Goal: Task Accomplishment & Management: Manage account settings

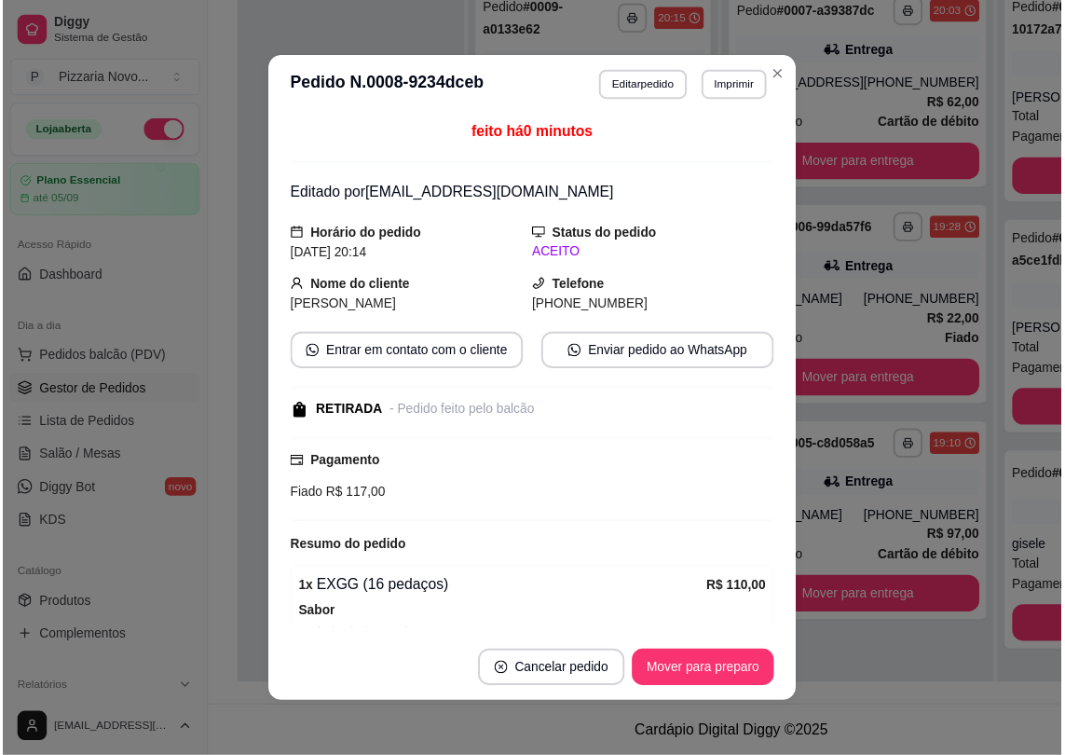
scroll to position [169, 0]
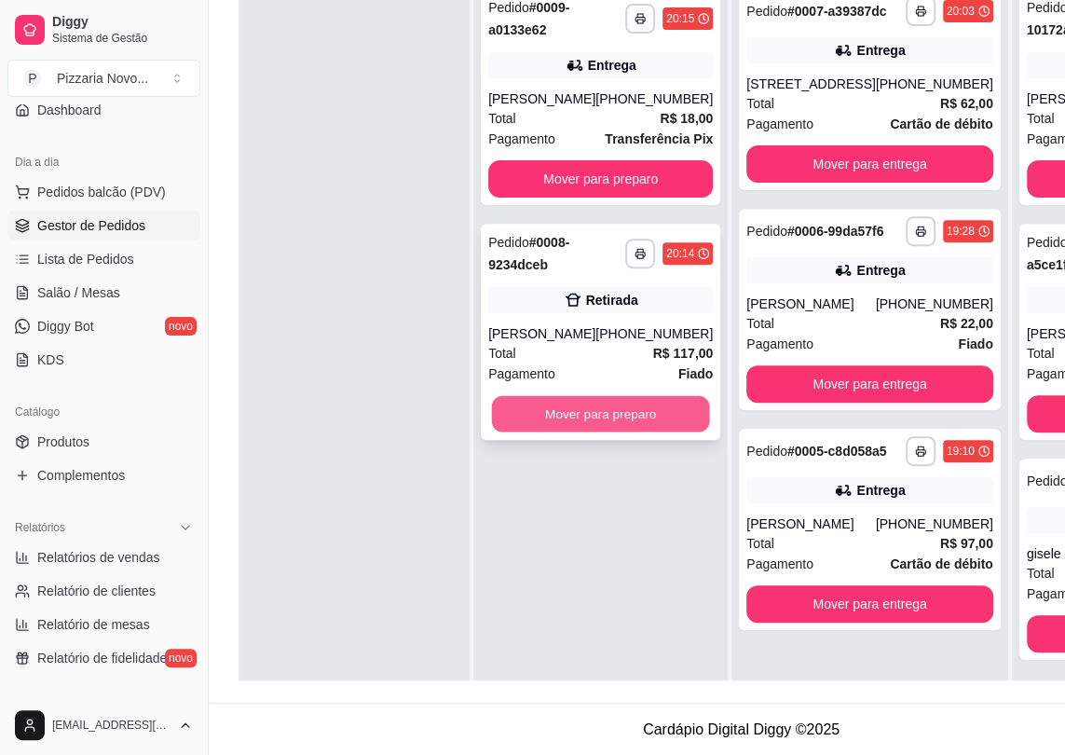
click at [607, 419] on button "Mover para preparo" at bounding box center [601, 414] width 218 height 36
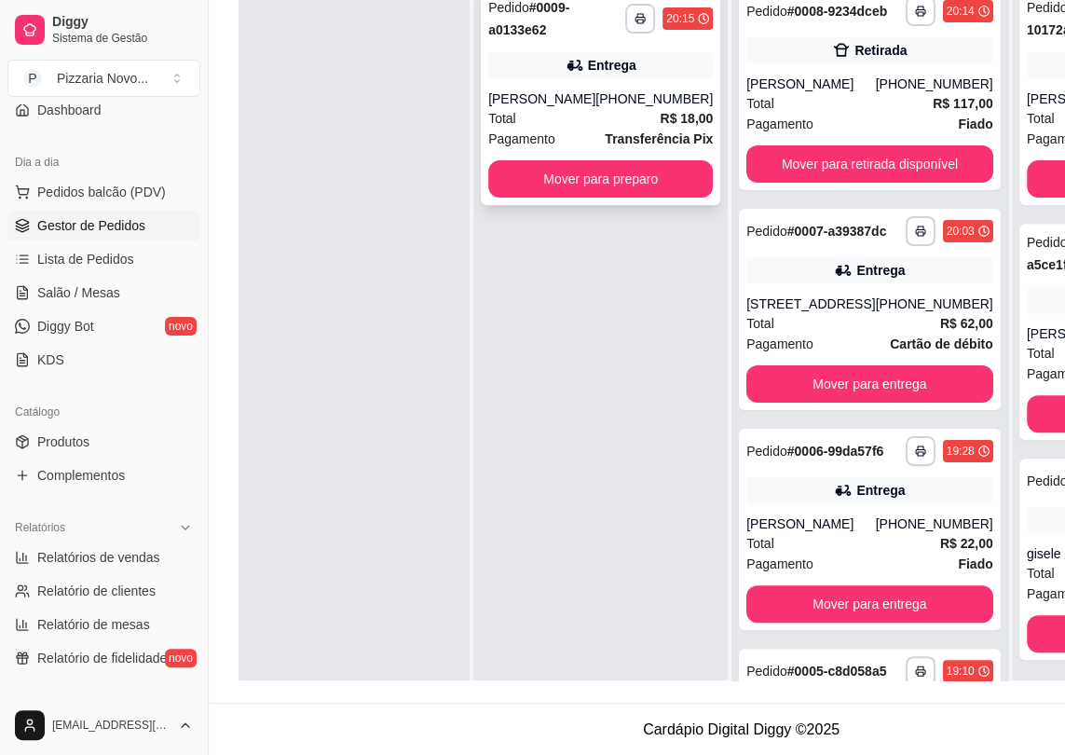
click at [611, 158] on div "**********" at bounding box center [601, 97] width 240 height 216
click at [664, 156] on div "**********" at bounding box center [601, 97] width 240 height 216
click at [634, 161] on button "Mover para preparo" at bounding box center [601, 179] width 218 height 36
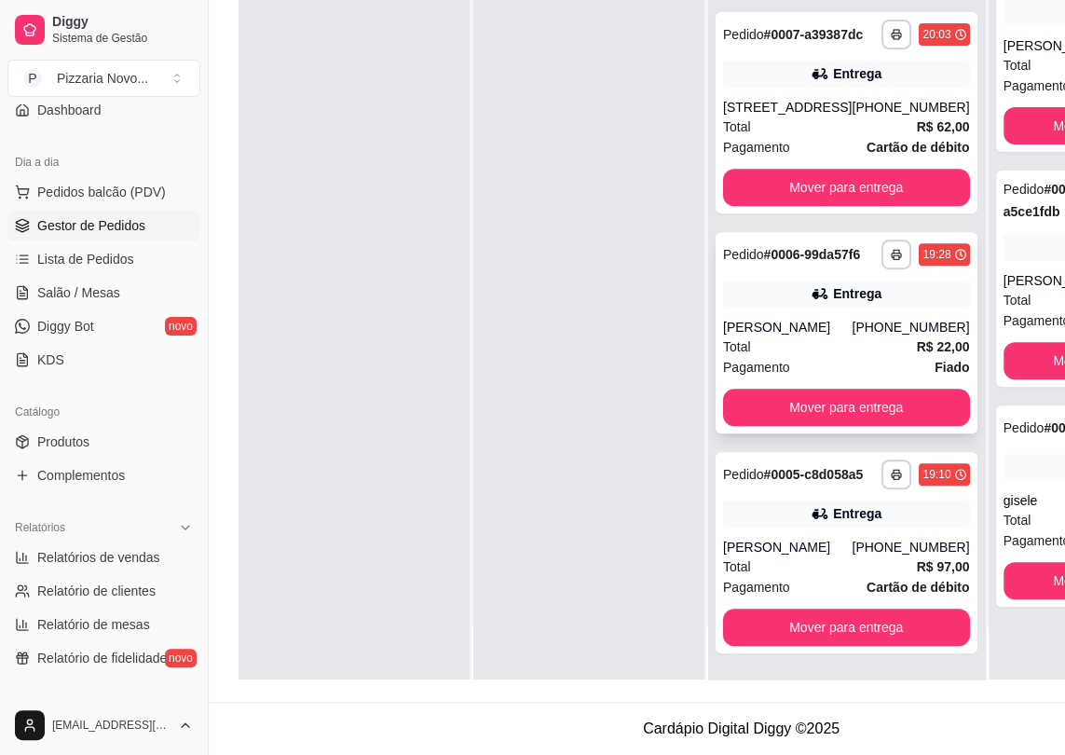
scroll to position [296, 0]
click at [848, 389] on button "Mover para entrega" at bounding box center [846, 407] width 247 height 37
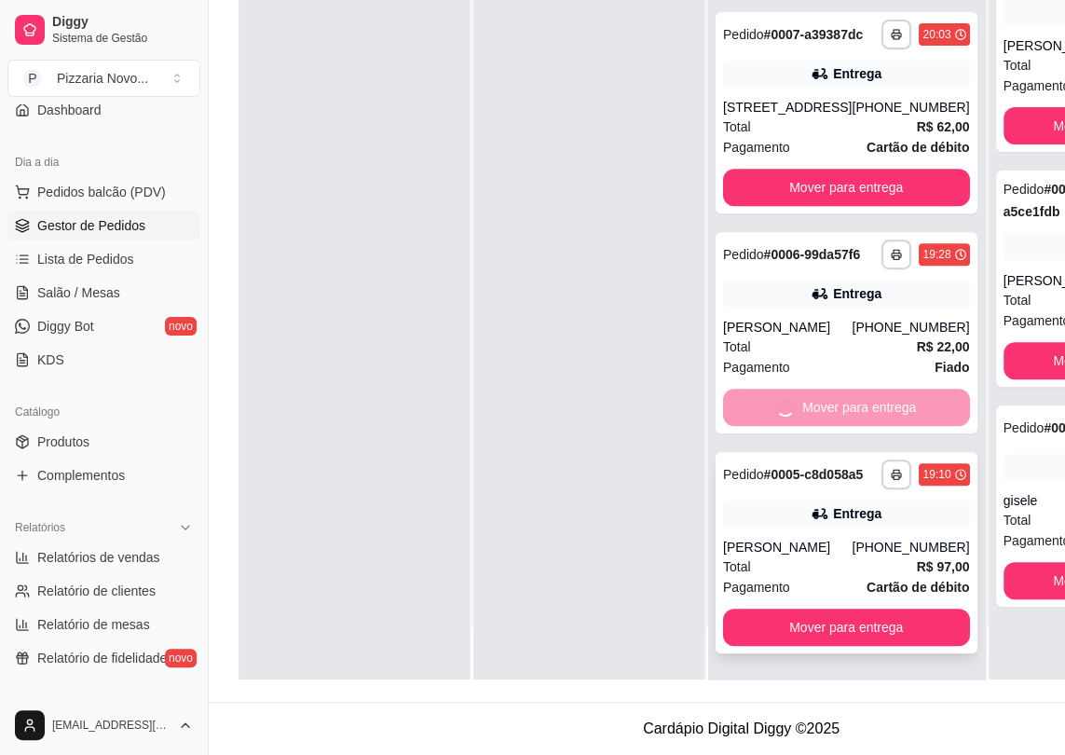
scroll to position [226, 0]
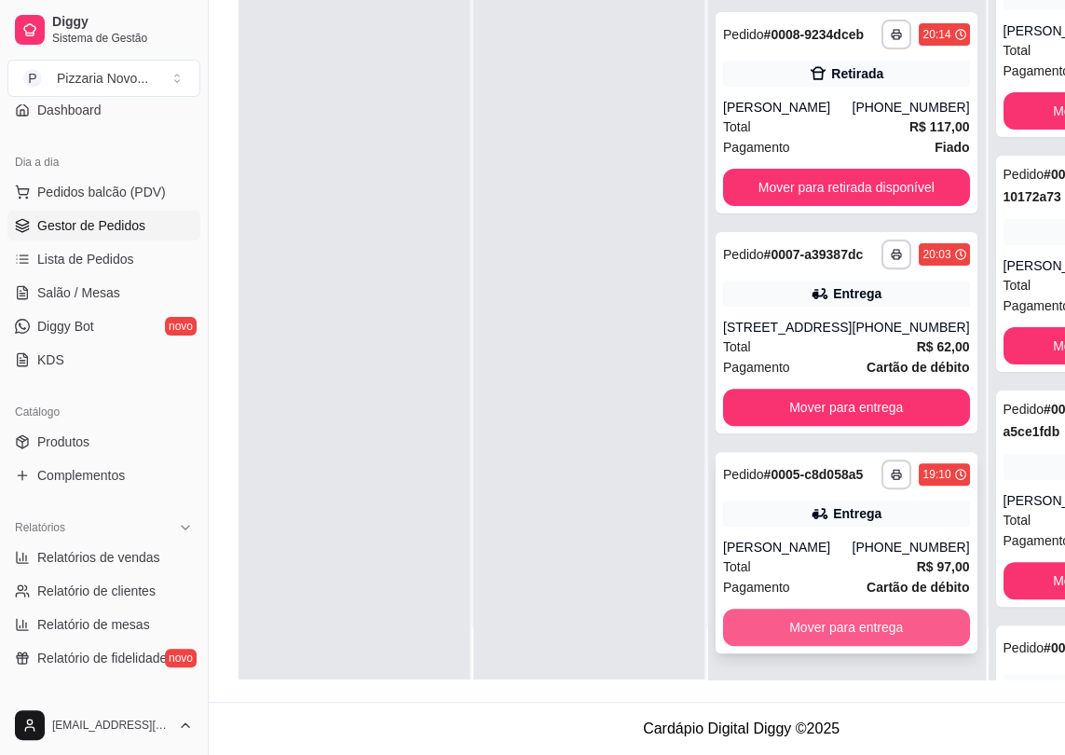
click at [842, 615] on button "Mover para entrega" at bounding box center [846, 627] width 247 height 37
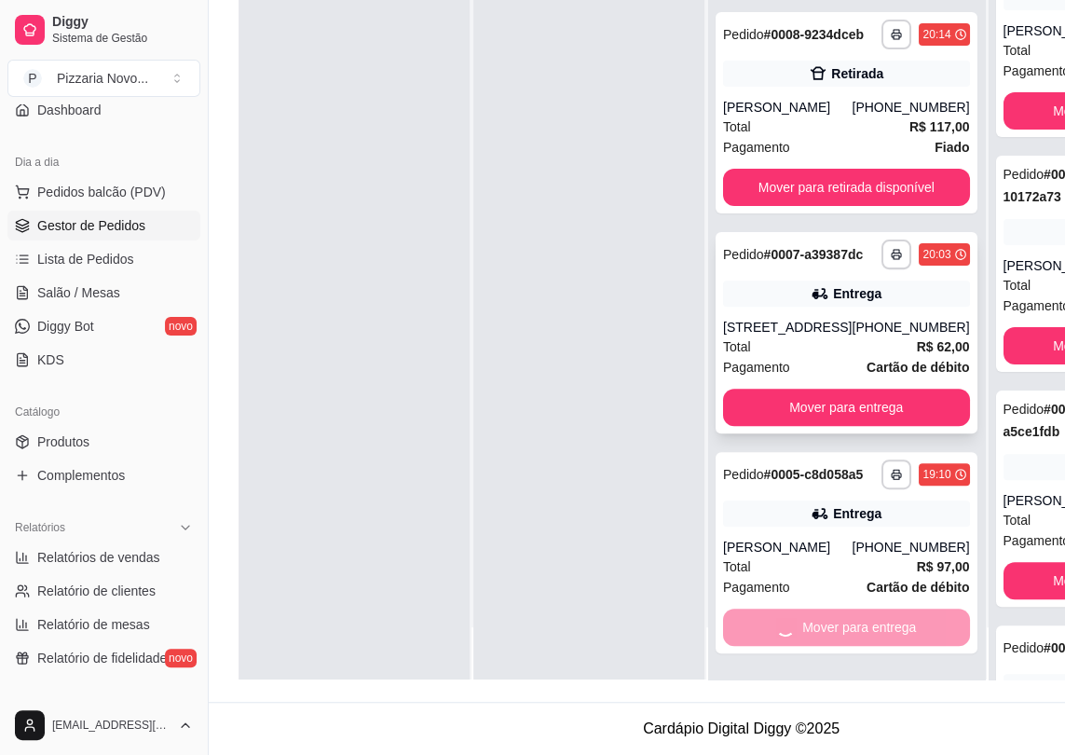
scroll to position [0, 0]
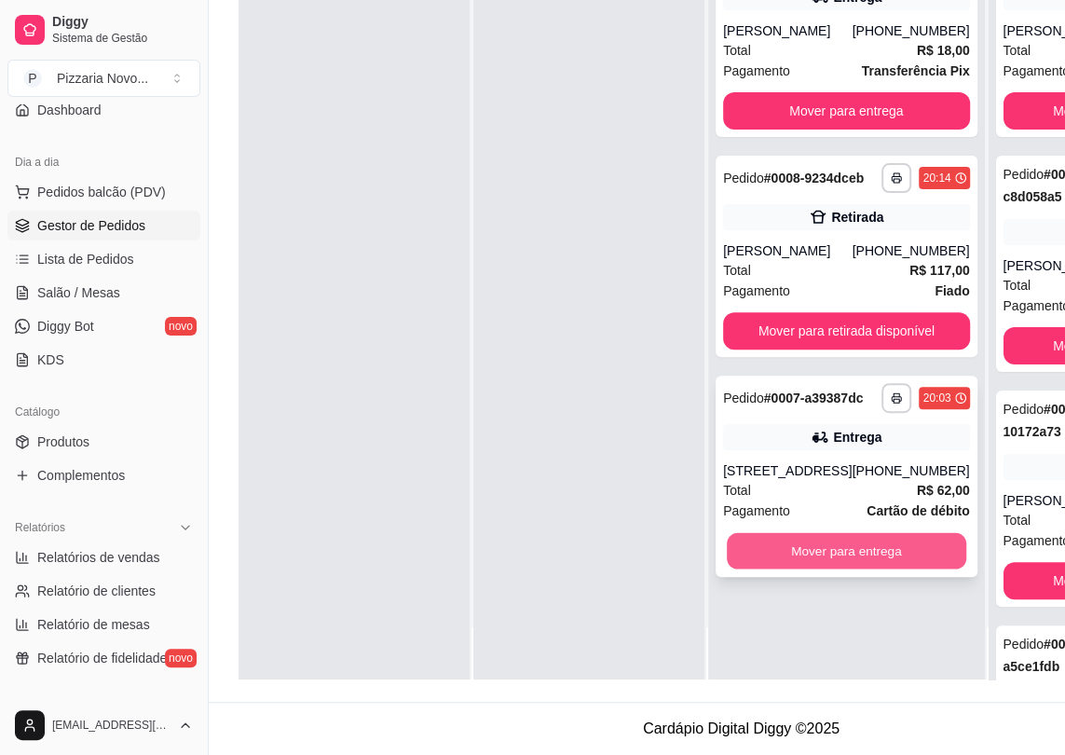
click at [824, 570] on button "Mover para entrega" at bounding box center [847, 551] width 240 height 36
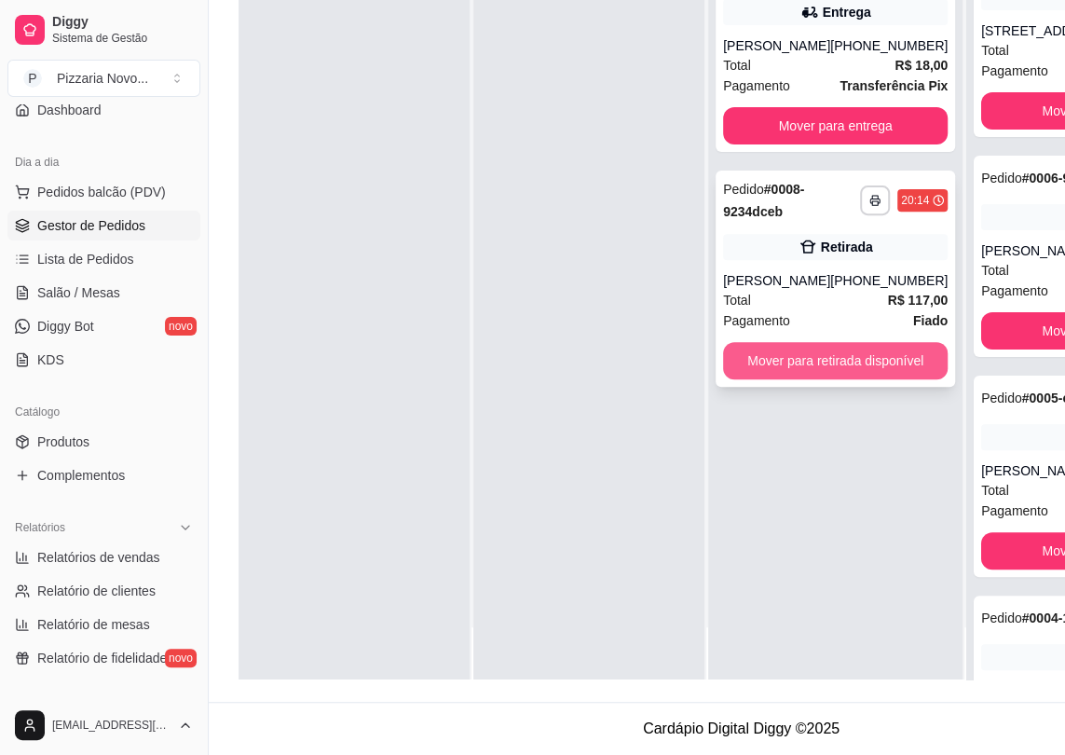
click at [844, 342] on button "Mover para retirada disponível" at bounding box center [835, 360] width 225 height 37
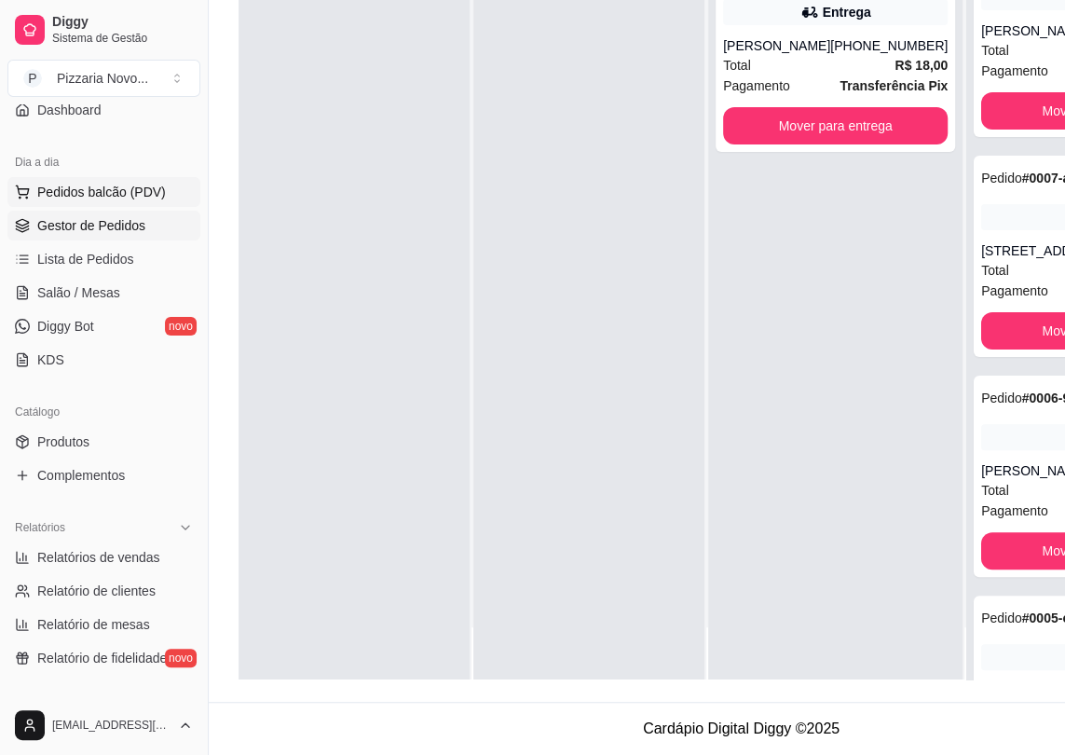
click at [102, 193] on span "Pedidos balcão (PDV)" at bounding box center [101, 192] width 129 height 19
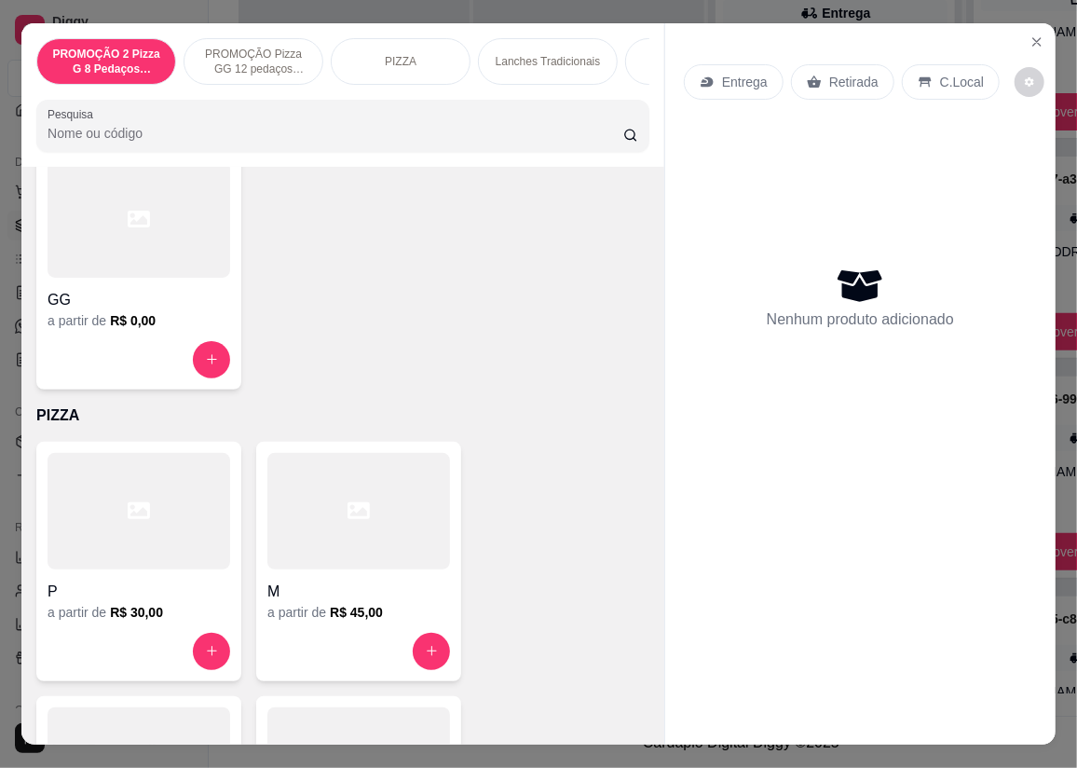
scroll to position [847, 0]
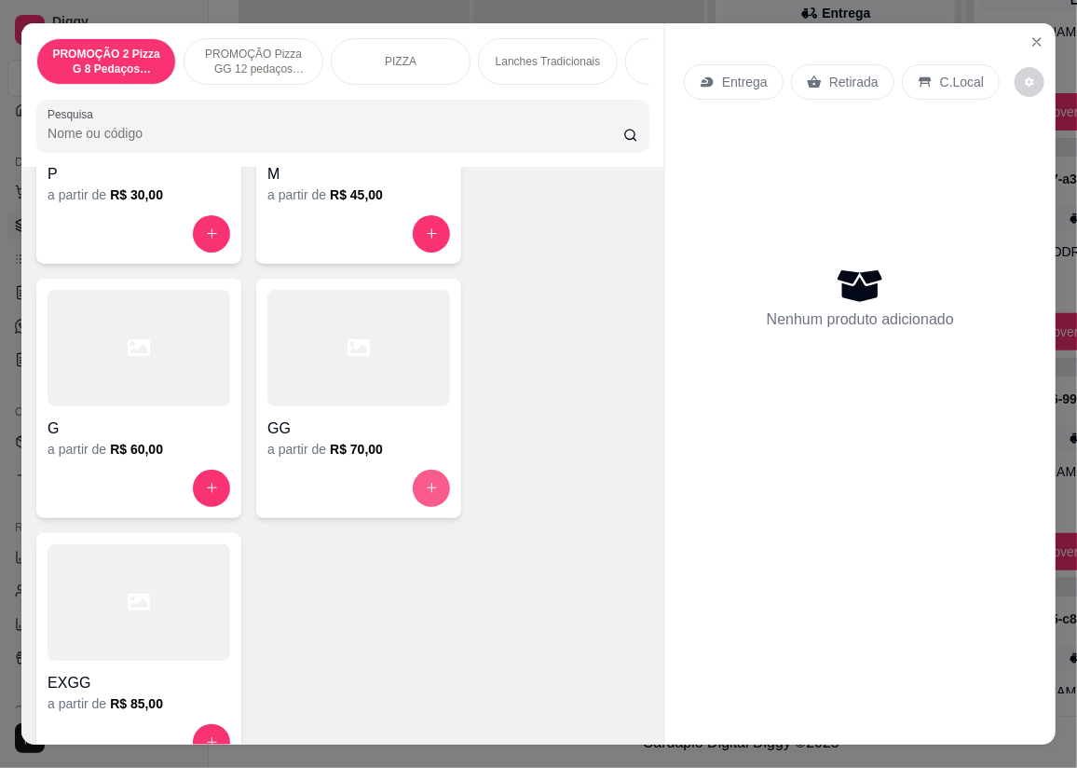
click at [430, 484] on button "increase-product-quantity" at bounding box center [431, 488] width 37 height 37
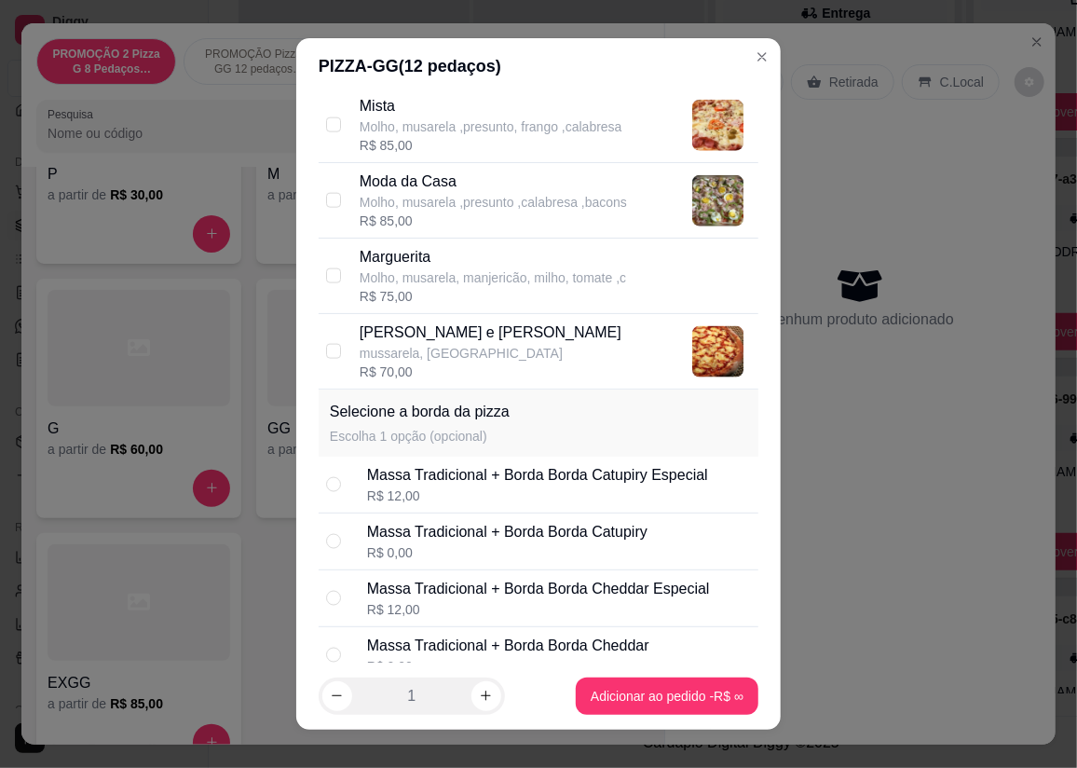
scroll to position [699, 0]
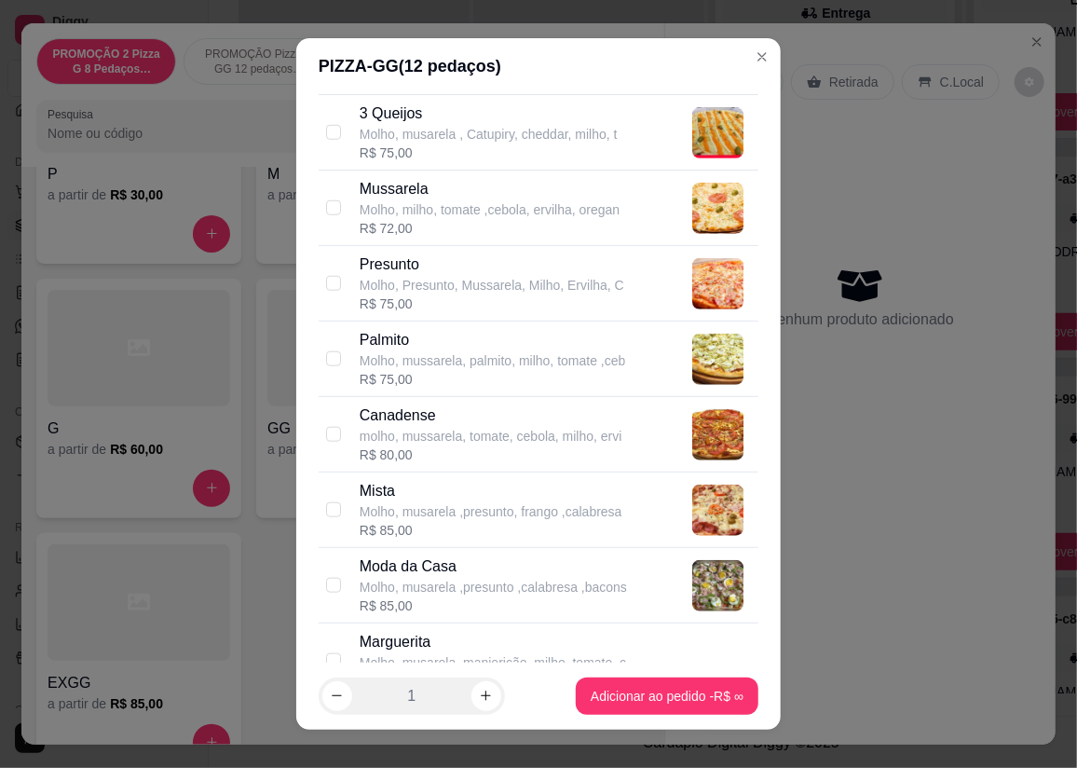
click at [453, 502] on p "Molho, musarela ,presunto, frango ,calabresa" at bounding box center [491, 511] width 263 height 19
checkbox input "true"
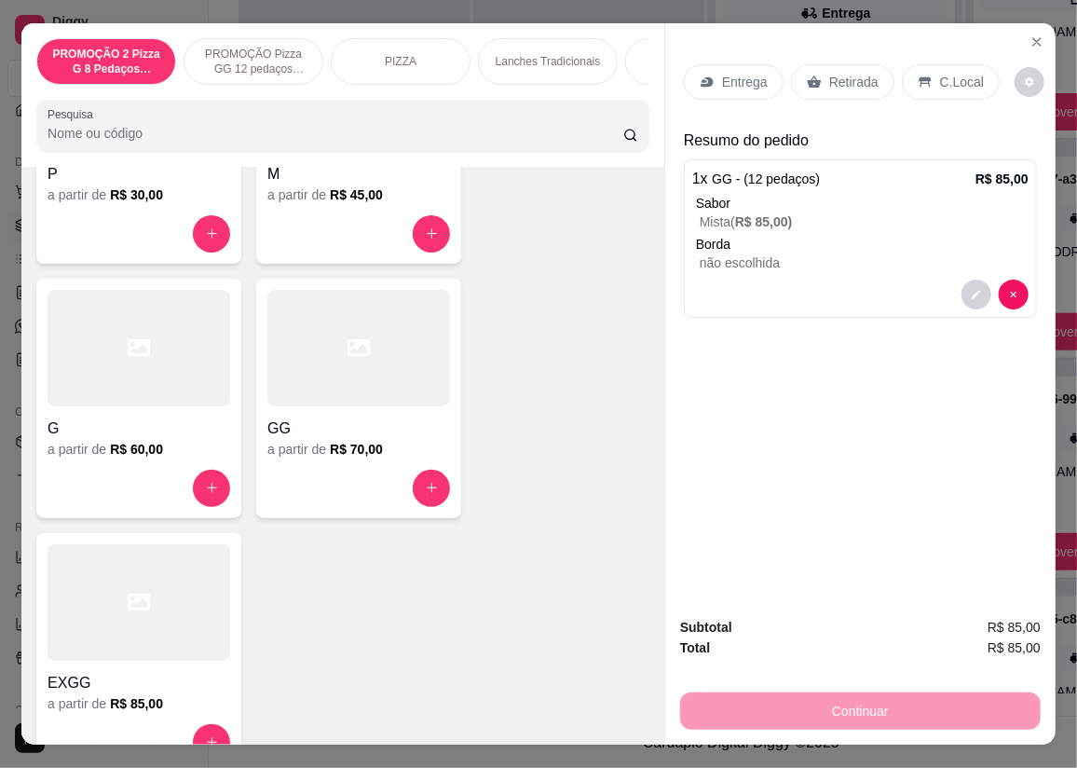
click at [746, 75] on p "Entrega" at bounding box center [745, 82] width 46 height 19
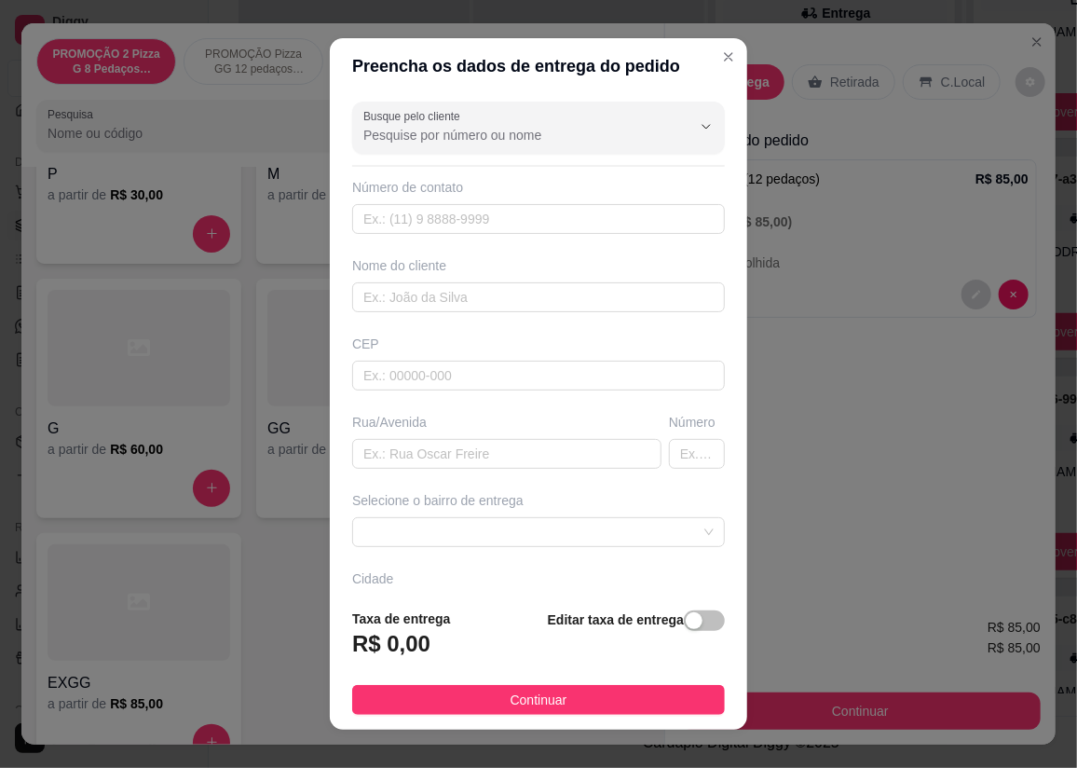
scroll to position [21, 0]
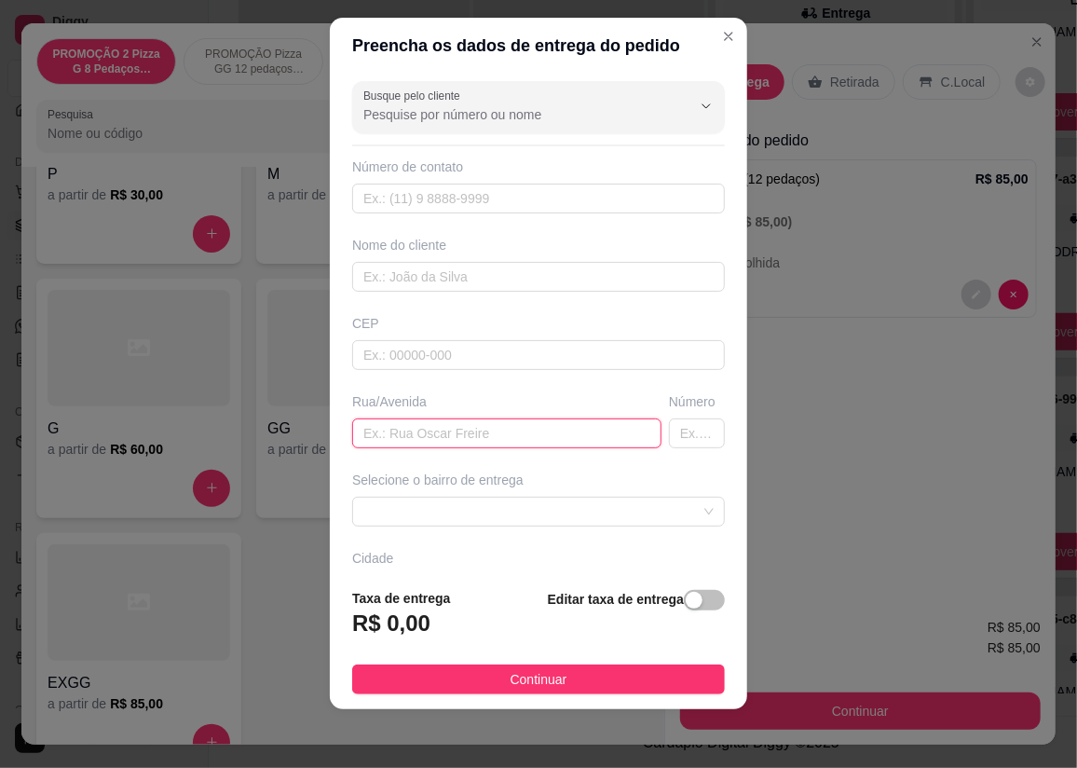
click at [600, 419] on input "text" at bounding box center [506, 434] width 309 height 30
click at [401, 434] on input "rua 71 dscida da br" at bounding box center [506, 434] width 309 height 30
type input "rua 71 descida da br"
click at [669, 421] on input "text" at bounding box center [697, 434] width 56 height 30
type input "22"
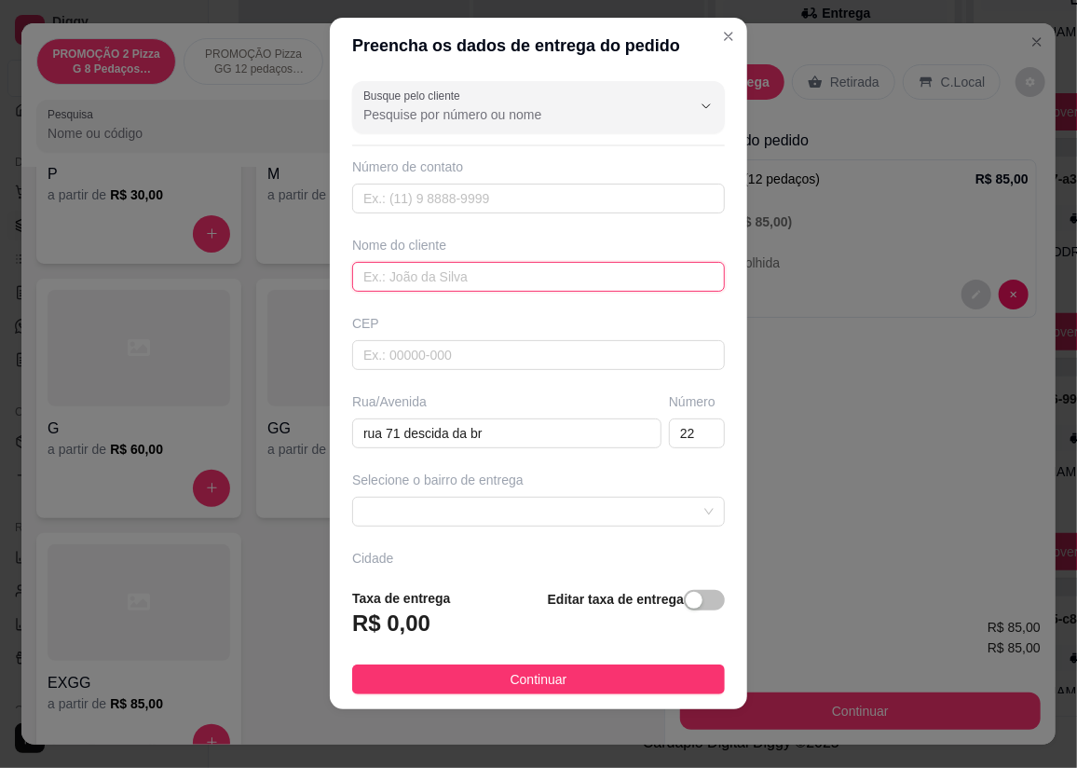
click at [527, 280] on input "text" at bounding box center [538, 277] width 373 height 30
click at [494, 508] on span at bounding box center [539, 512] width 350 height 28
type input "emanuelly"
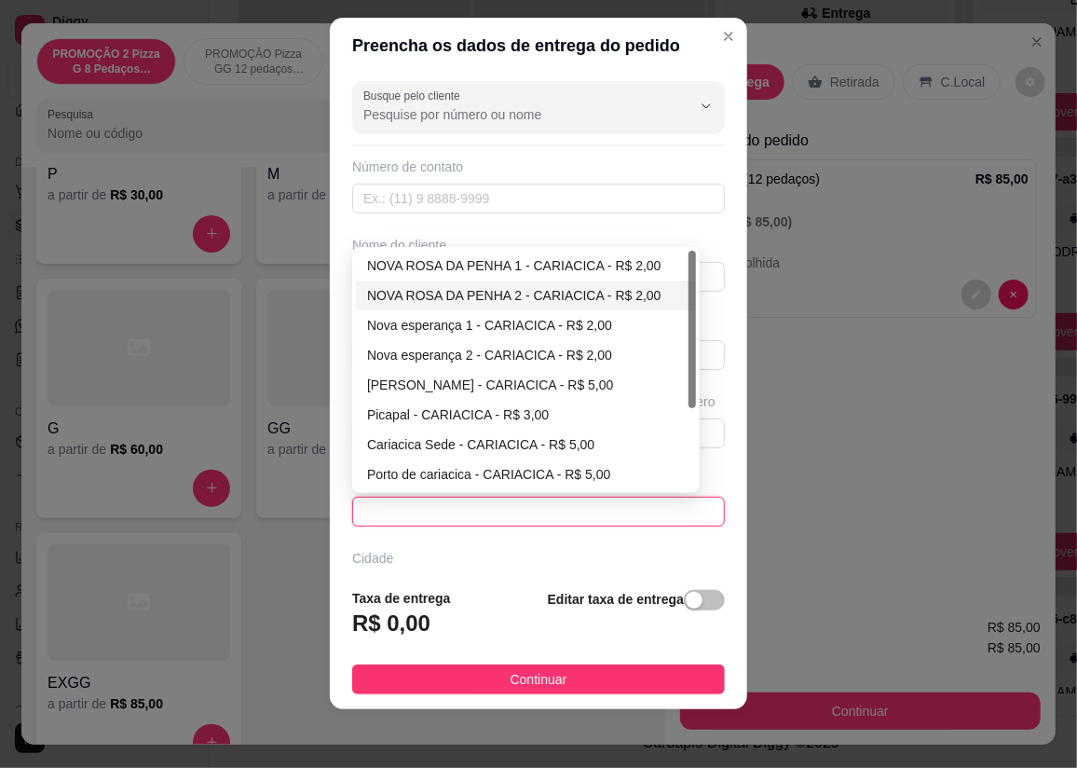
click at [439, 298] on div "NOVA ROSA DA PENHA 2 - CARIACICA - R$ 2,00" at bounding box center [526, 295] width 318 height 21
type input "CARIACICA"
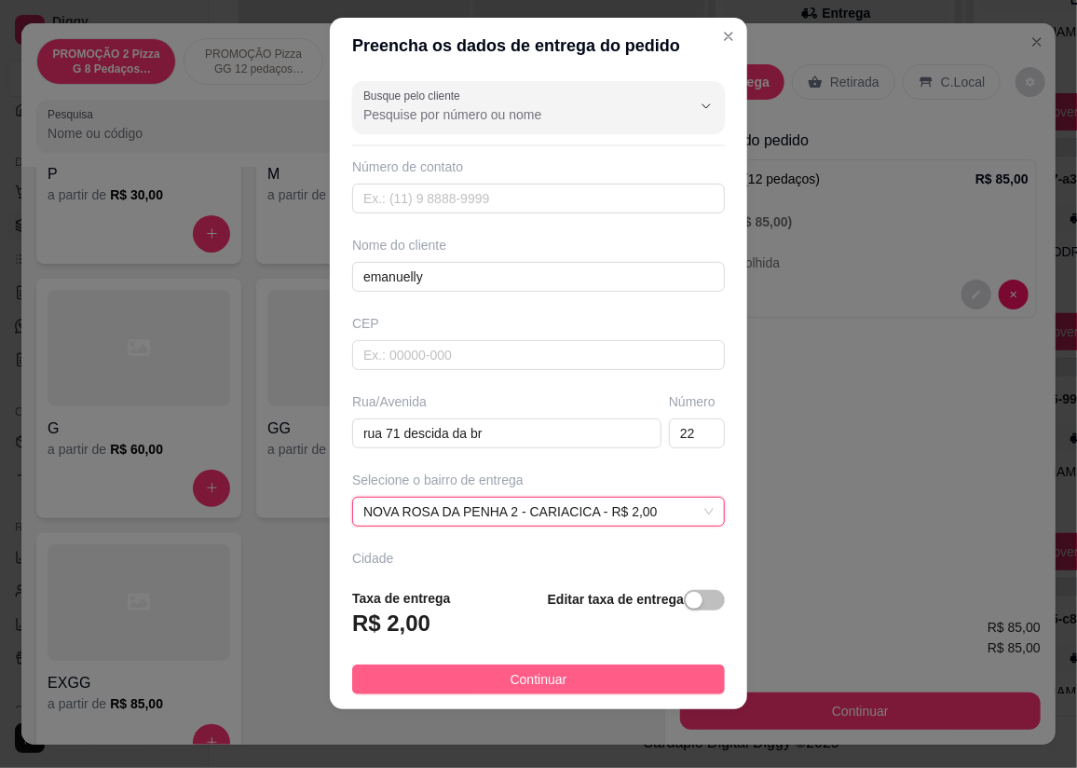
click at [590, 673] on button "Continuar" at bounding box center [538, 680] width 373 height 30
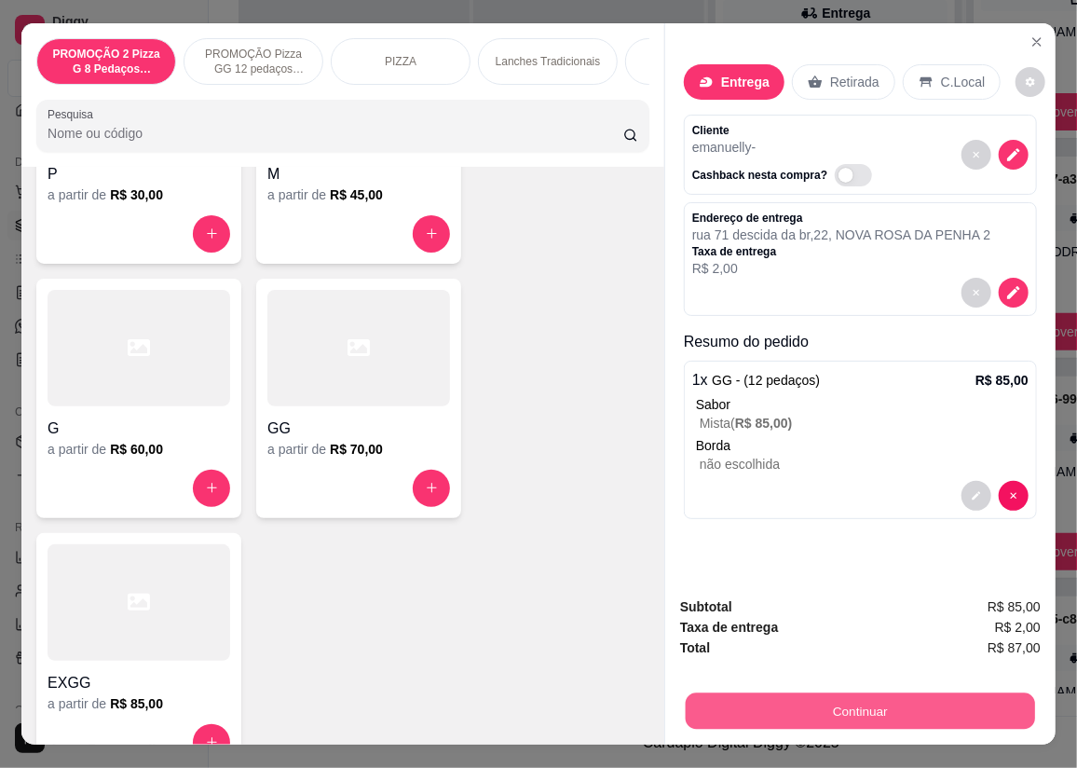
click at [739, 709] on button "Continuar" at bounding box center [861, 711] width 350 height 36
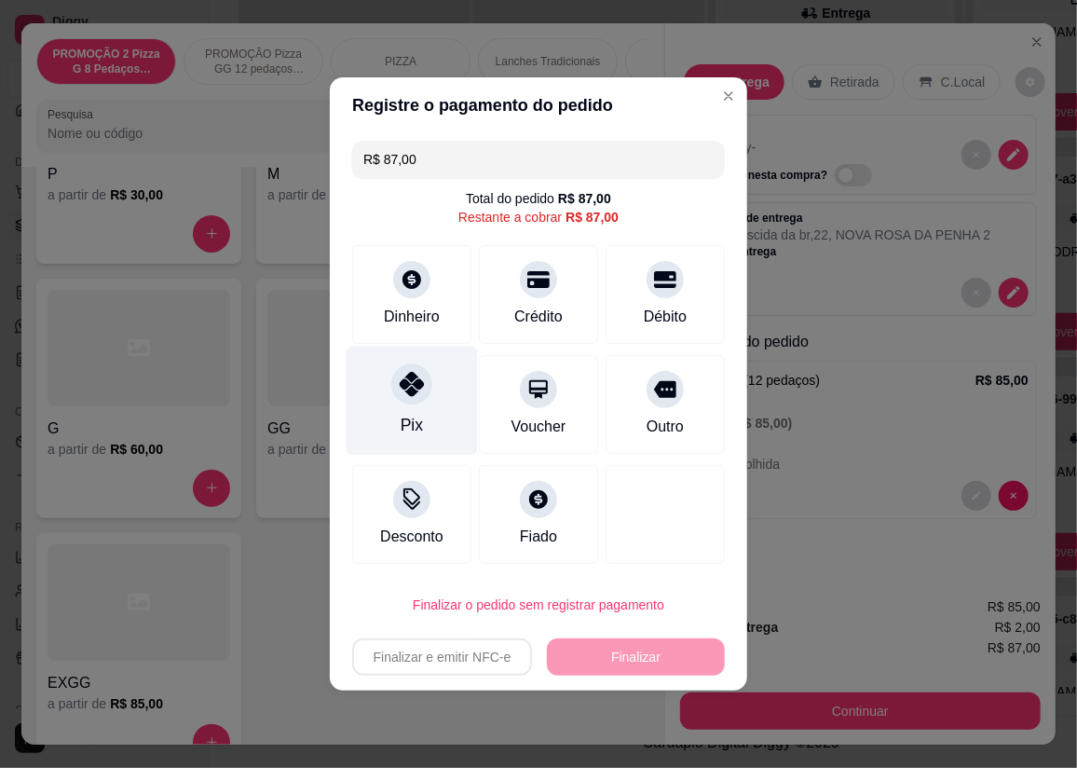
click at [382, 400] on div "Pix" at bounding box center [412, 401] width 131 height 109
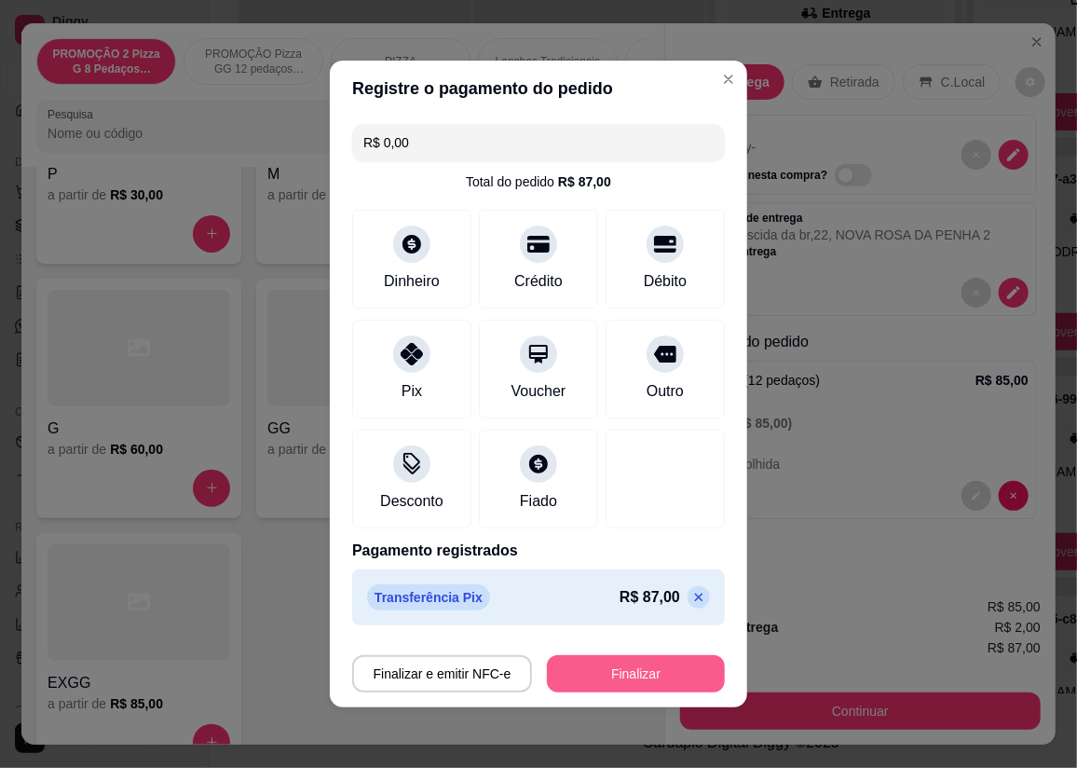
click at [579, 664] on button "Finalizar" at bounding box center [636, 673] width 178 height 37
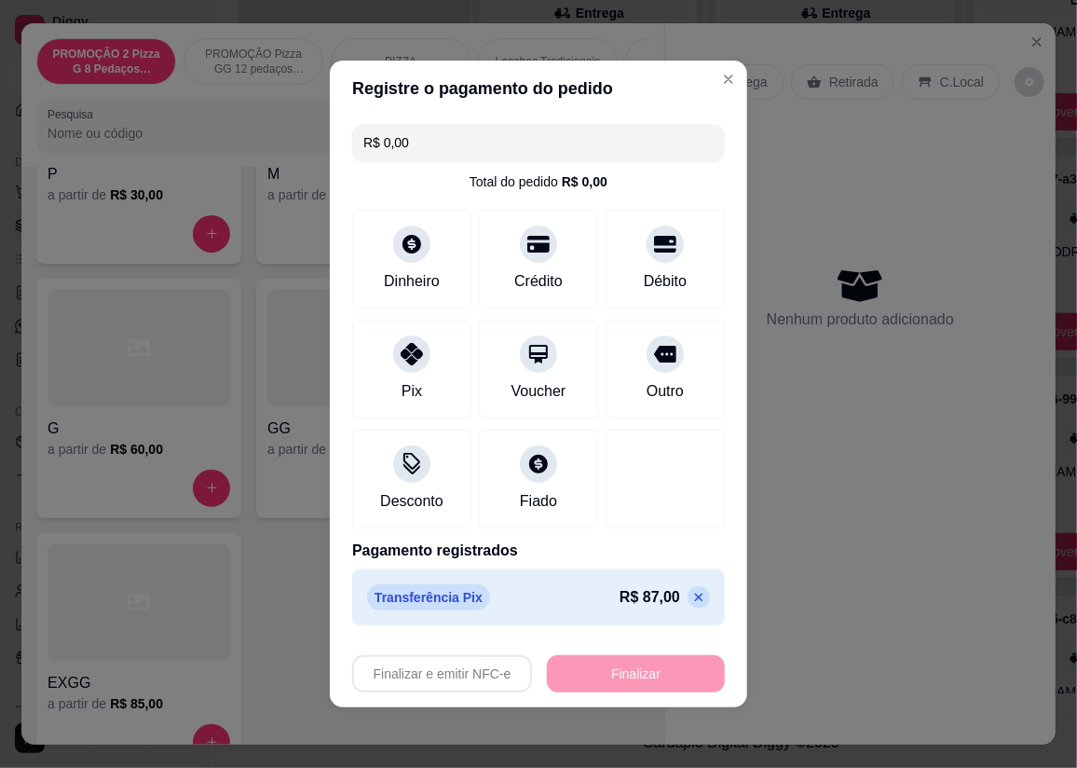
type input "-R$ 87,00"
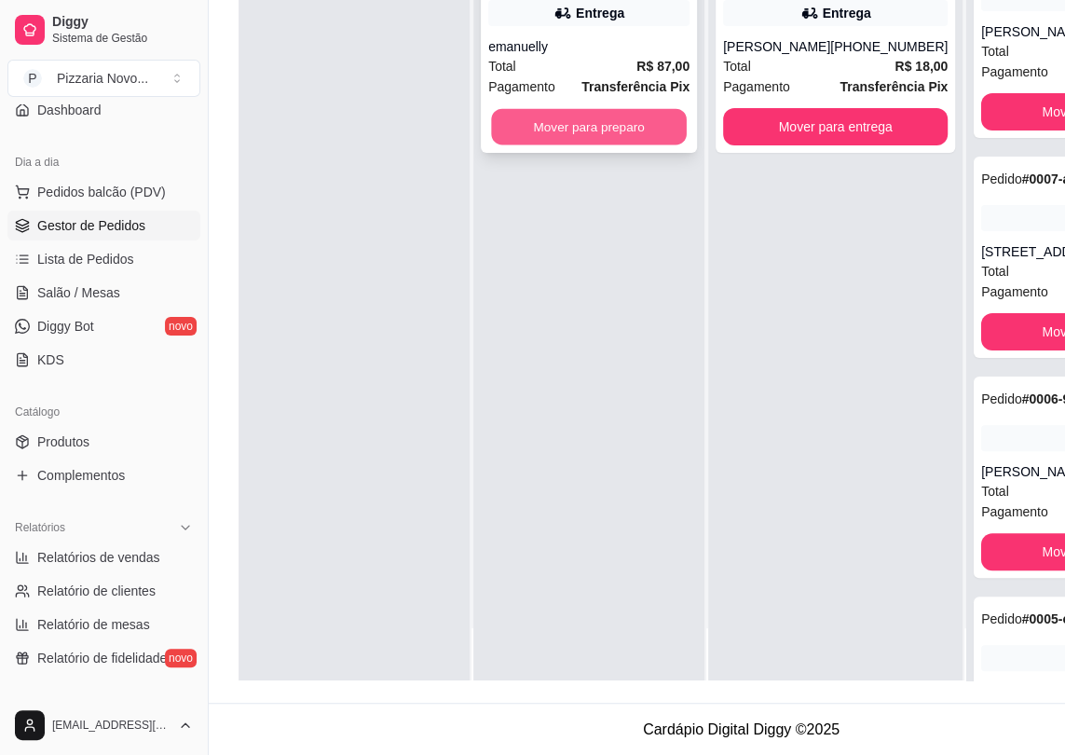
click at [642, 142] on button "Mover para preparo" at bounding box center [589, 127] width 196 height 36
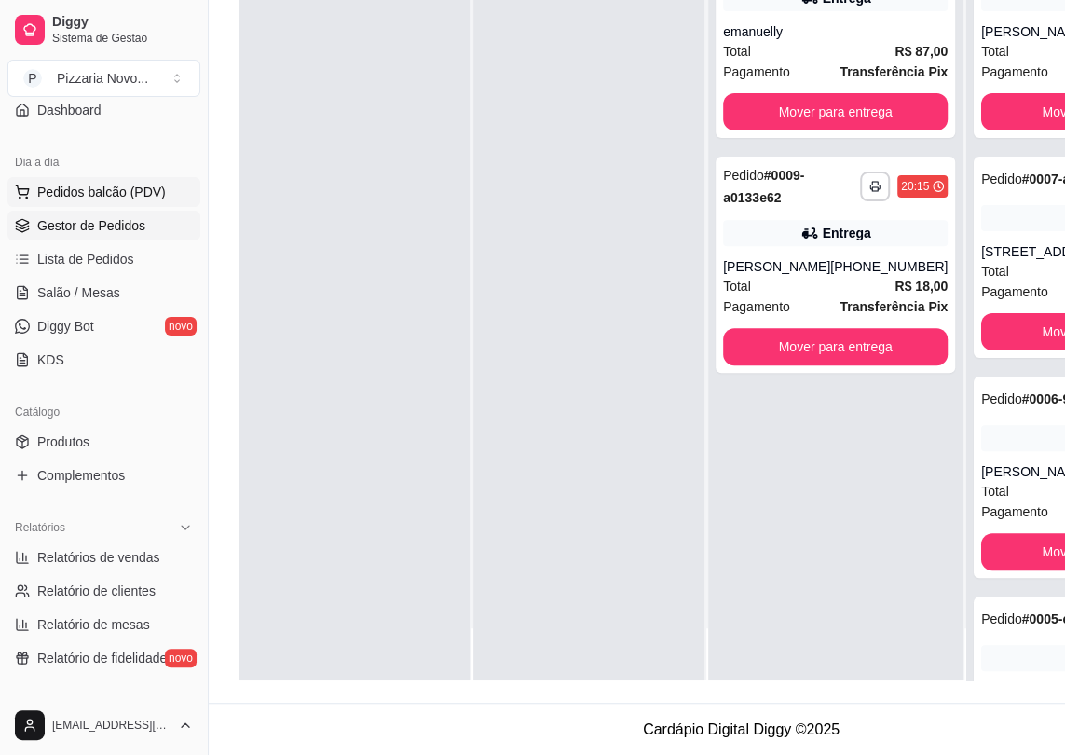
click at [158, 197] on span "Pedidos balcão (PDV)" at bounding box center [101, 192] width 129 height 19
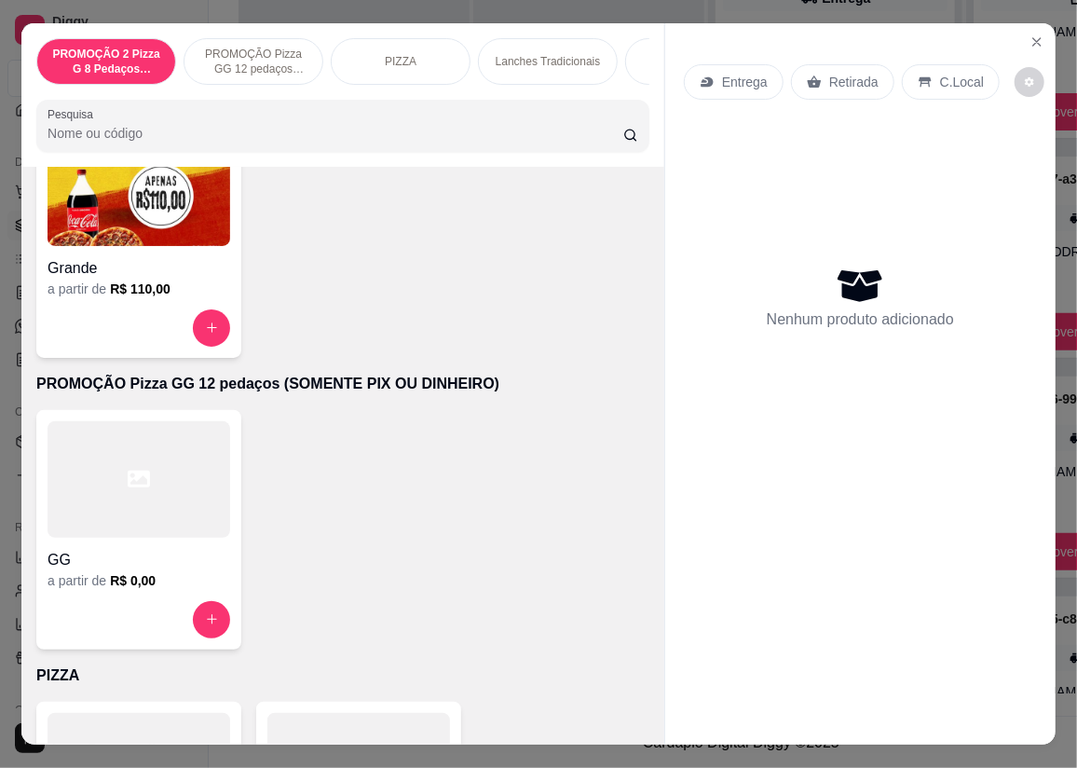
scroll to position [254, 0]
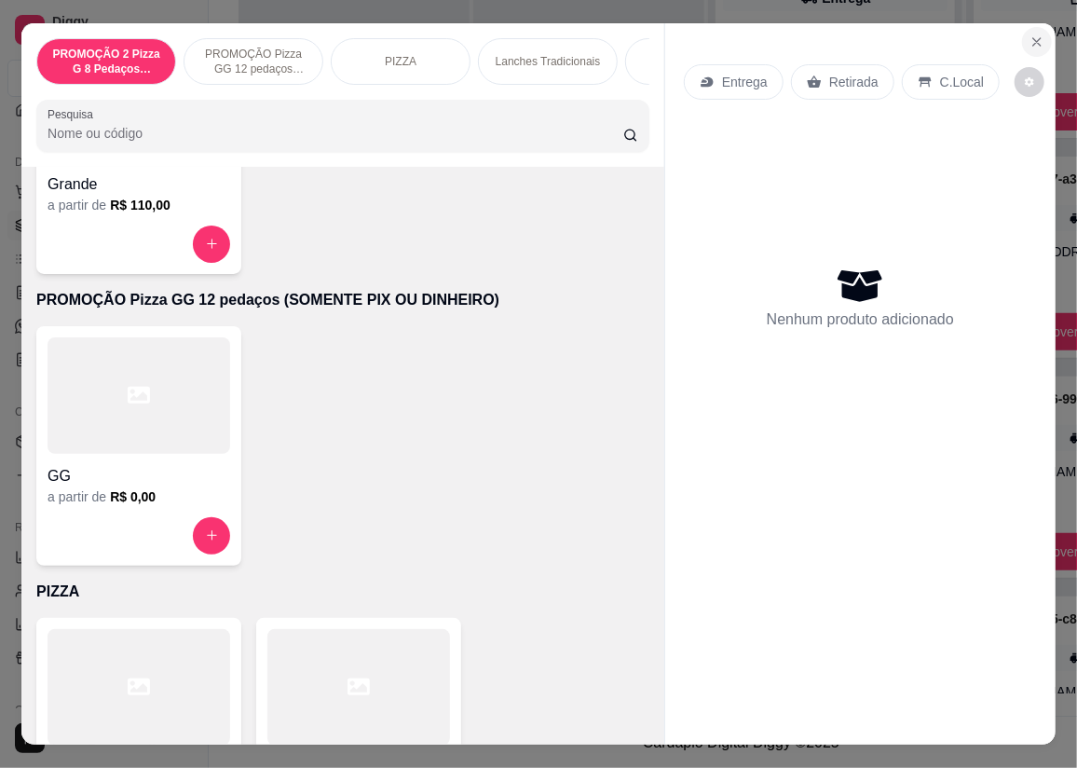
click at [1022, 35] on button "Close" at bounding box center [1037, 42] width 30 height 30
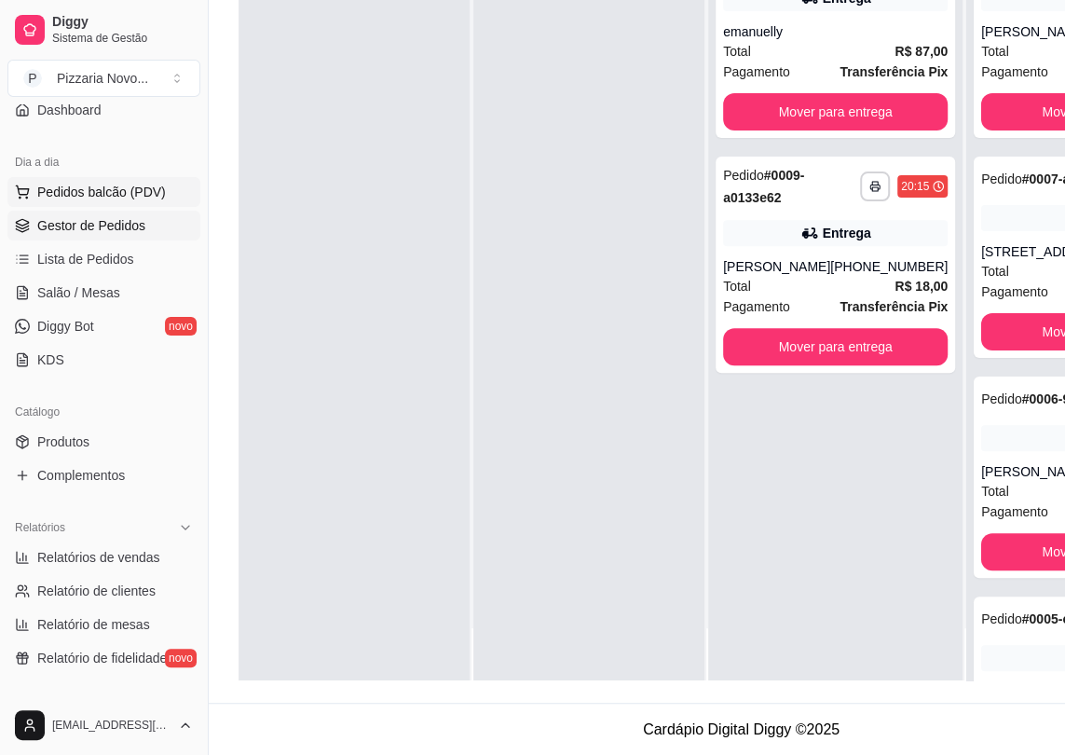
click at [140, 185] on span "Pedidos balcão (PDV)" at bounding box center [101, 192] width 129 height 19
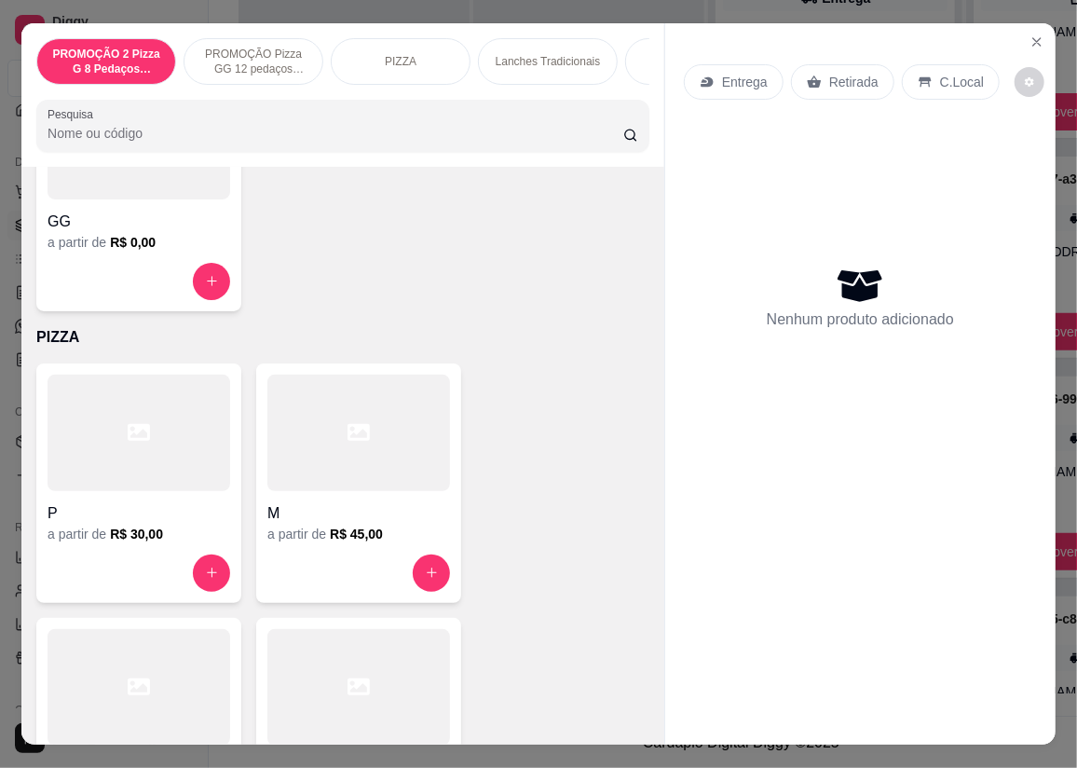
scroll to position [762, 0]
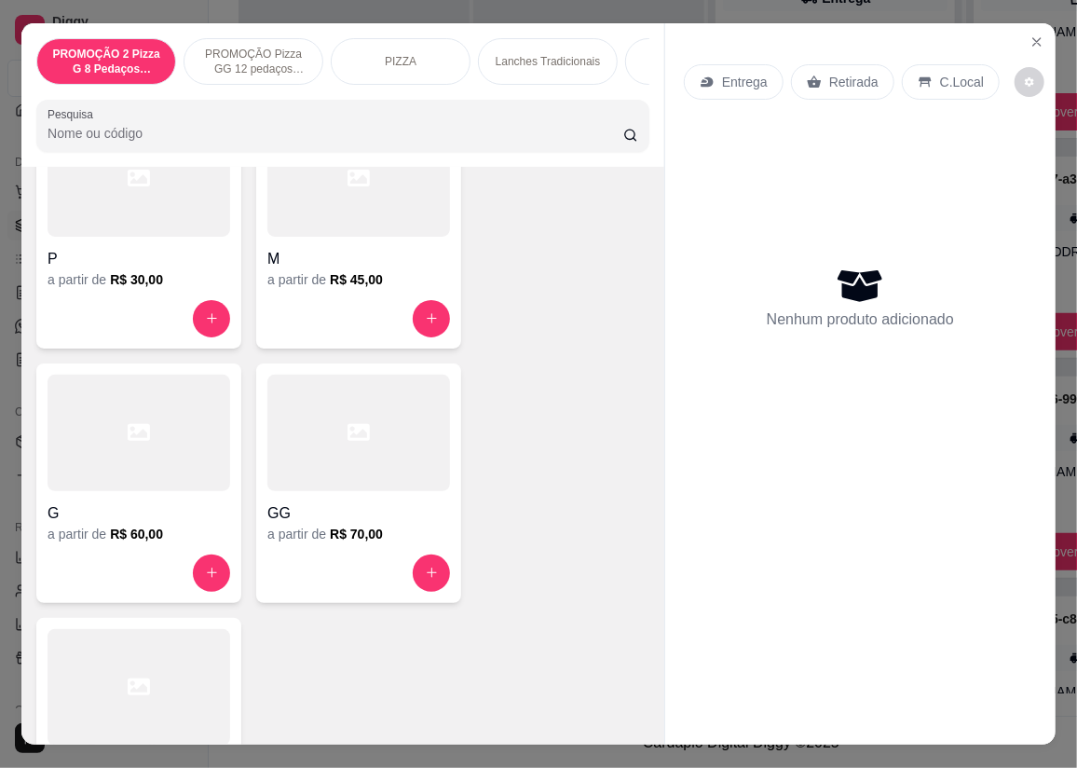
click at [373, 429] on div at bounding box center [359, 433] width 183 height 117
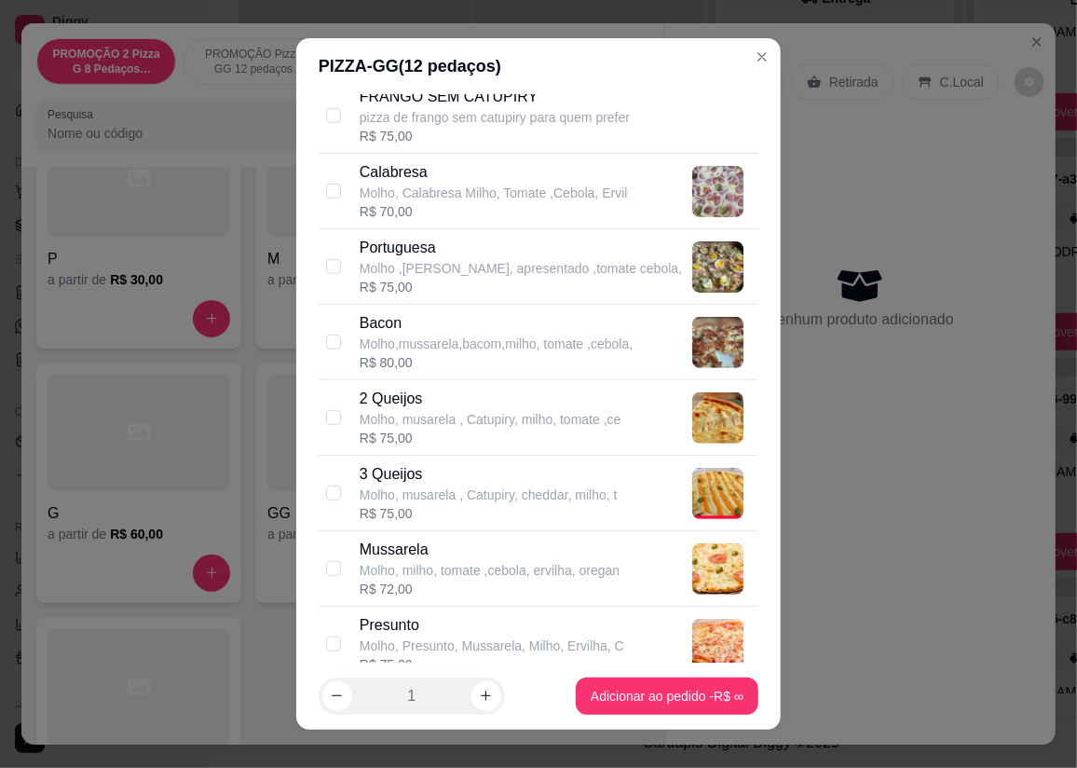
scroll to position [0, 0]
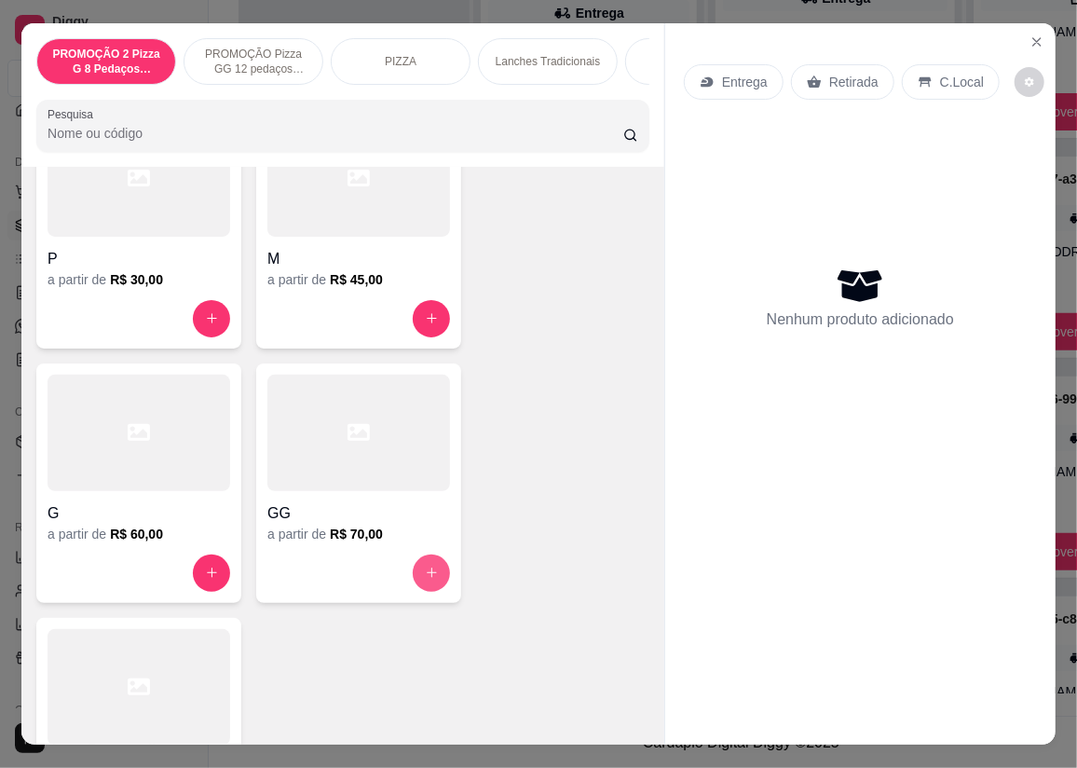
click at [418, 568] on button "increase-product-quantity" at bounding box center [431, 573] width 37 height 37
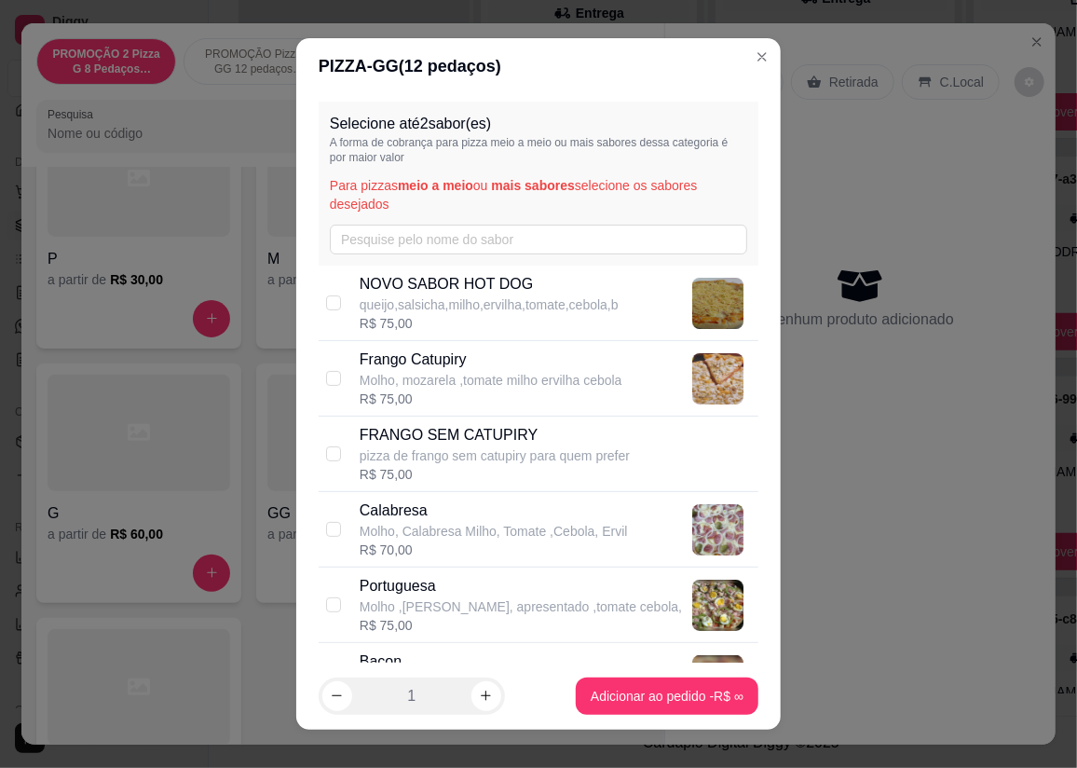
click at [573, 363] on p "Frango Catupiry" at bounding box center [491, 360] width 263 height 22
checkbox input "true"
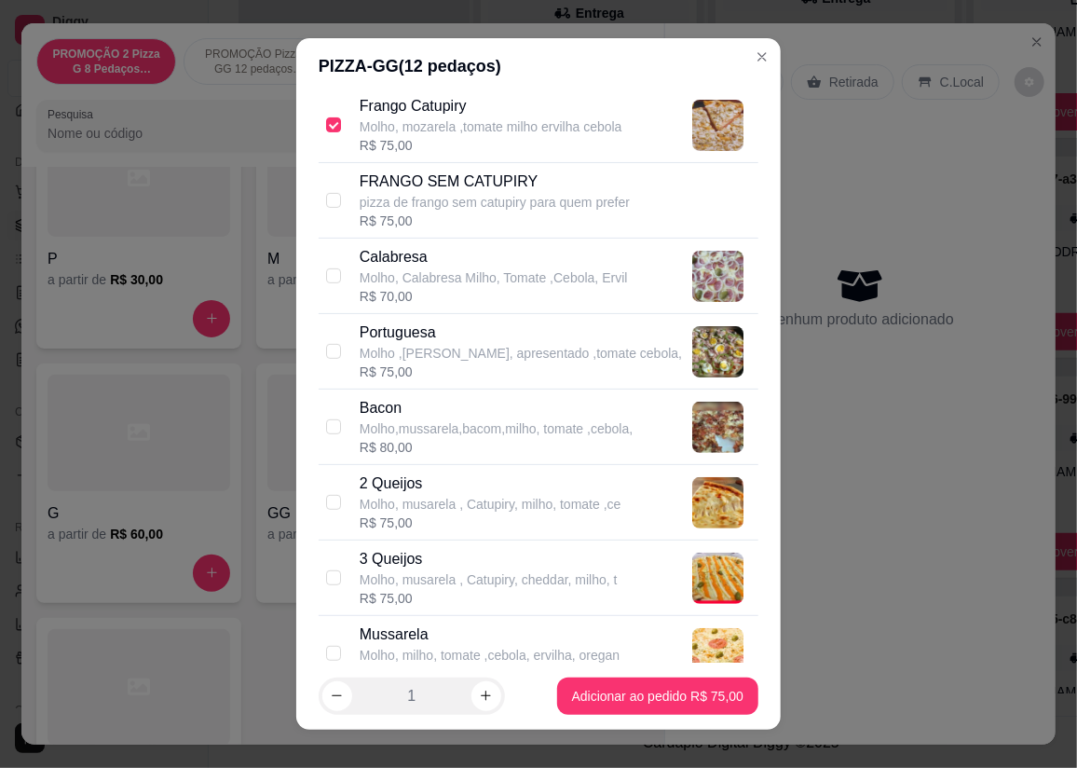
scroll to position [423, 0]
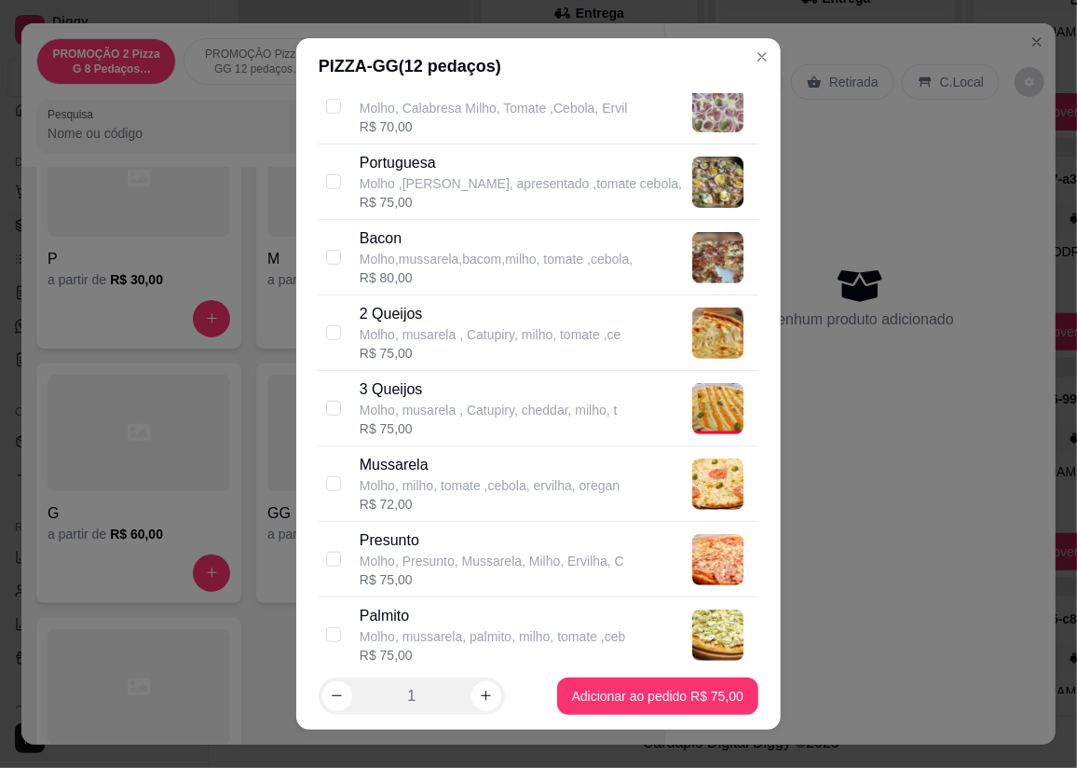
click at [490, 481] on p "Molho, milho, tomate ,cebola, ervilha, oregan" at bounding box center [490, 485] width 260 height 19
checkbox input "true"
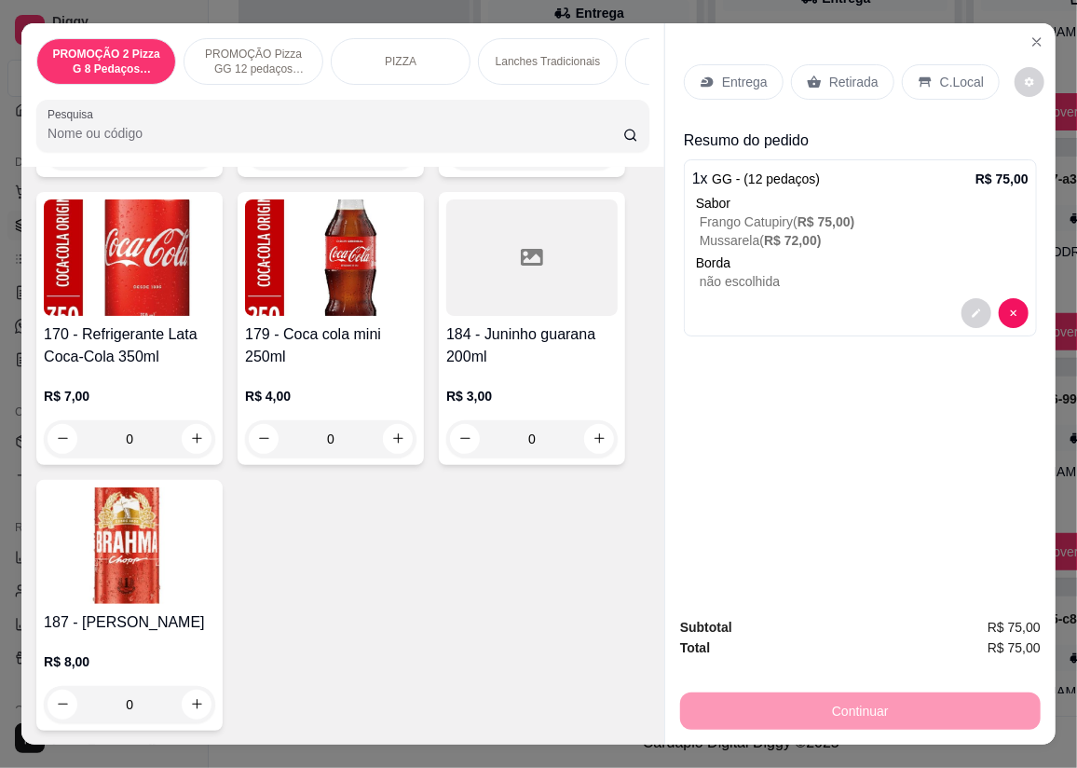
scroll to position [7779, 0]
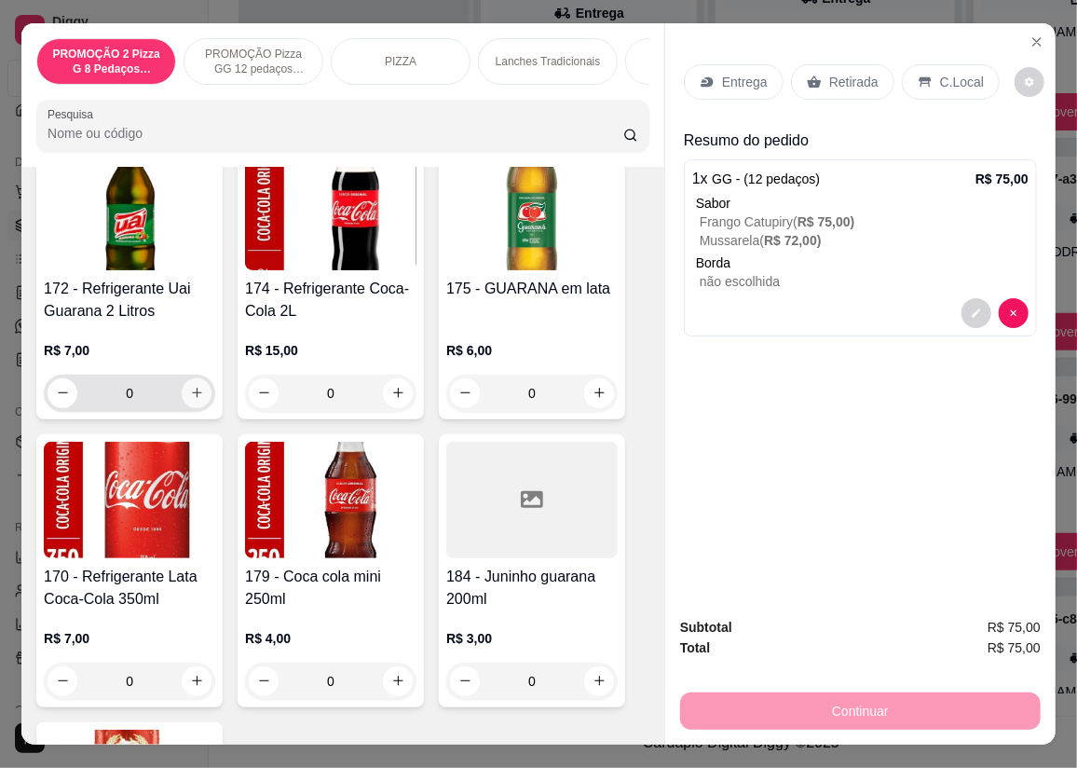
click at [192, 385] on button "increase-product-quantity" at bounding box center [197, 393] width 30 height 30
type input "1"
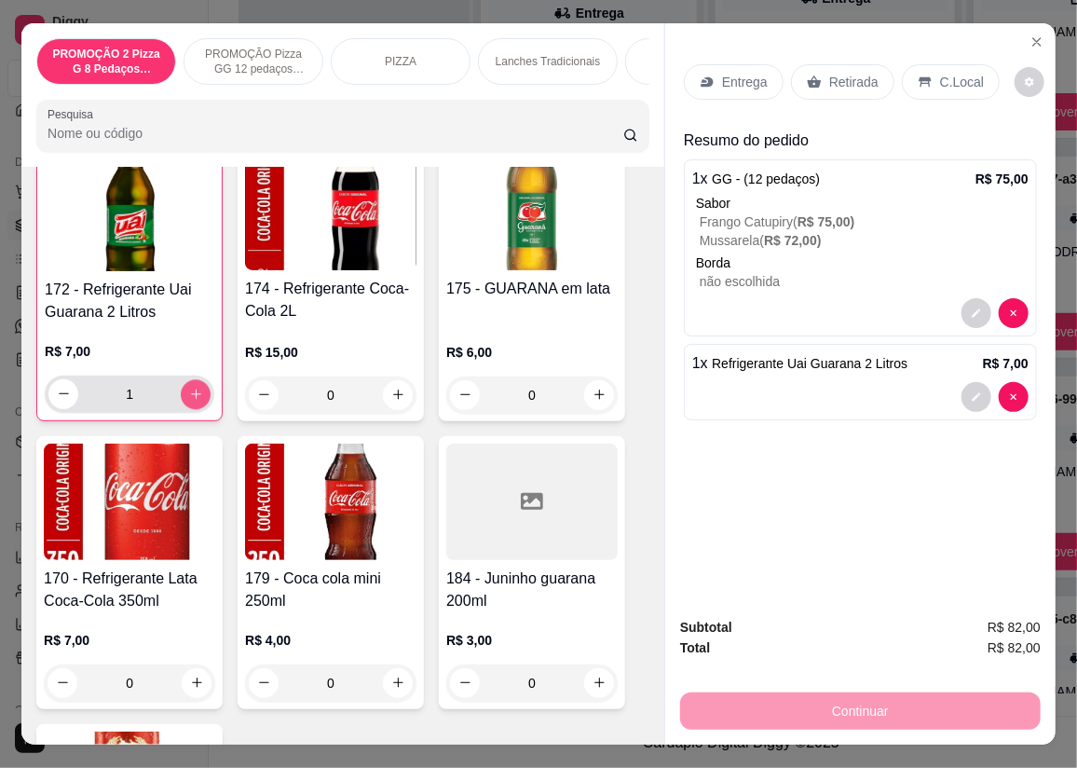
scroll to position [7780, 0]
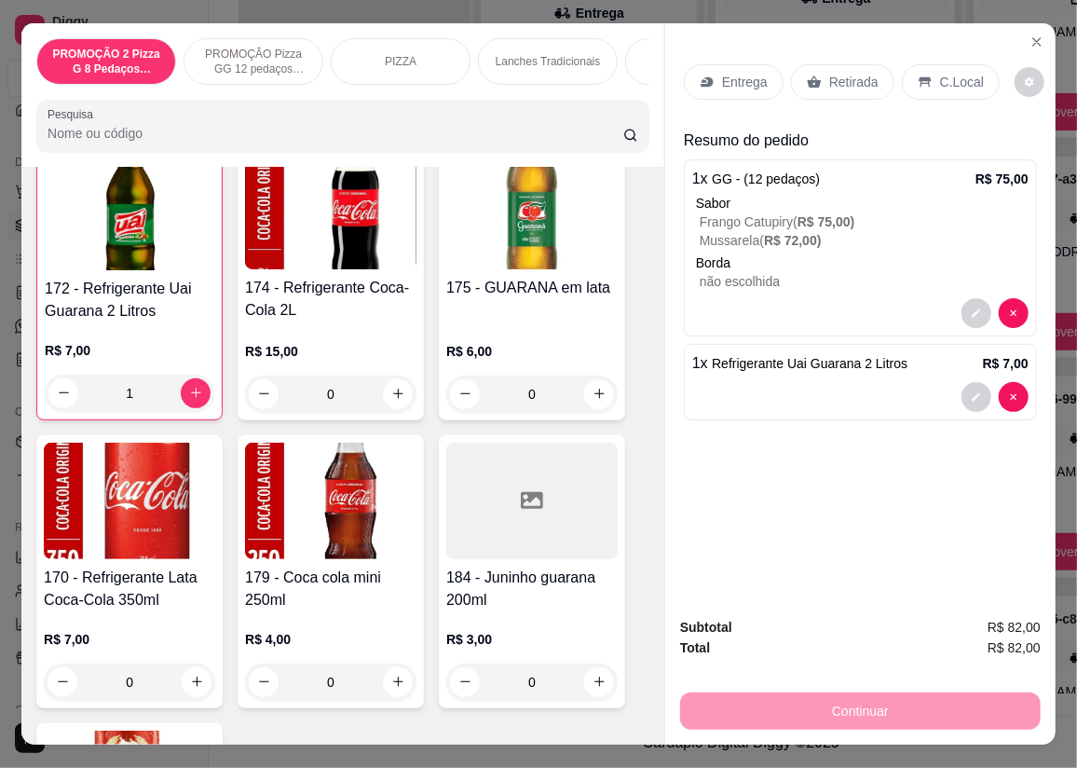
click at [722, 64] on div "Entrega" at bounding box center [734, 81] width 100 height 35
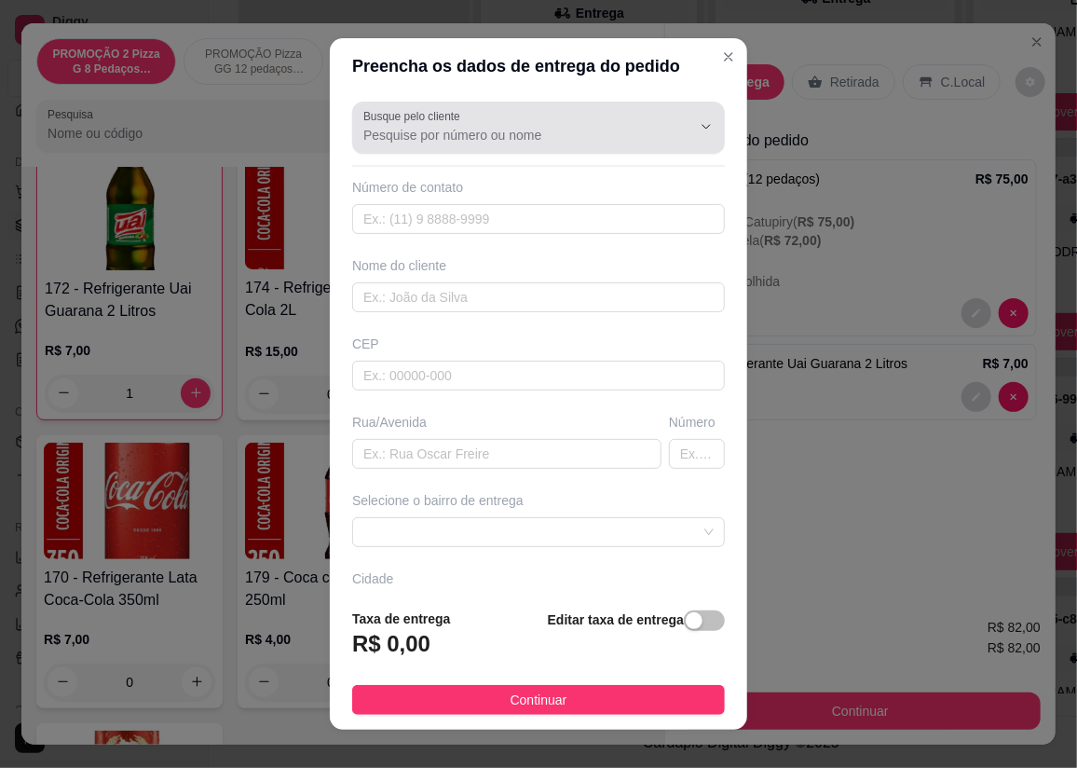
click at [445, 149] on div "Busque pelo cliente" at bounding box center [538, 128] width 373 height 52
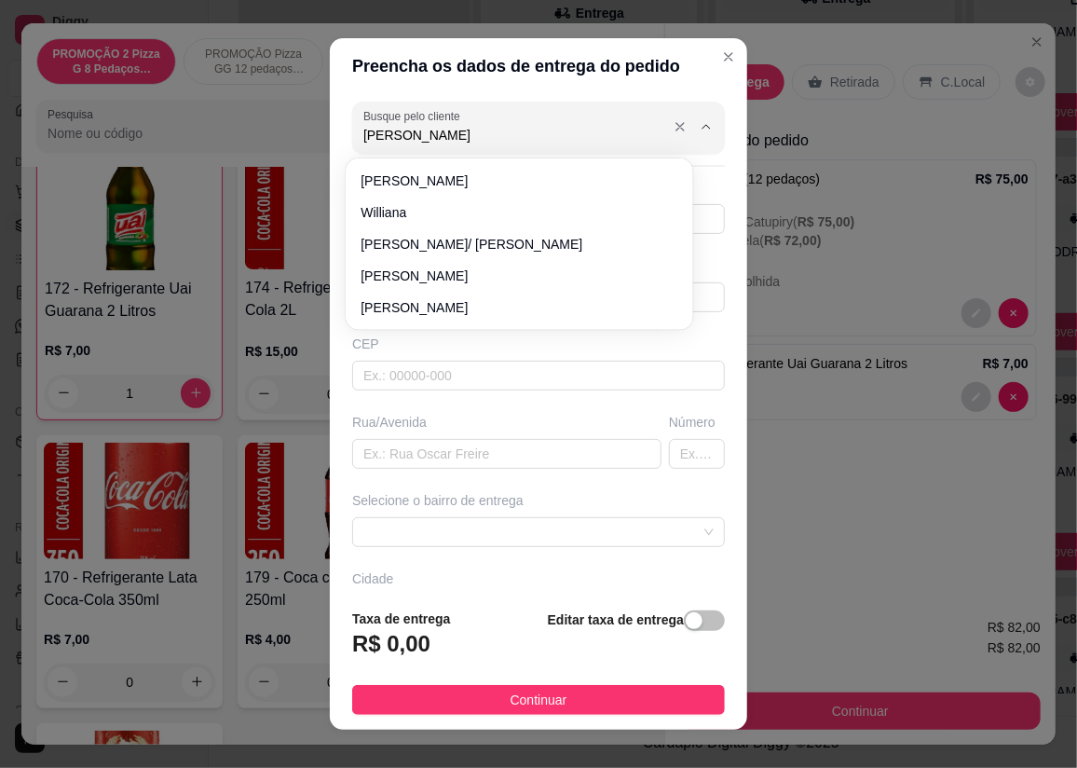
type input "[PERSON_NAME]"
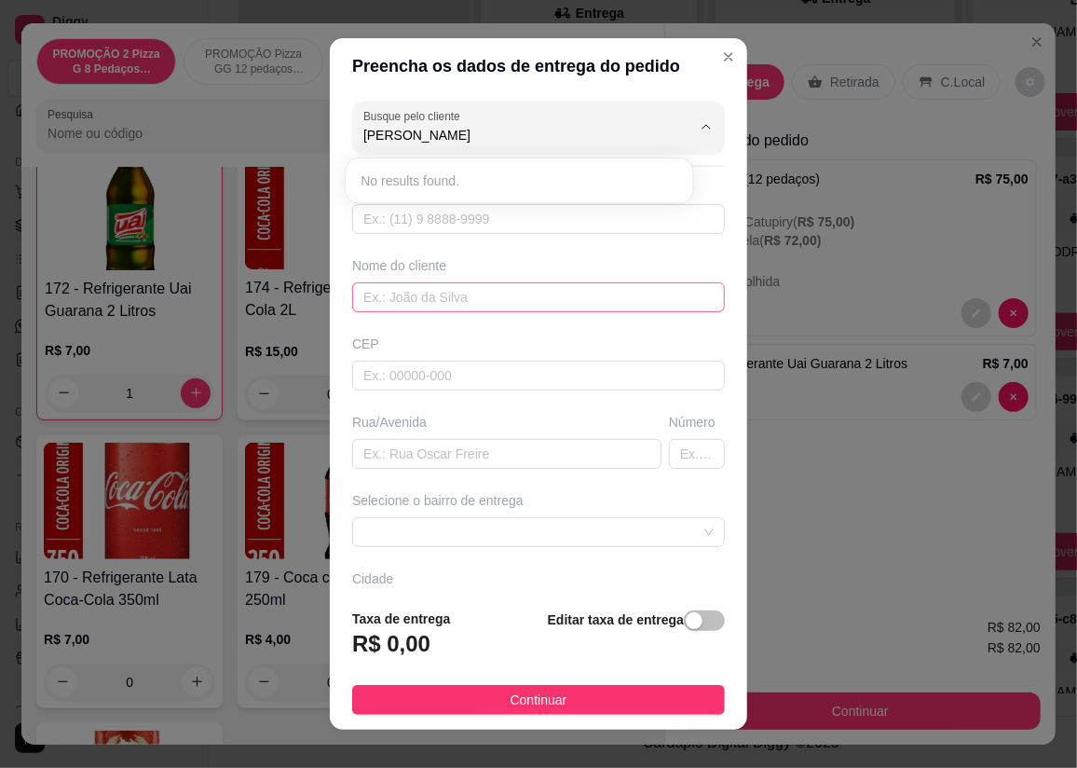
click at [460, 298] on input "text" at bounding box center [538, 297] width 373 height 30
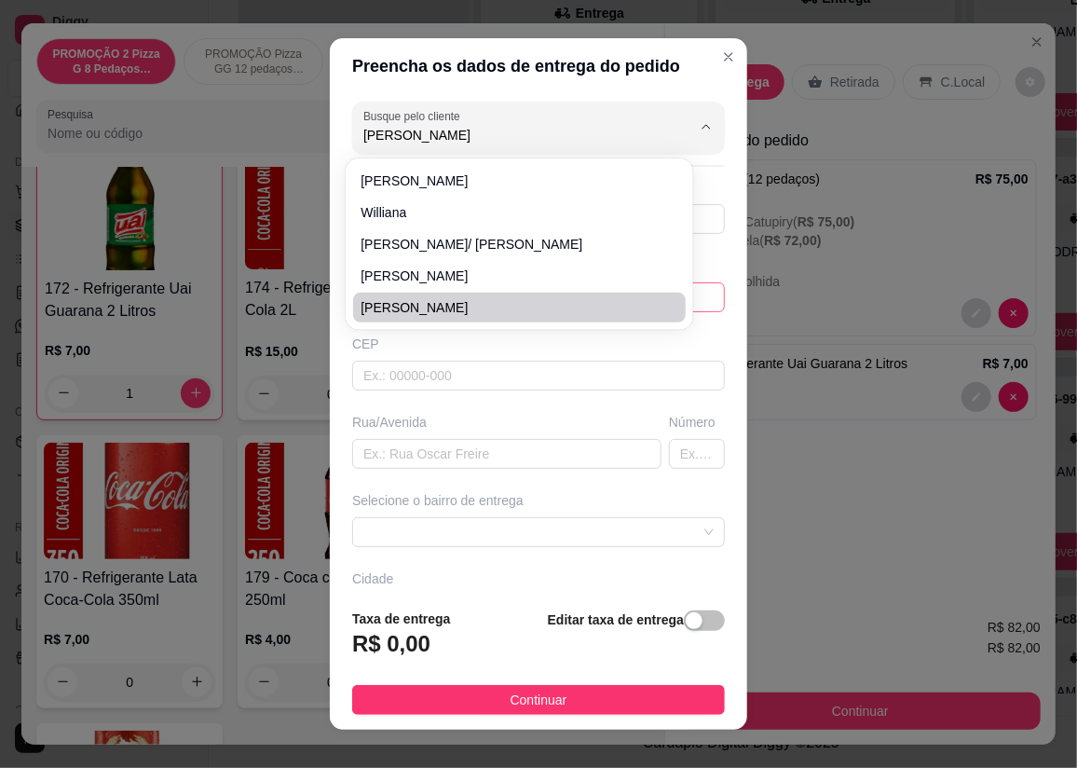
type input "[PERSON_NAME]"
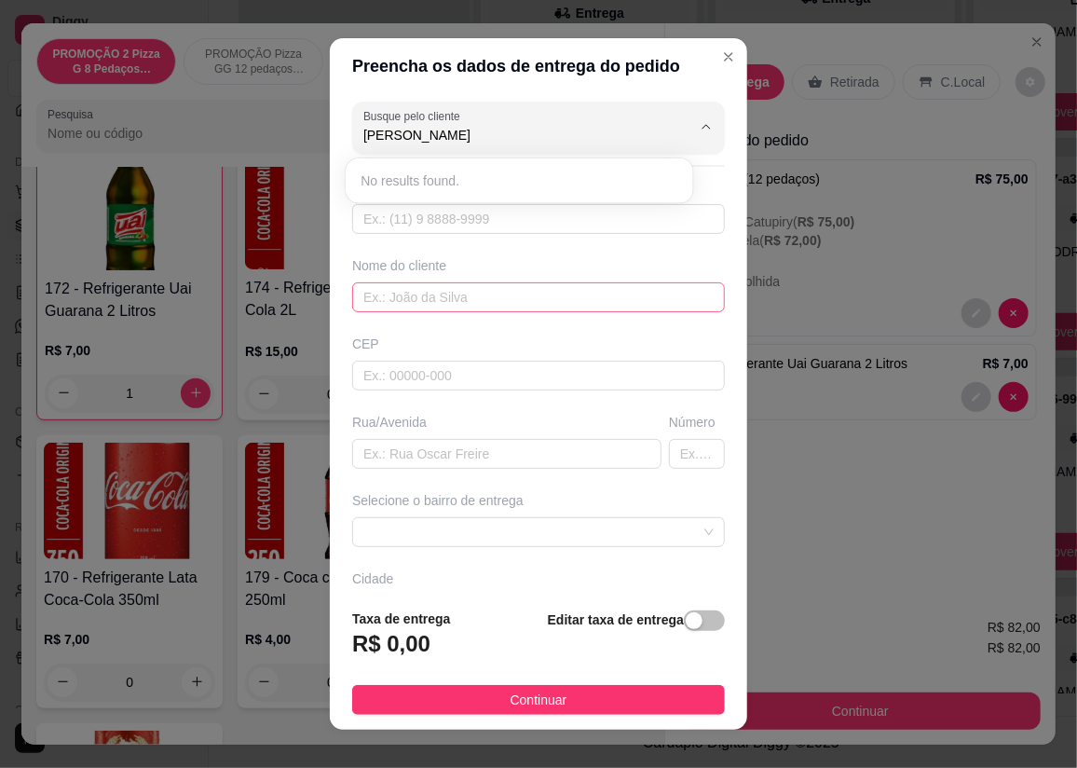
click at [458, 305] on input "text" at bounding box center [538, 297] width 373 height 30
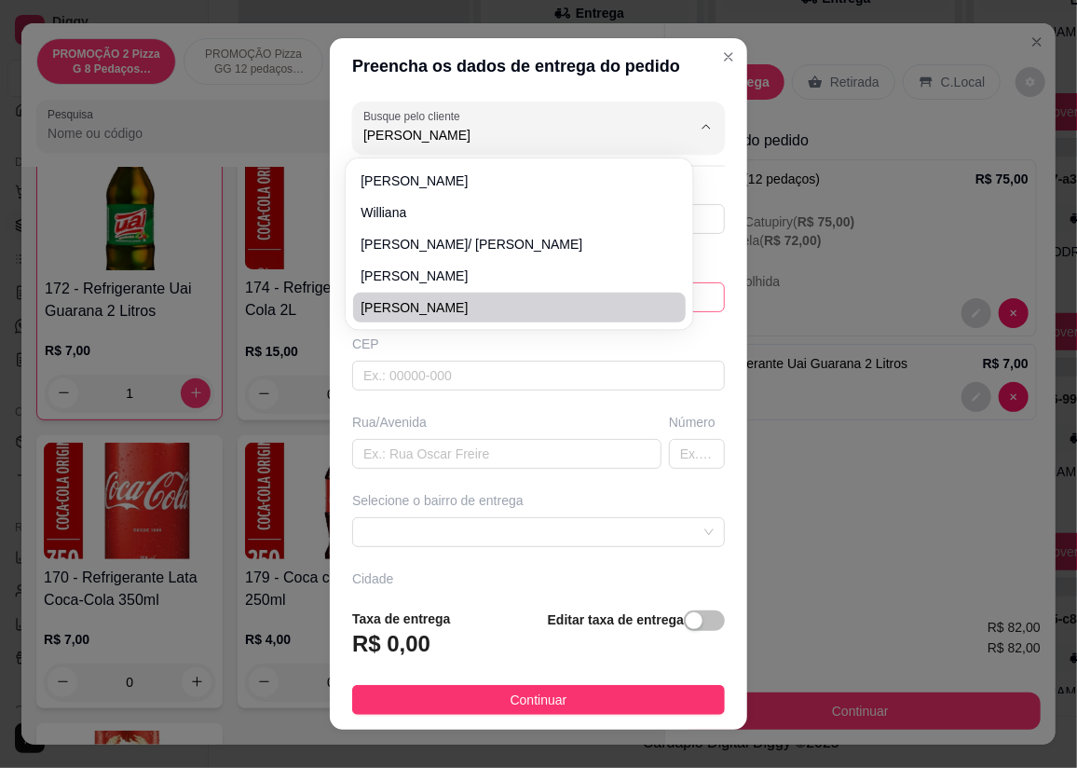
type input "[PERSON_NAME]"
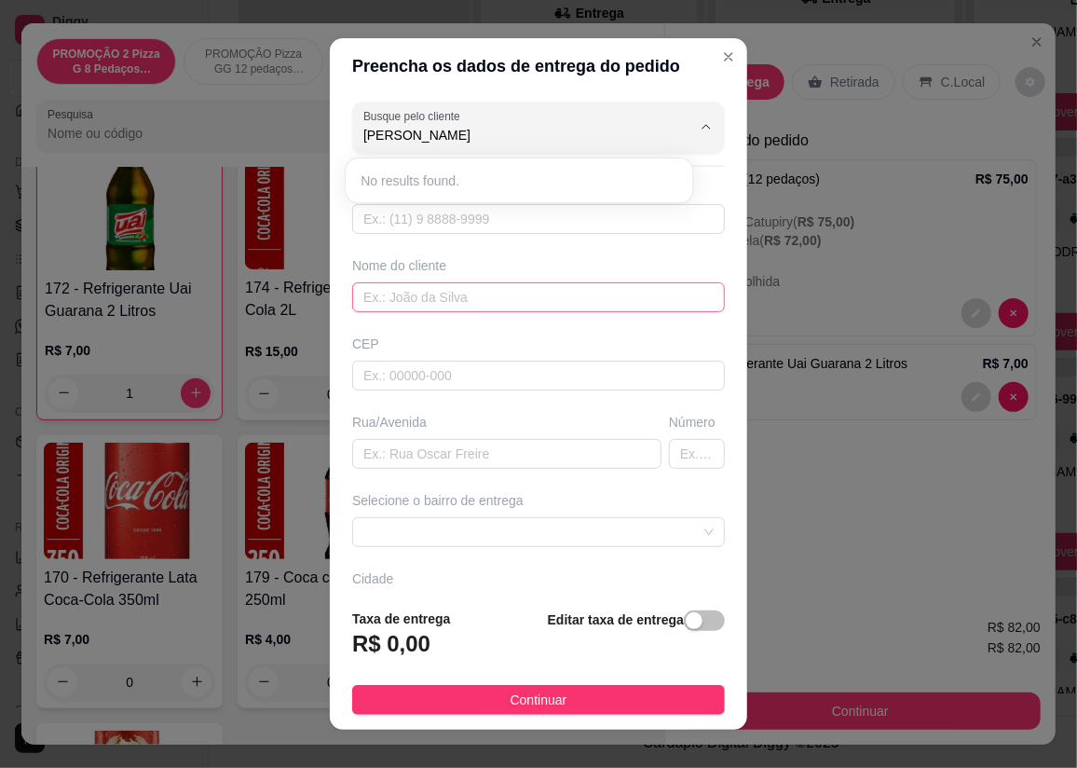
click at [458, 305] on input "text" at bounding box center [538, 297] width 373 height 30
type input "[PERSON_NAME]"
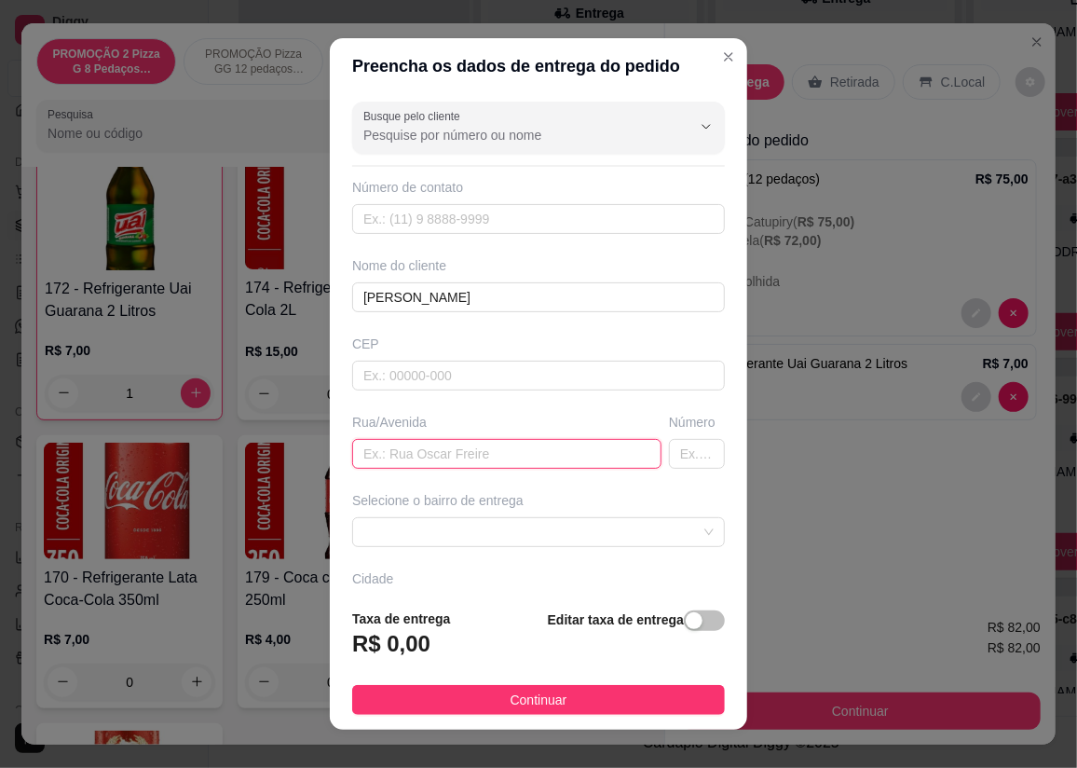
click at [451, 456] on input "text" at bounding box center [506, 454] width 309 height 30
type input "rua 74"
click at [669, 460] on input "text" at bounding box center [697, 454] width 56 height 30
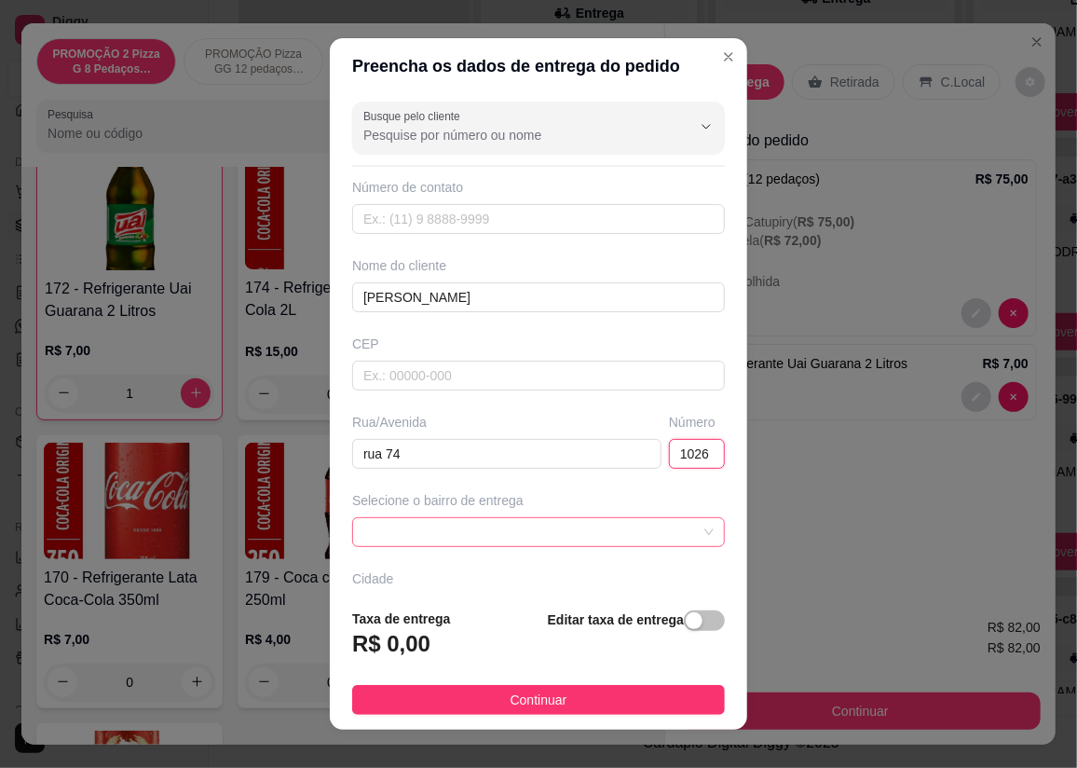
click at [652, 525] on span at bounding box center [539, 532] width 350 height 28
type input "1026"
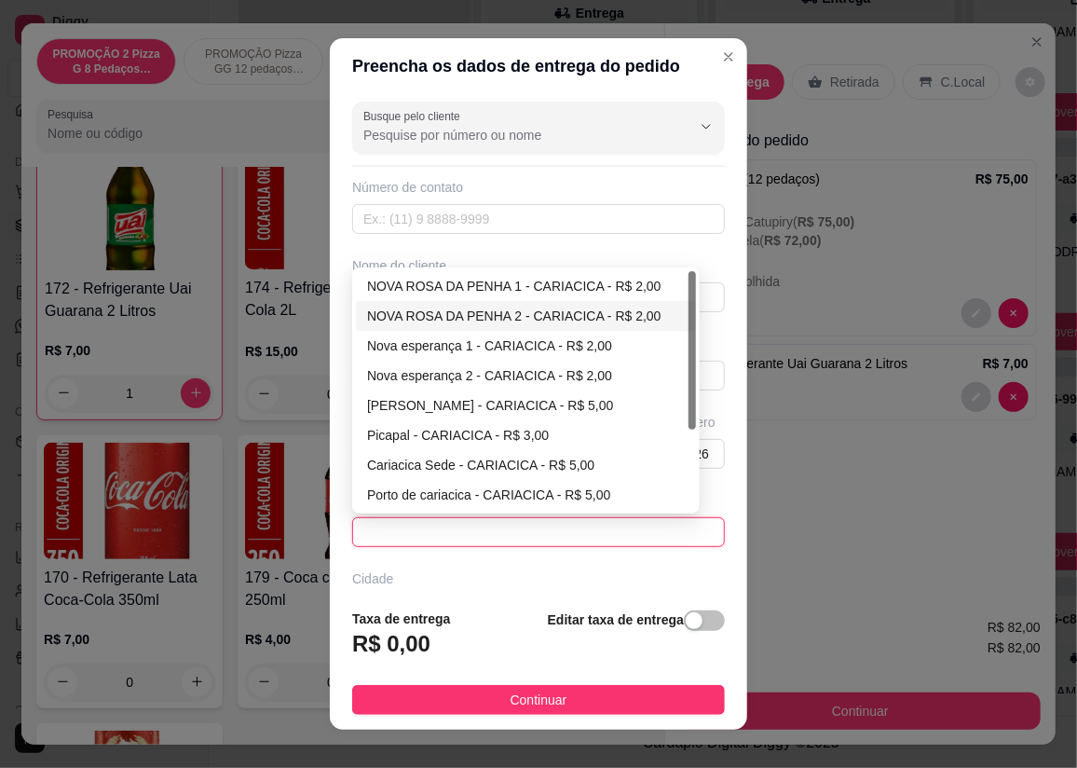
click at [471, 307] on div "NOVA ROSA DA PENHA 2 - CARIACICA - R$ 2,00" at bounding box center [526, 316] width 318 height 21
type input "CARIACICA"
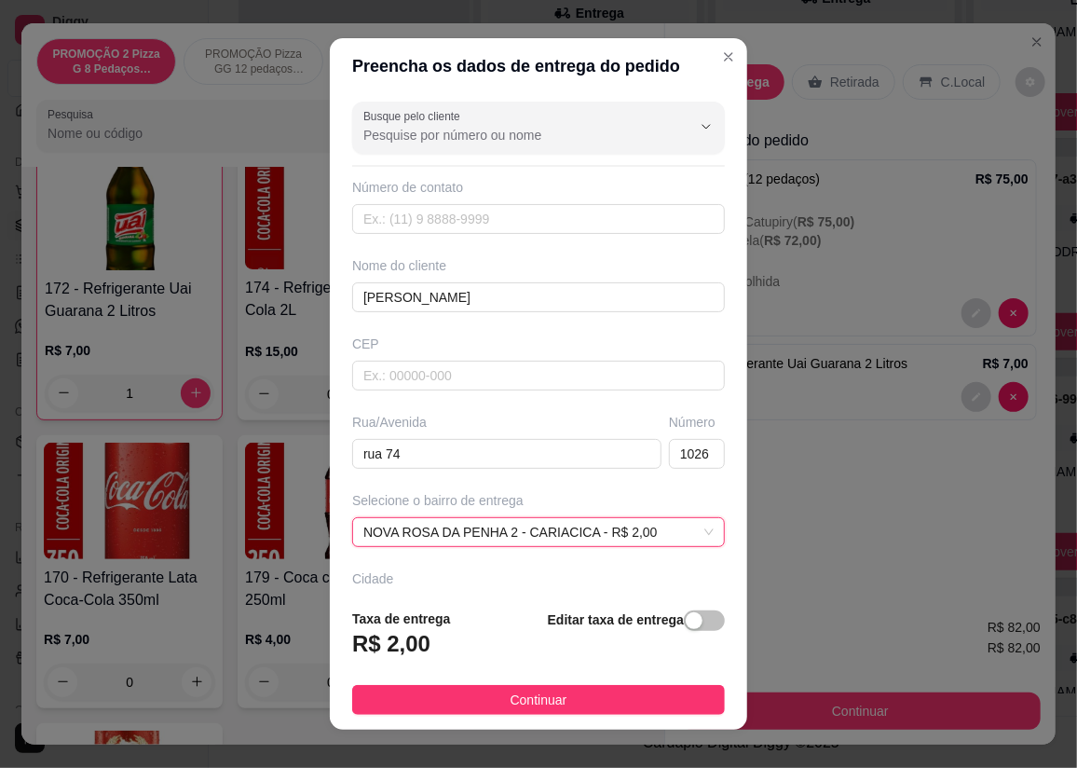
drag, startPoint x: 543, startPoint y: 704, endPoint x: 757, endPoint y: 709, distance: 213.5
click at [544, 704] on span "Continuar" at bounding box center [539, 700] width 57 height 21
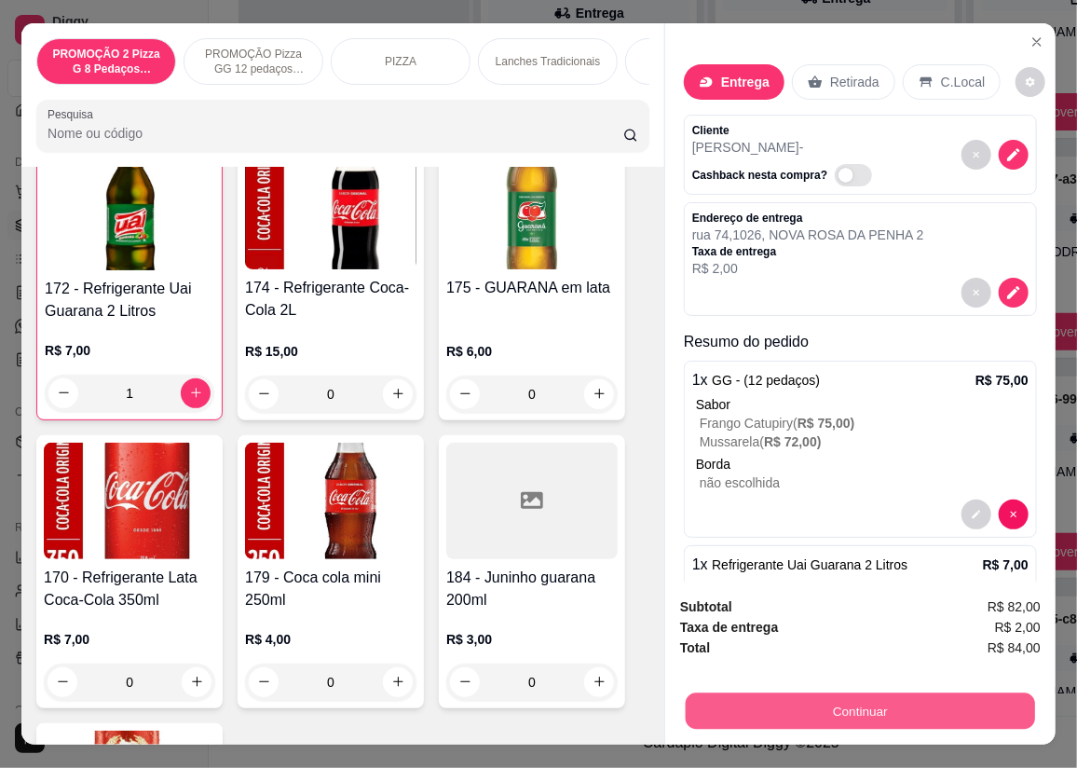
click at [762, 709] on button "Continuar" at bounding box center [861, 711] width 350 height 36
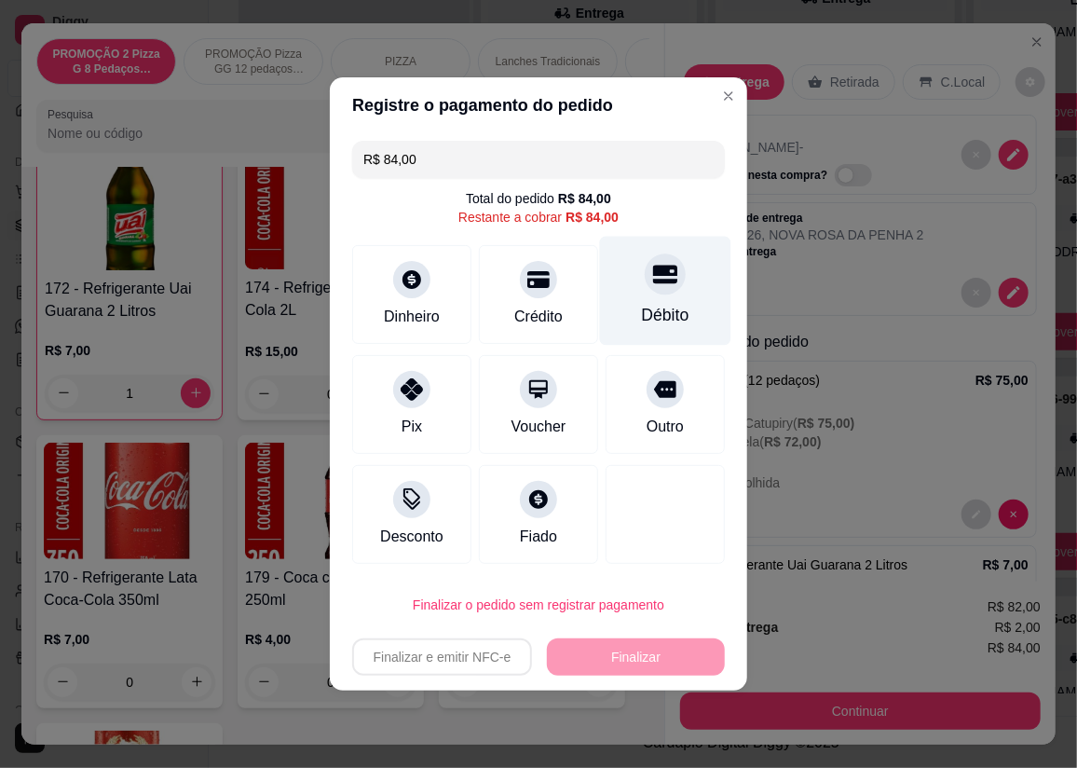
click at [642, 303] on div "Débito" at bounding box center [666, 315] width 48 height 24
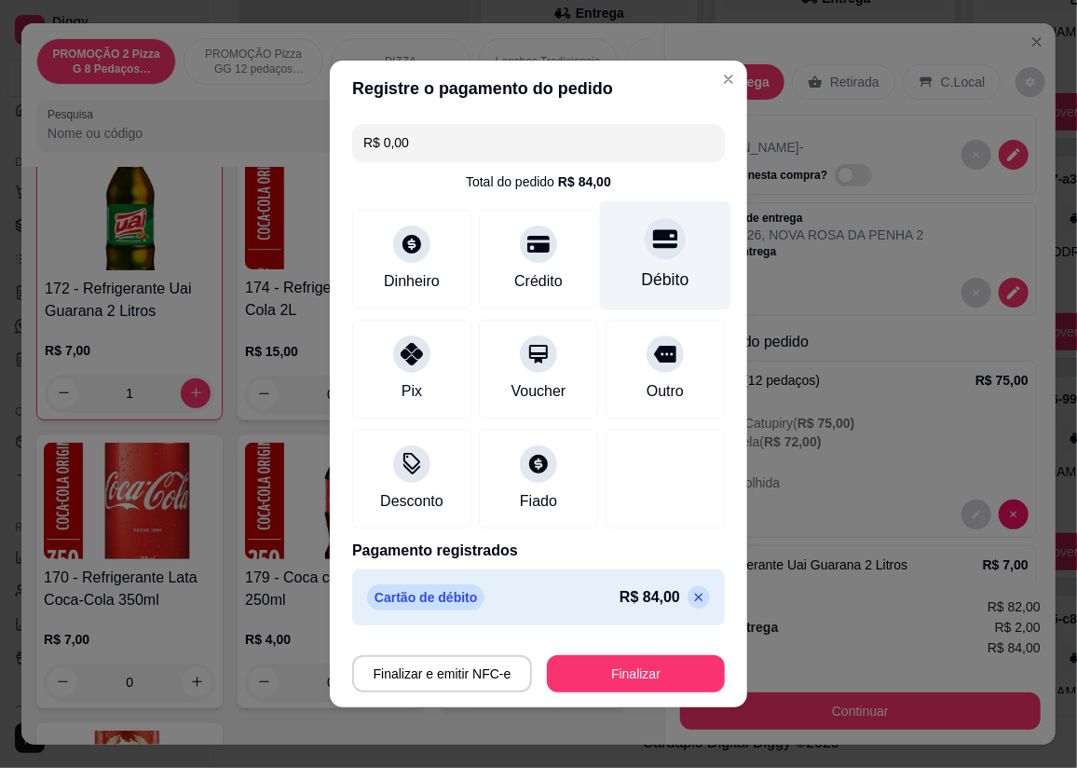
type input "R$ 0,00"
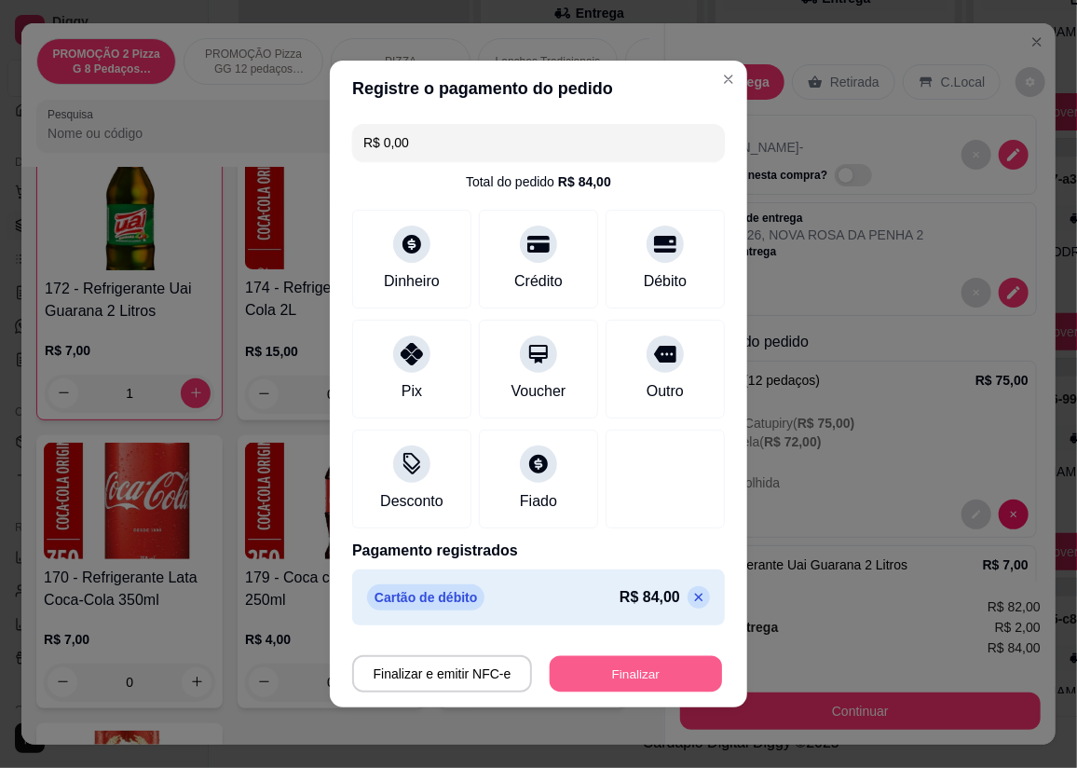
click at [652, 671] on button "Finalizar" at bounding box center [636, 674] width 172 height 36
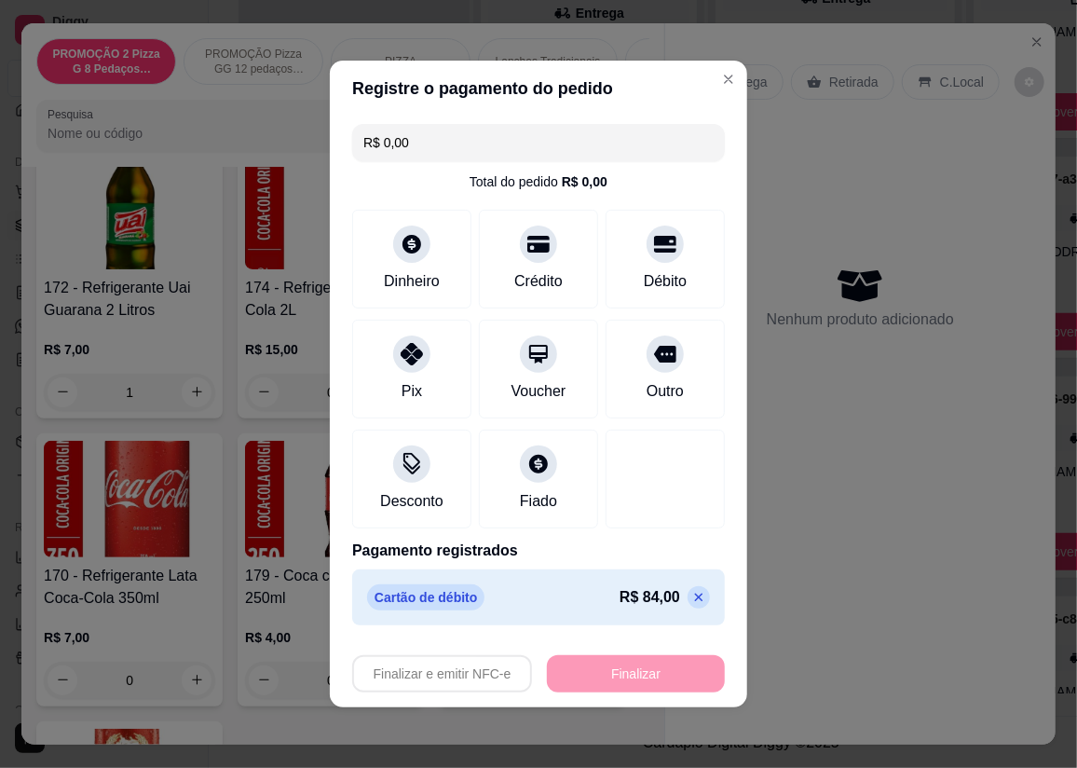
type input "0"
type input "-R$ 84,00"
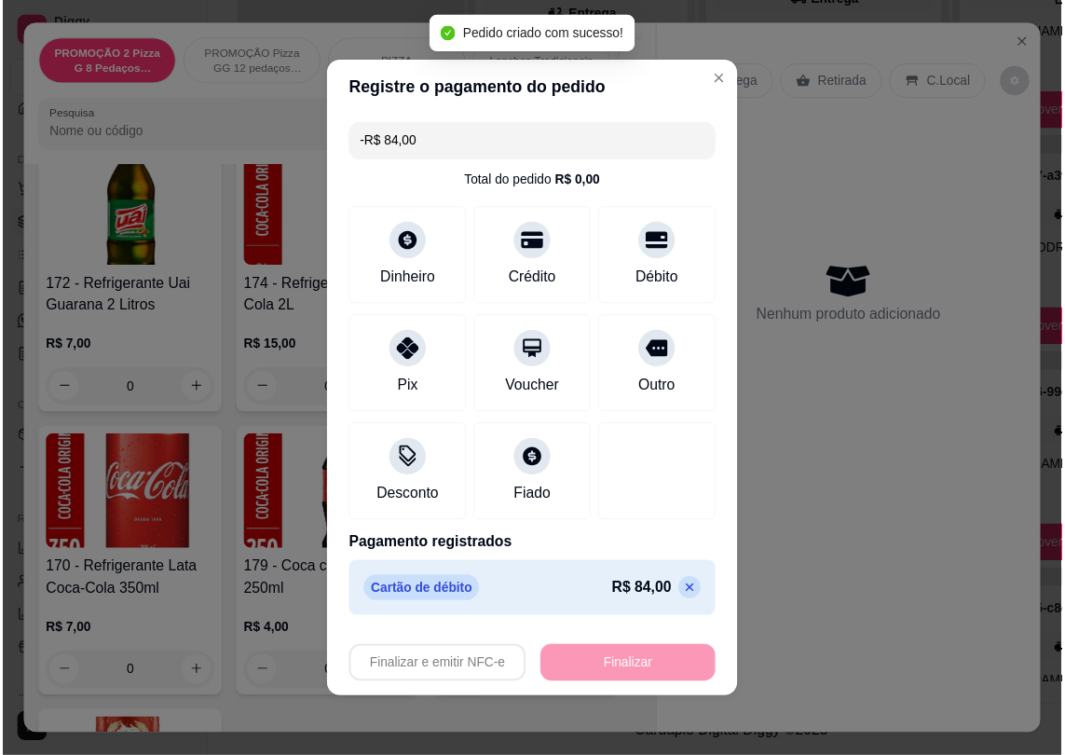
scroll to position [7779, 0]
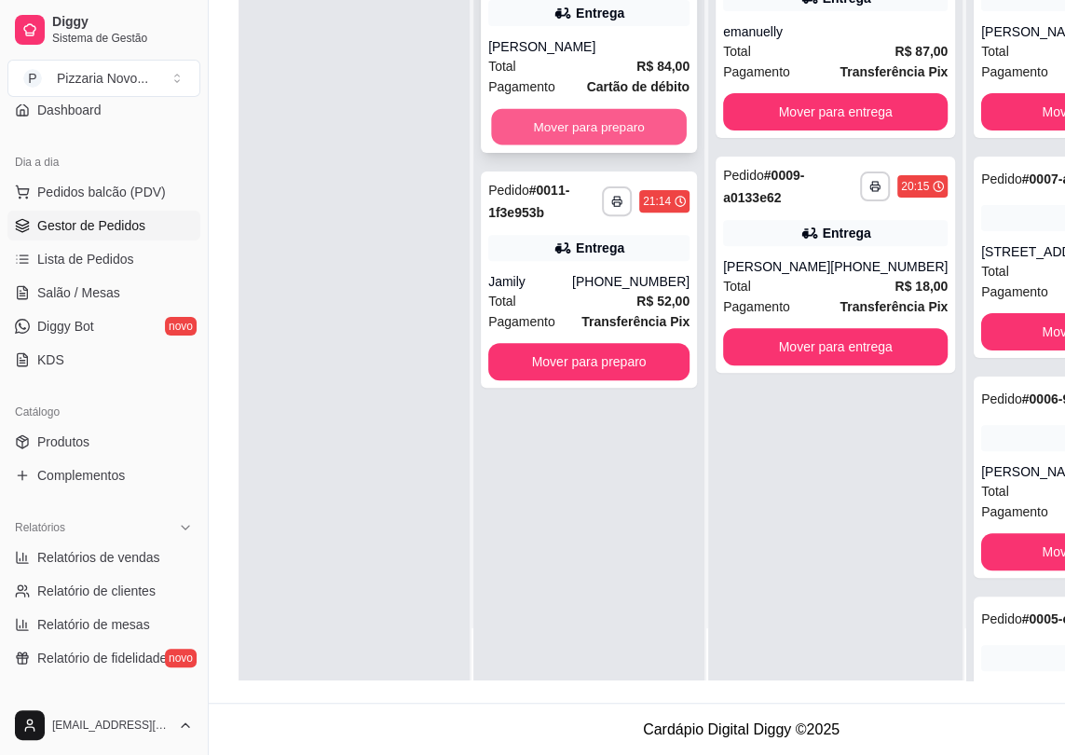
click at [545, 126] on button "Mover para preparo" at bounding box center [589, 127] width 196 height 36
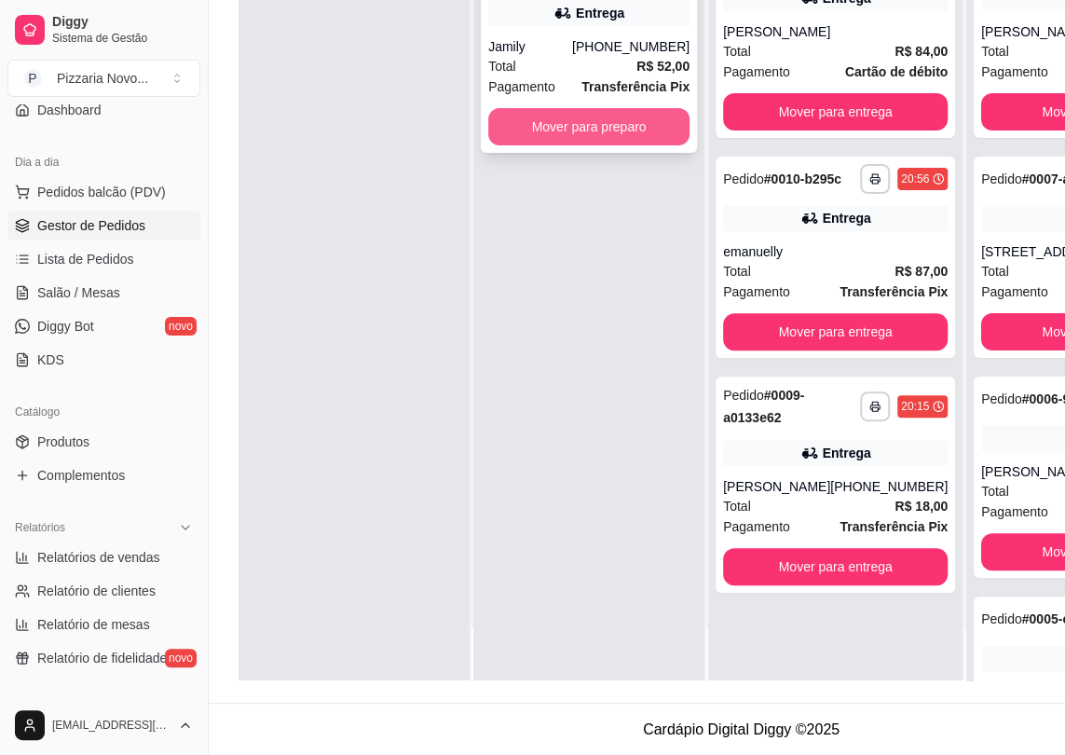
click at [547, 126] on button "Mover para preparo" at bounding box center [588, 126] width 201 height 37
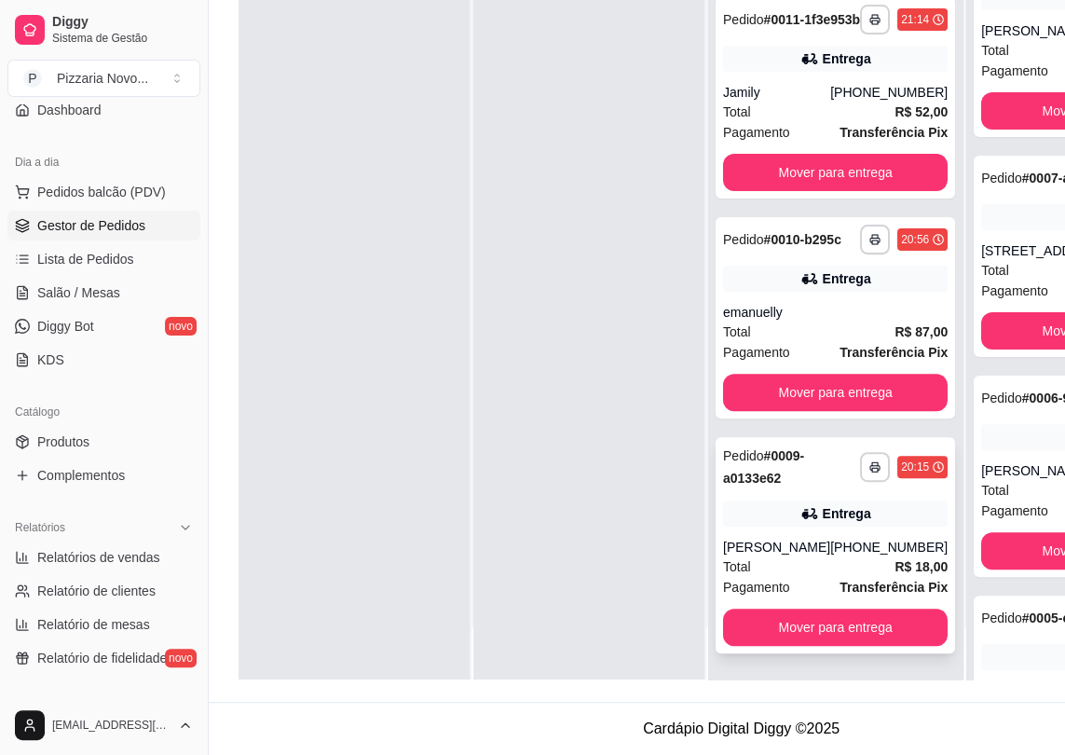
scroll to position [296, 0]
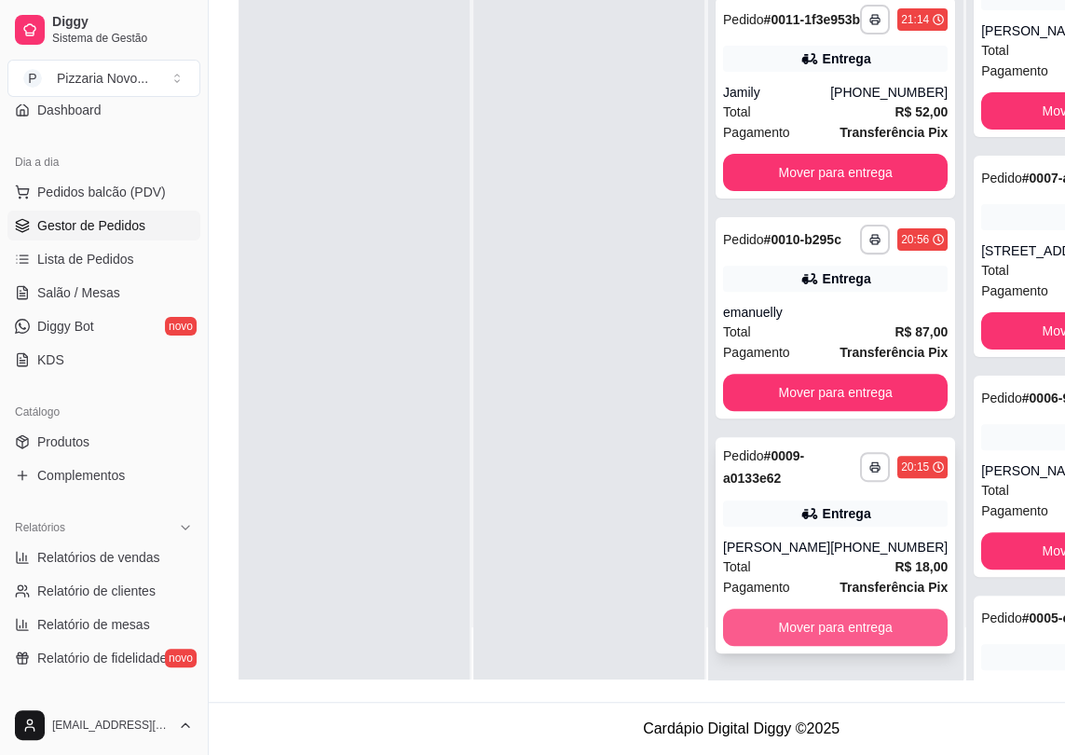
click at [843, 632] on button "Mover para entrega" at bounding box center [835, 627] width 225 height 37
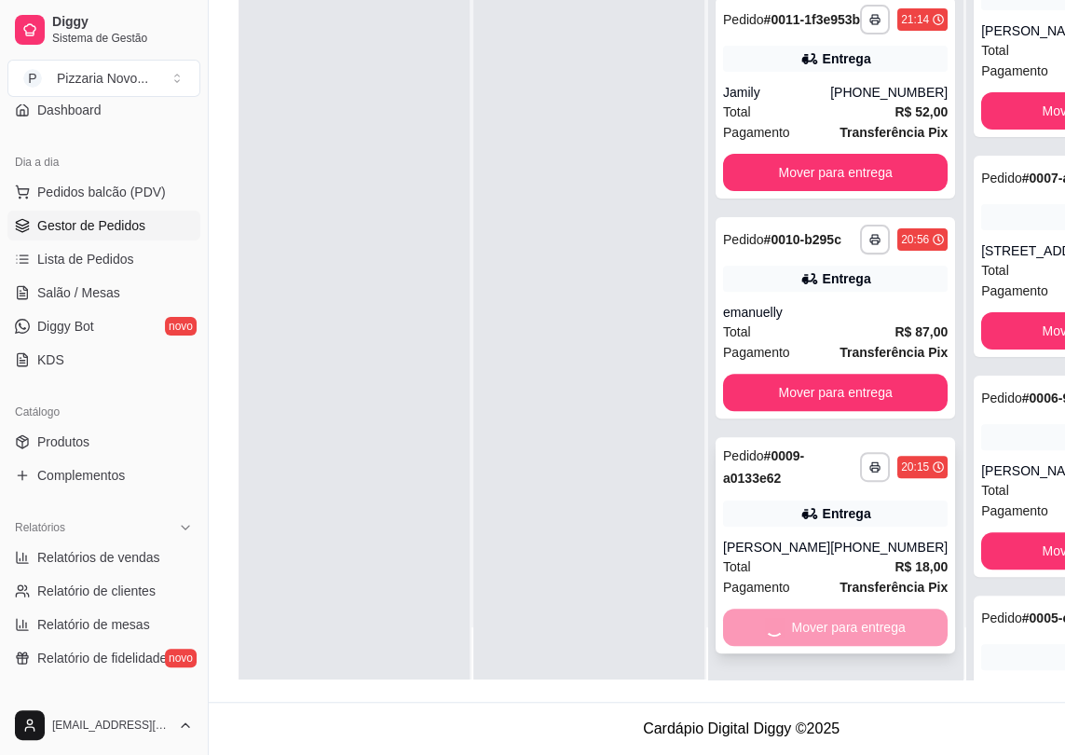
scroll to position [0, 0]
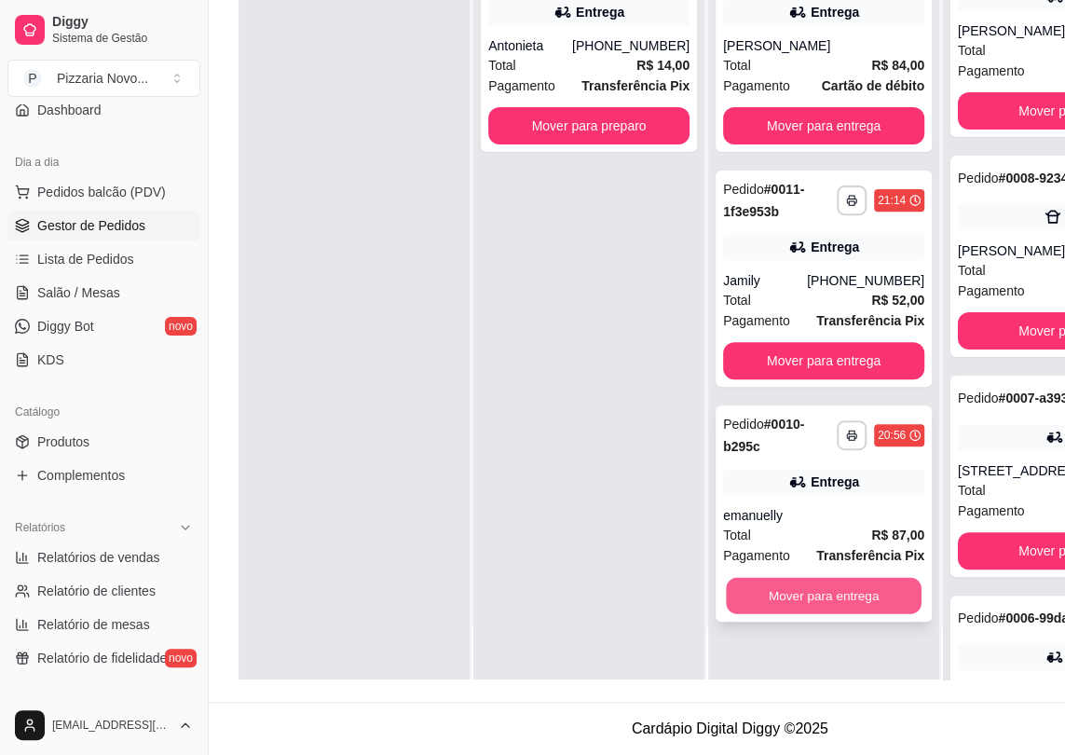
click at [858, 585] on button "Mover para entrega" at bounding box center [824, 596] width 196 height 36
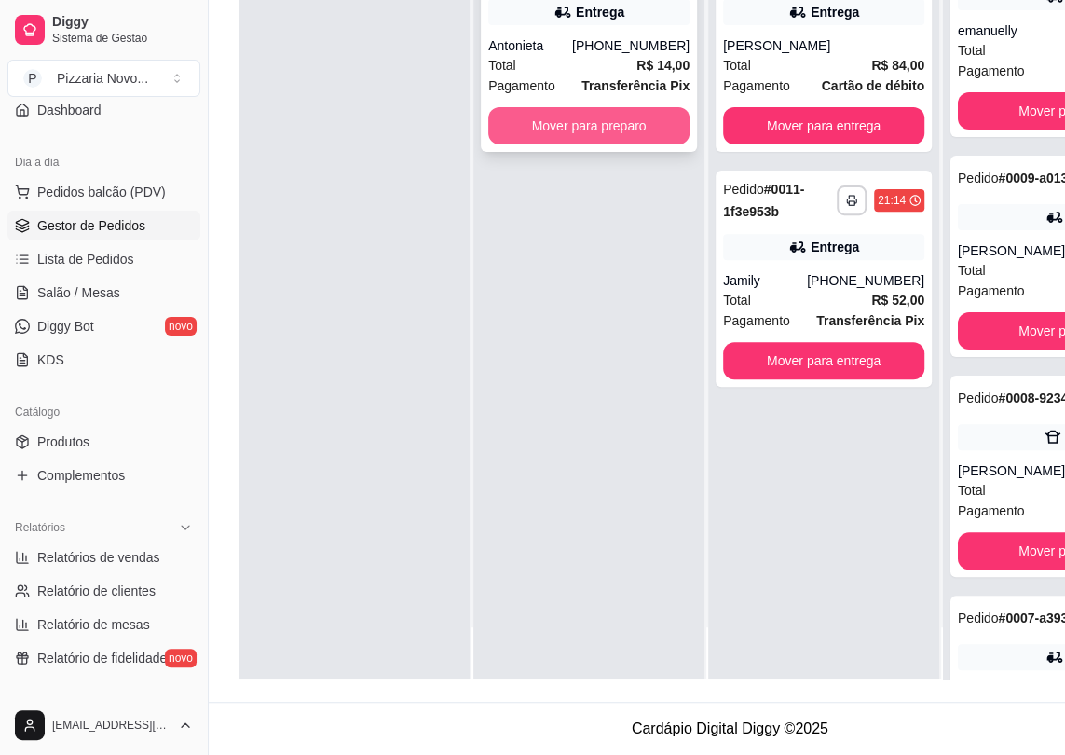
click at [631, 113] on button "Mover para preparo" at bounding box center [588, 125] width 201 height 37
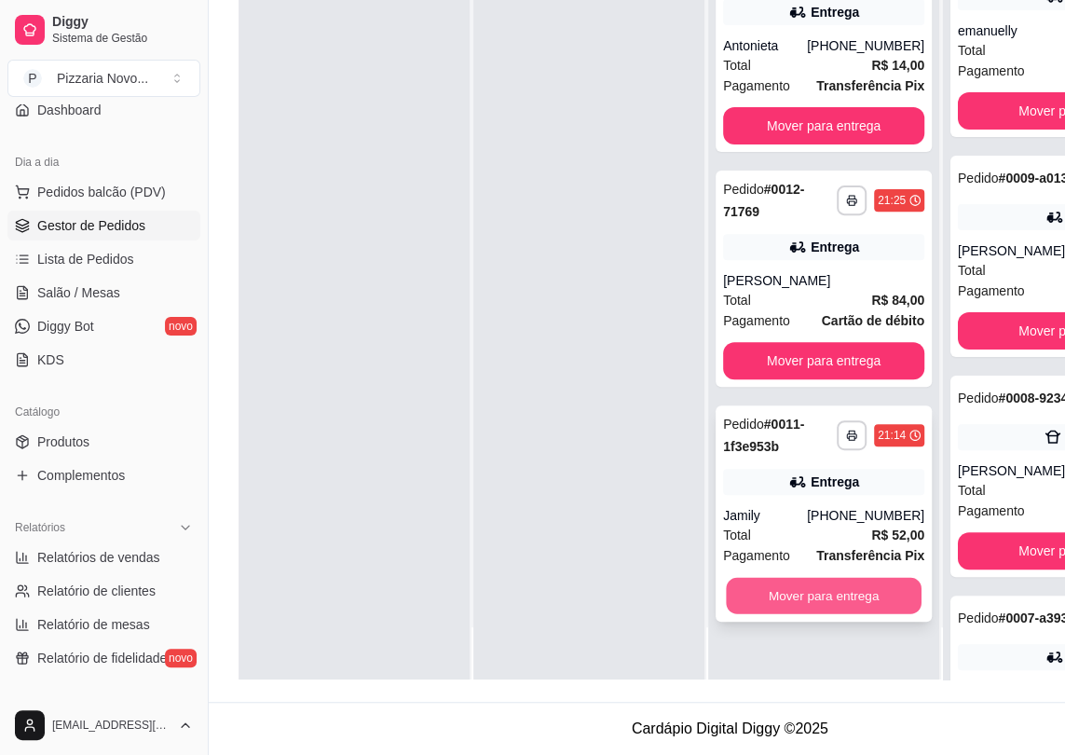
click at [823, 578] on button "Mover para entrega" at bounding box center [824, 596] width 196 height 36
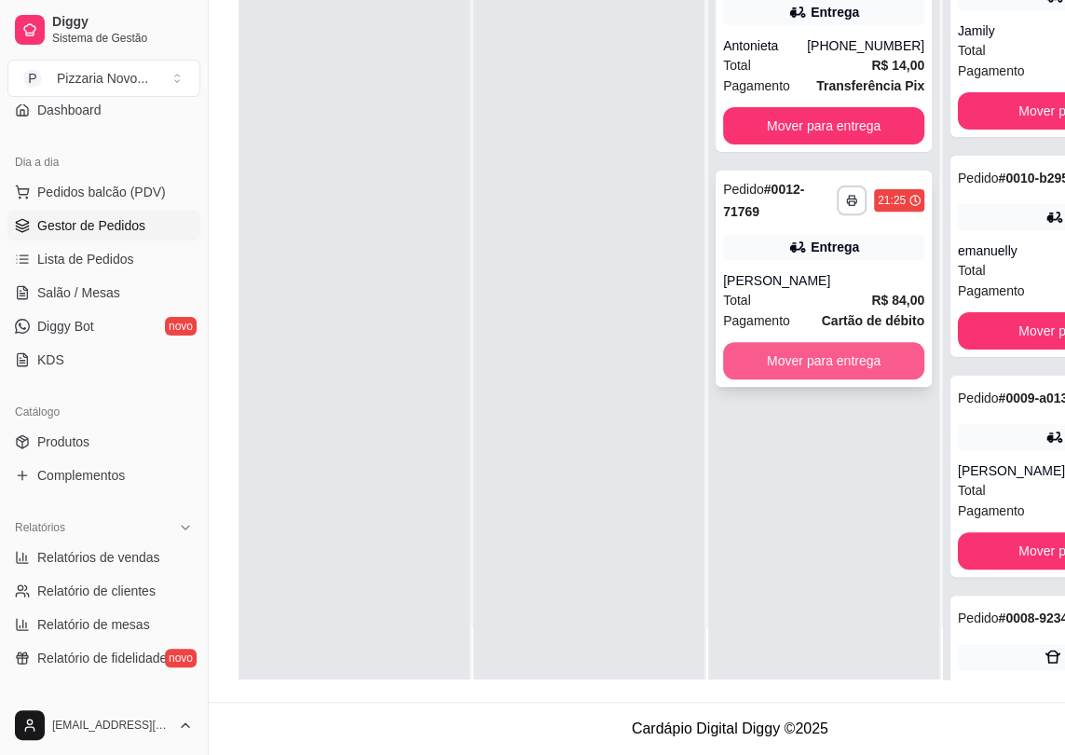
click at [796, 350] on button "Mover para entrega" at bounding box center [823, 360] width 201 height 37
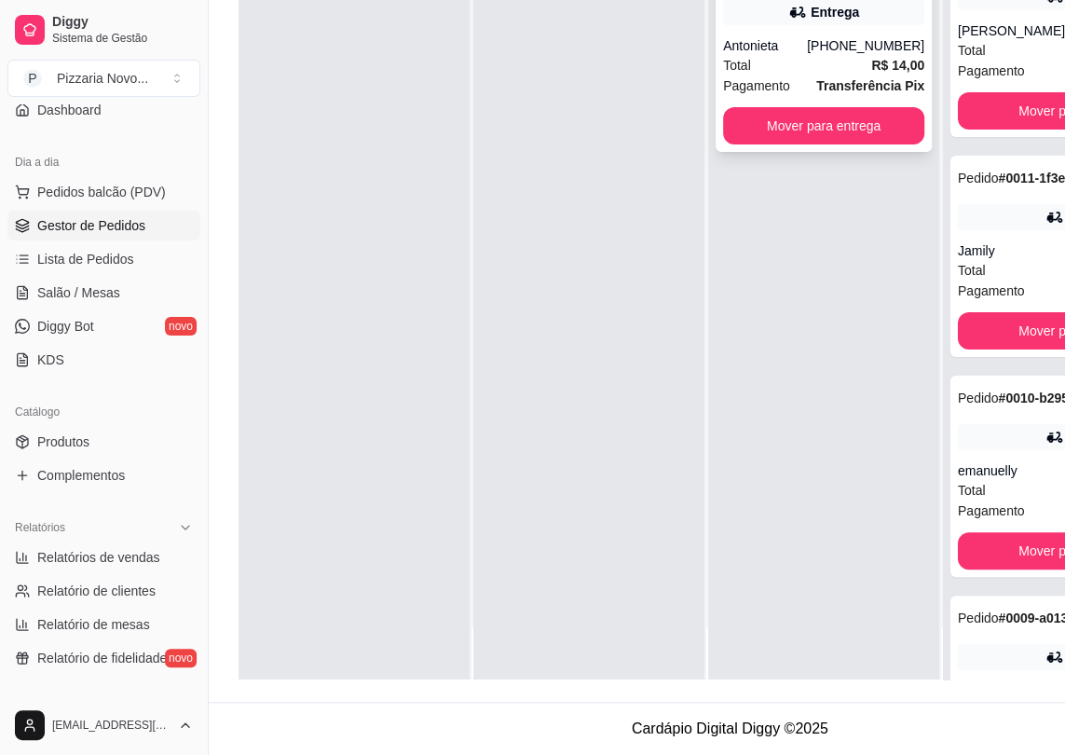
click at [913, 130] on div "Mover para entrega" at bounding box center [823, 125] width 201 height 37
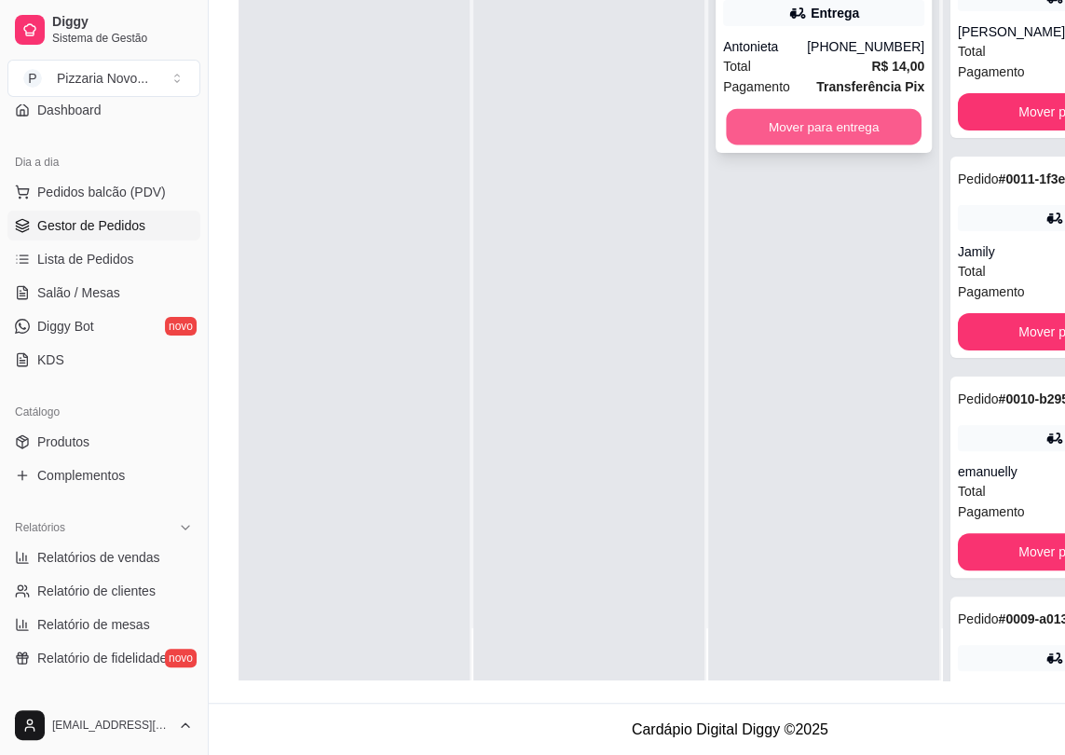
click at [900, 133] on button "Mover para entrega" at bounding box center [824, 127] width 196 height 36
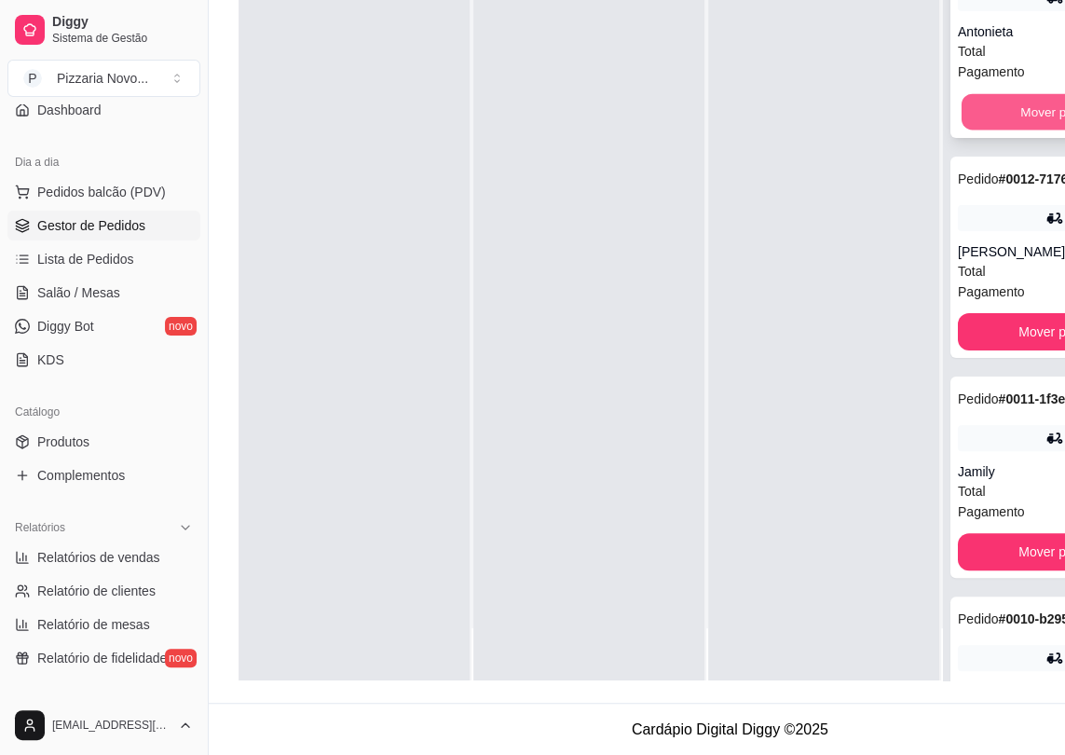
click at [1004, 125] on button "Mover para finalizado" at bounding box center [1082, 112] width 240 height 36
click at [1004, 125] on button "Mover para finalizado" at bounding box center [1081, 111] width 247 height 37
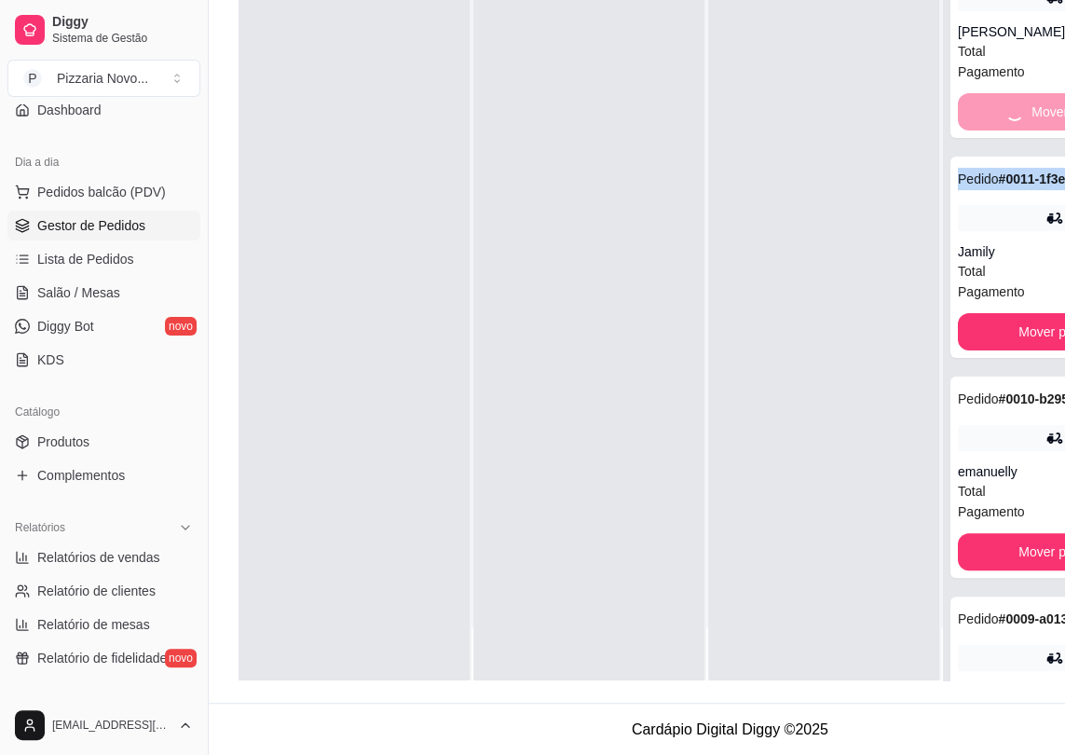
click at [1004, 125] on div "Mover para finalizado" at bounding box center [1081, 111] width 247 height 37
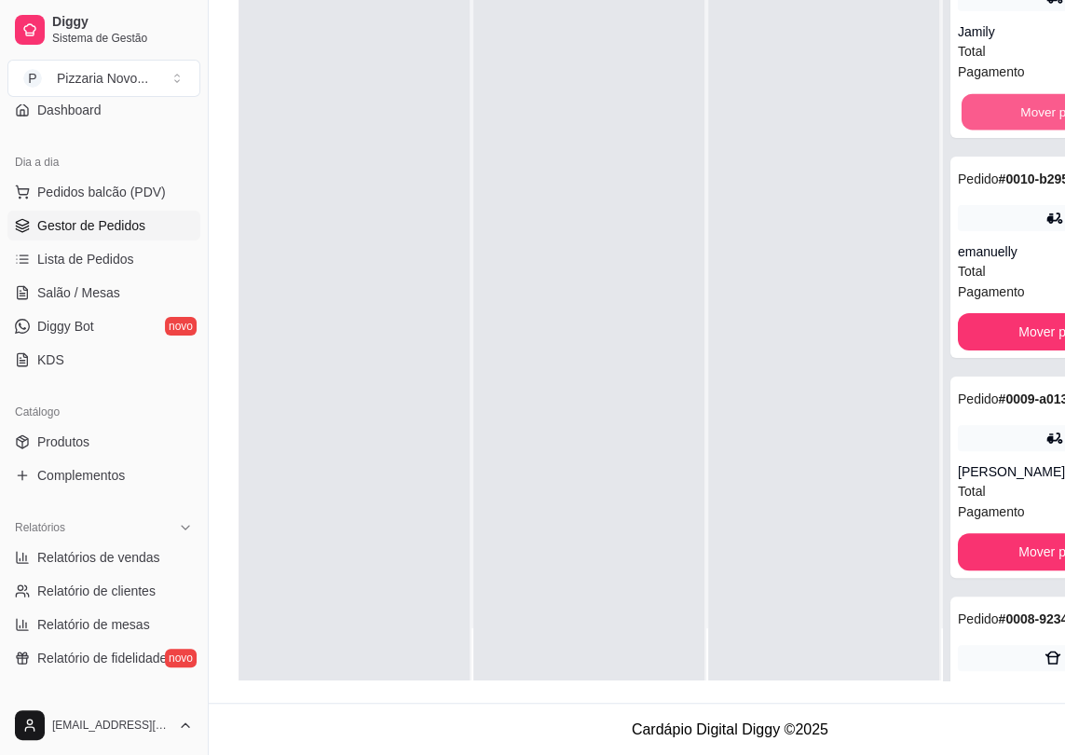
click at [1004, 125] on button "Mover para finalizado" at bounding box center [1082, 112] width 240 height 36
click at [1004, 125] on div "Mover para finalizado" at bounding box center [1081, 111] width 247 height 37
click at [1004, 125] on button "Mover para finalizado" at bounding box center [1082, 112] width 240 height 36
click at [1004, 125] on div "Mover para finalizado" at bounding box center [1081, 111] width 247 height 37
click at [1004, 125] on button "Mover para finalizado" at bounding box center [1082, 112] width 240 height 36
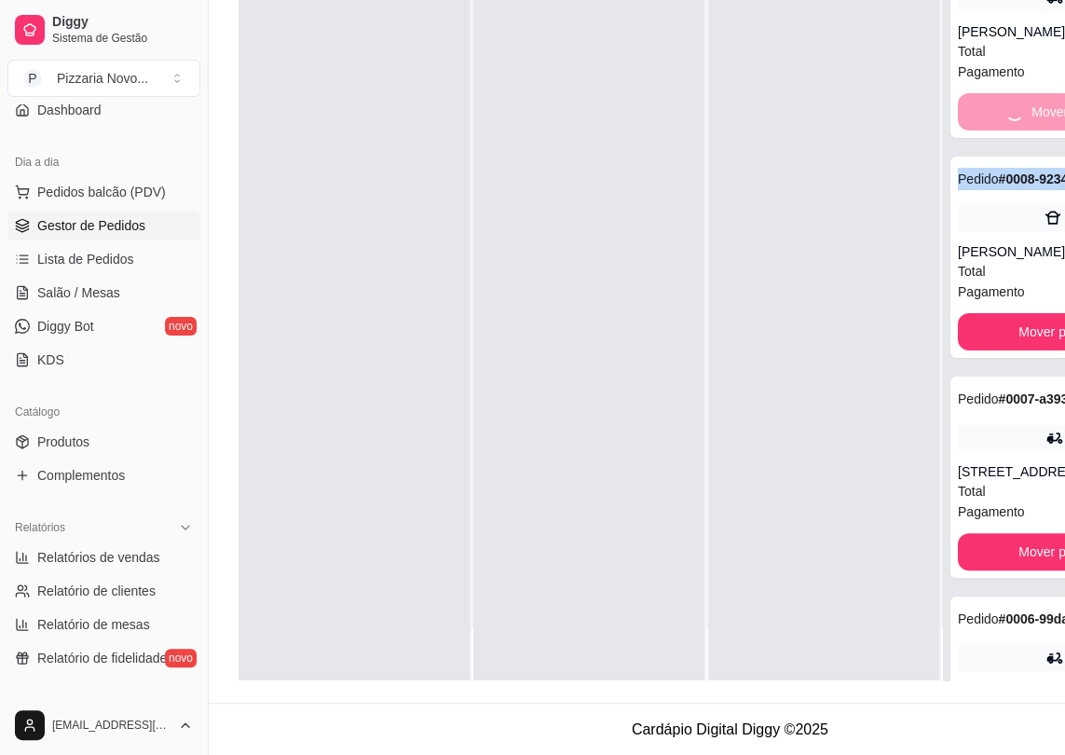
click at [1004, 125] on div "Mover para finalizado" at bounding box center [1081, 111] width 247 height 37
click at [1004, 125] on button "Mover para finalizado" at bounding box center [1081, 111] width 247 height 37
click at [1004, 125] on button "Mover para finalizado" at bounding box center [1082, 112] width 240 height 36
click at [1005, 130] on button "Mover para finalizado" at bounding box center [1082, 112] width 240 height 36
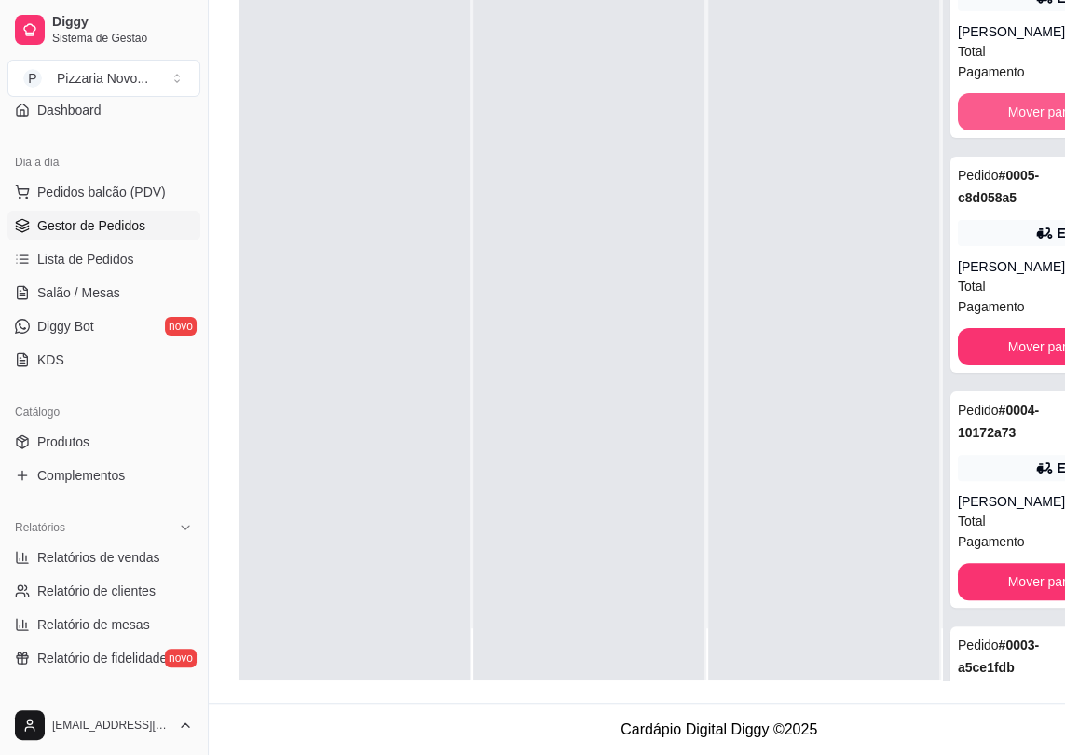
click at [1005, 130] on button "Mover para finalizado" at bounding box center [1070, 111] width 225 height 37
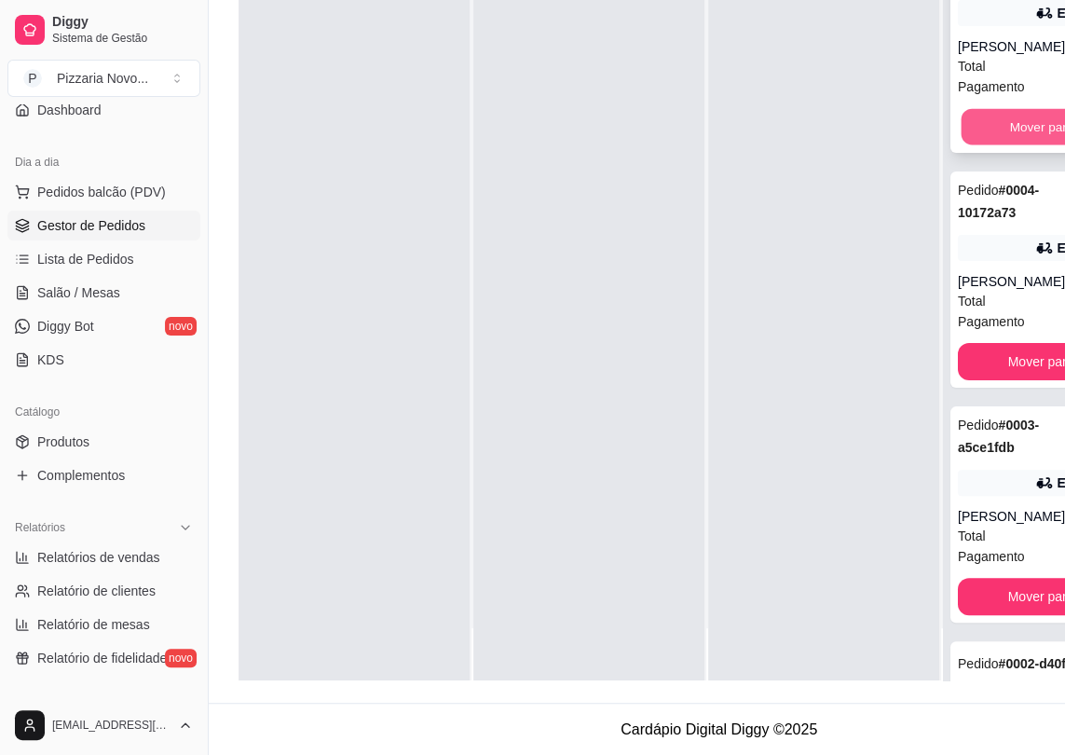
click at [1014, 145] on button "Mover para finalizado" at bounding box center [1071, 127] width 218 height 36
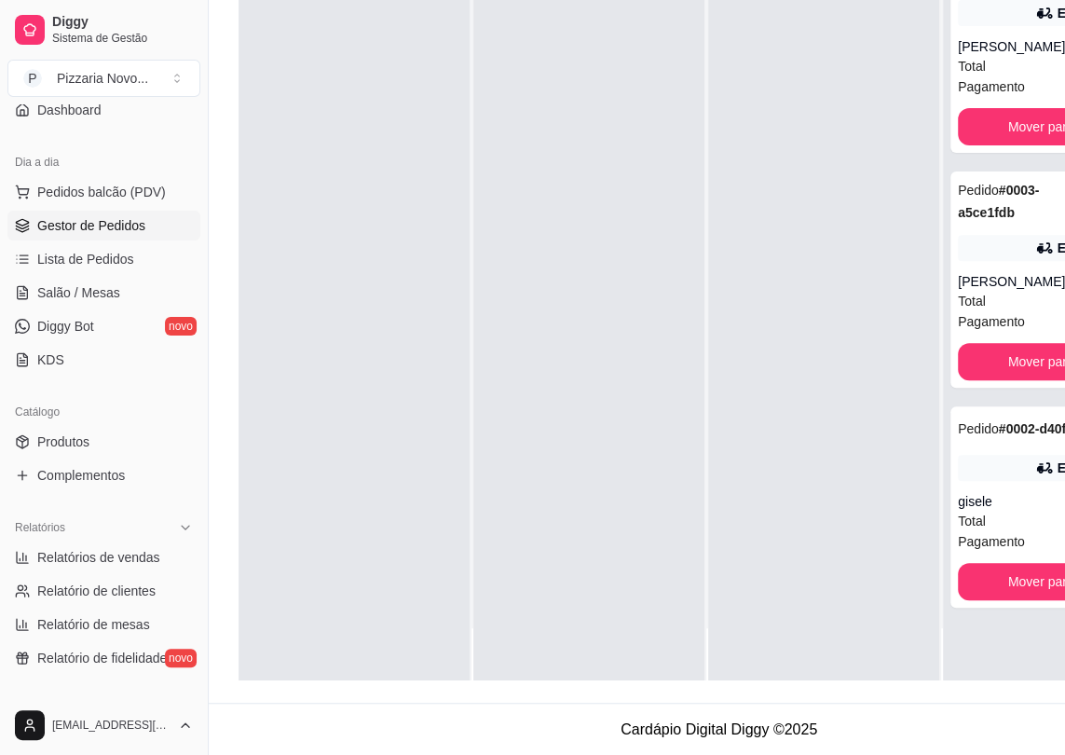
click at [1014, 164] on div "**********" at bounding box center [1070, 302] width 254 height 755
click at [1014, 113] on button "Mover para finalizado" at bounding box center [1071, 127] width 218 height 36
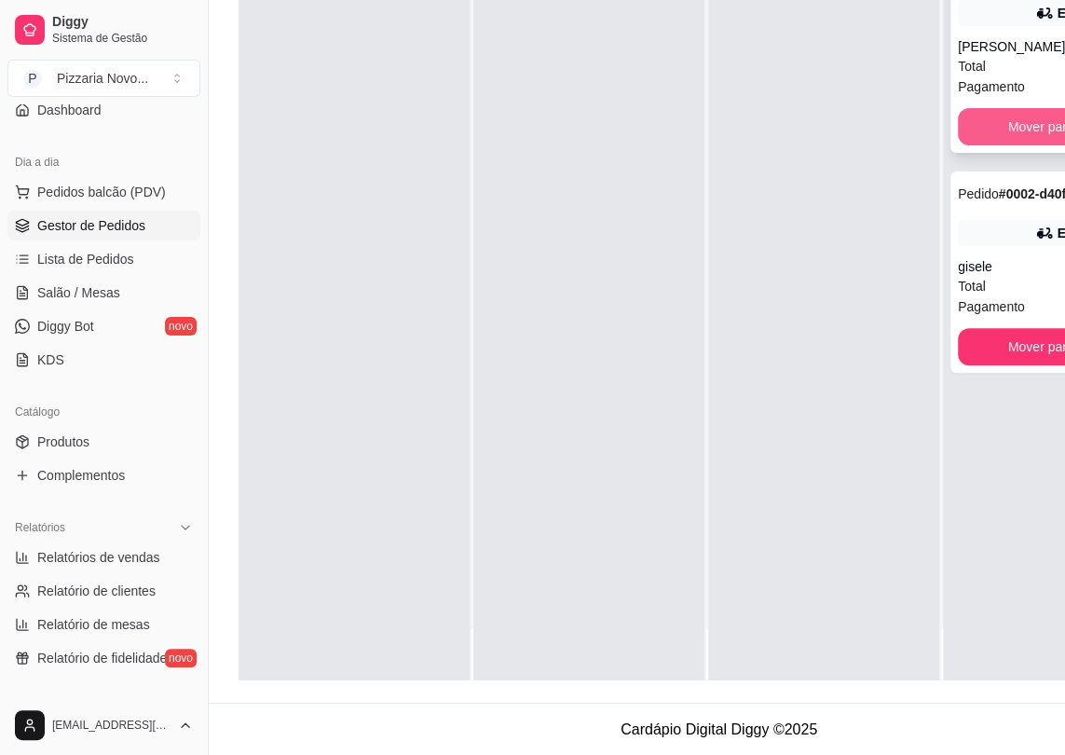
click at [1014, 120] on button "Mover para finalizado" at bounding box center [1070, 126] width 225 height 37
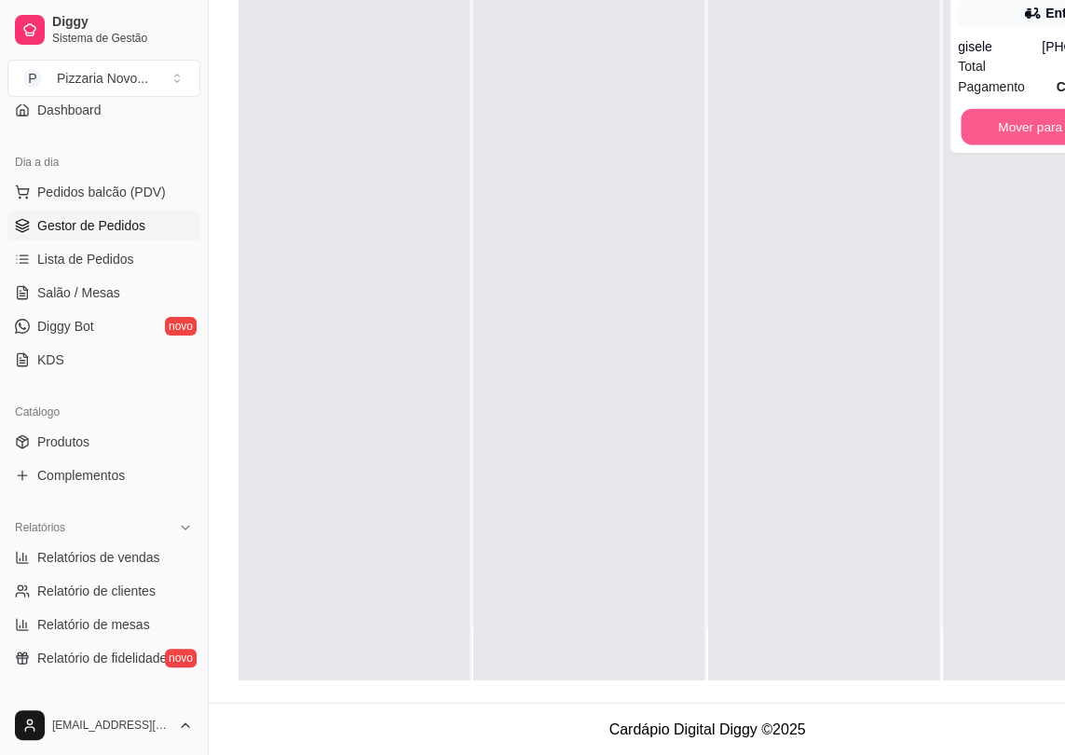
click at [1014, 120] on button "Mover para finalizado" at bounding box center [1059, 127] width 196 height 36
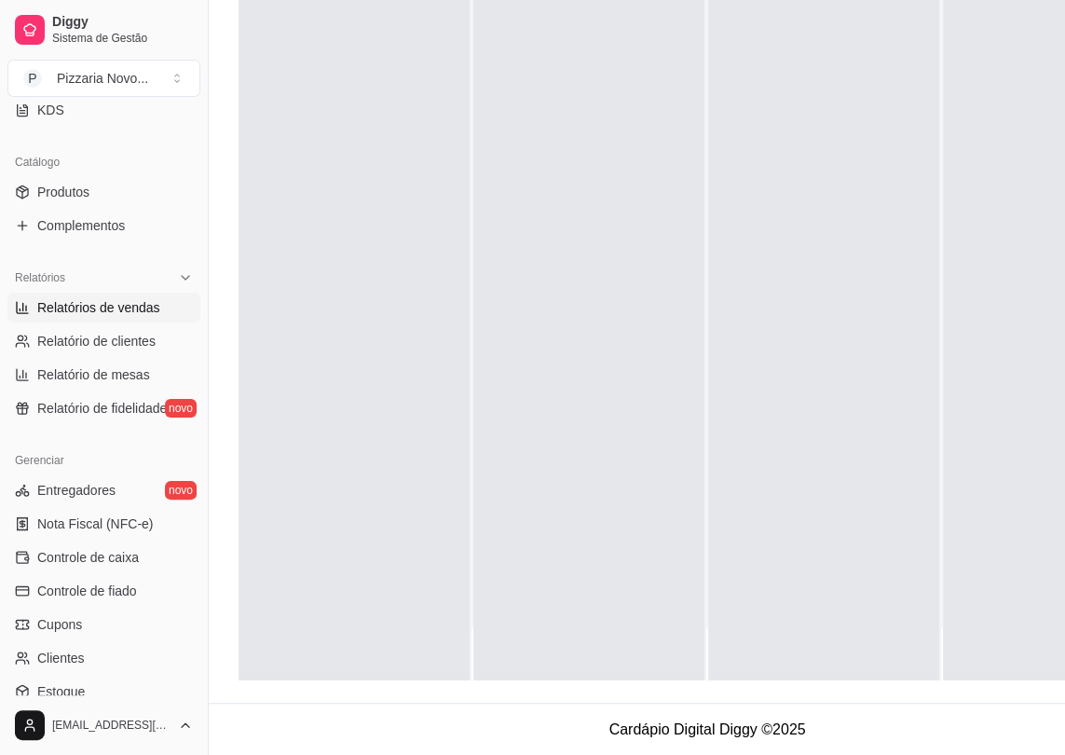
scroll to position [508, 0]
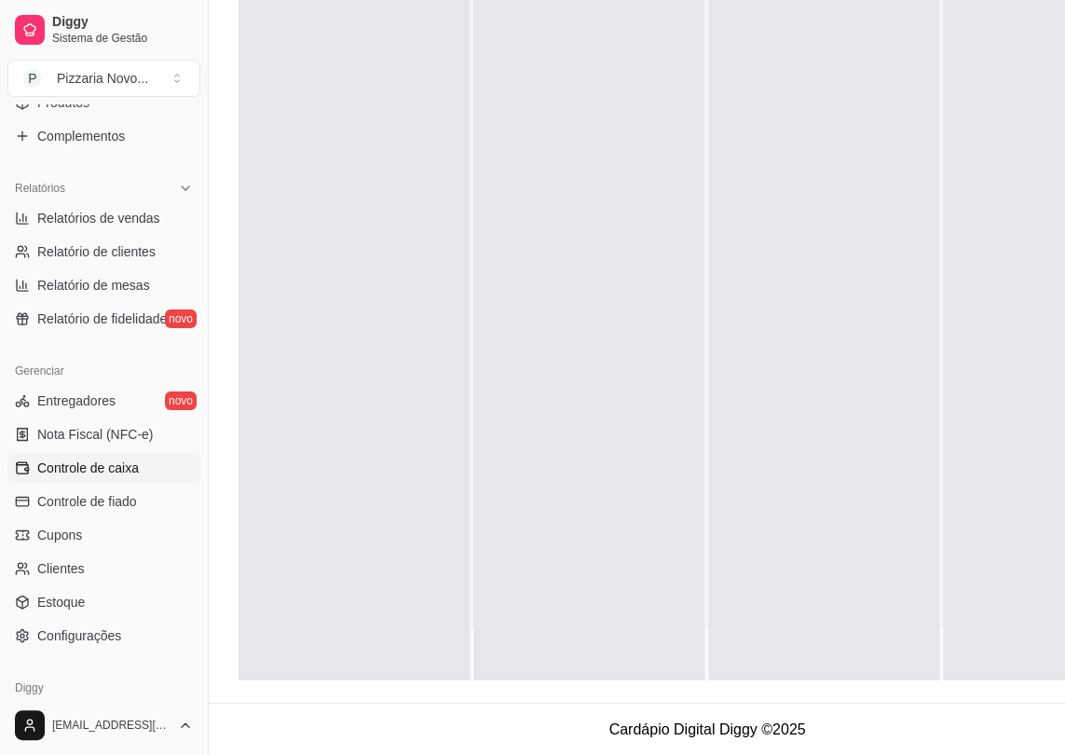
click at [131, 472] on span "Controle de caixa" at bounding box center [88, 468] width 102 height 19
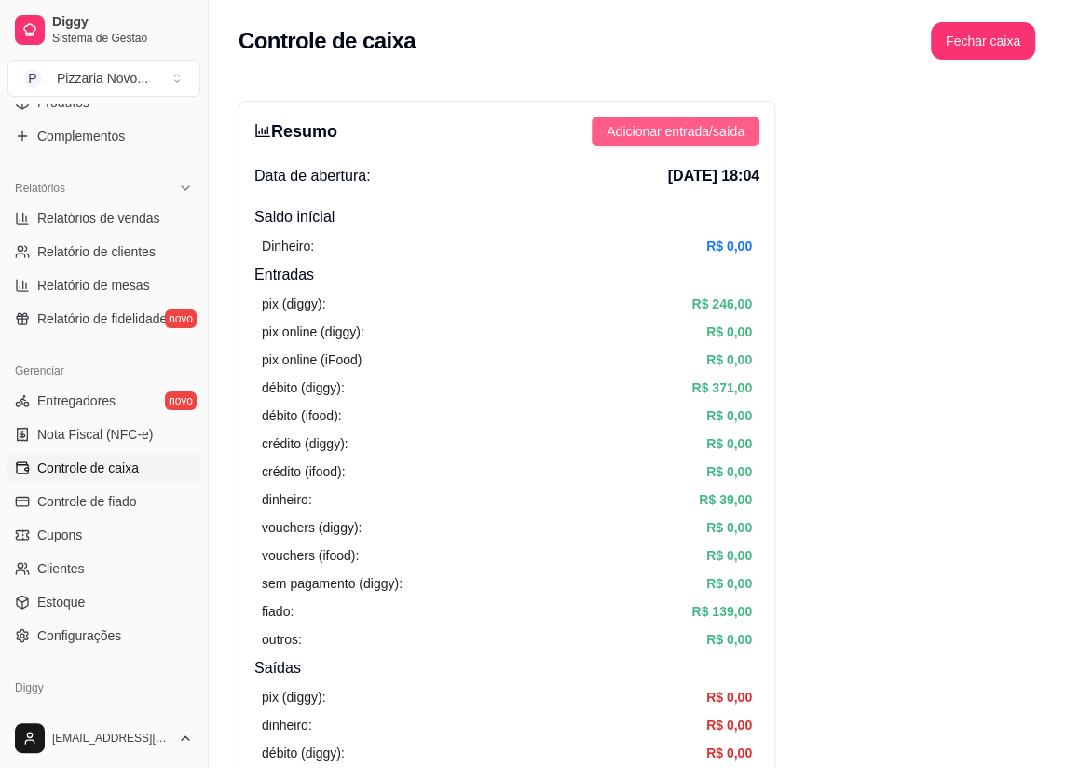
click at [630, 133] on span "Adicionar entrada/saída" at bounding box center [676, 131] width 138 height 21
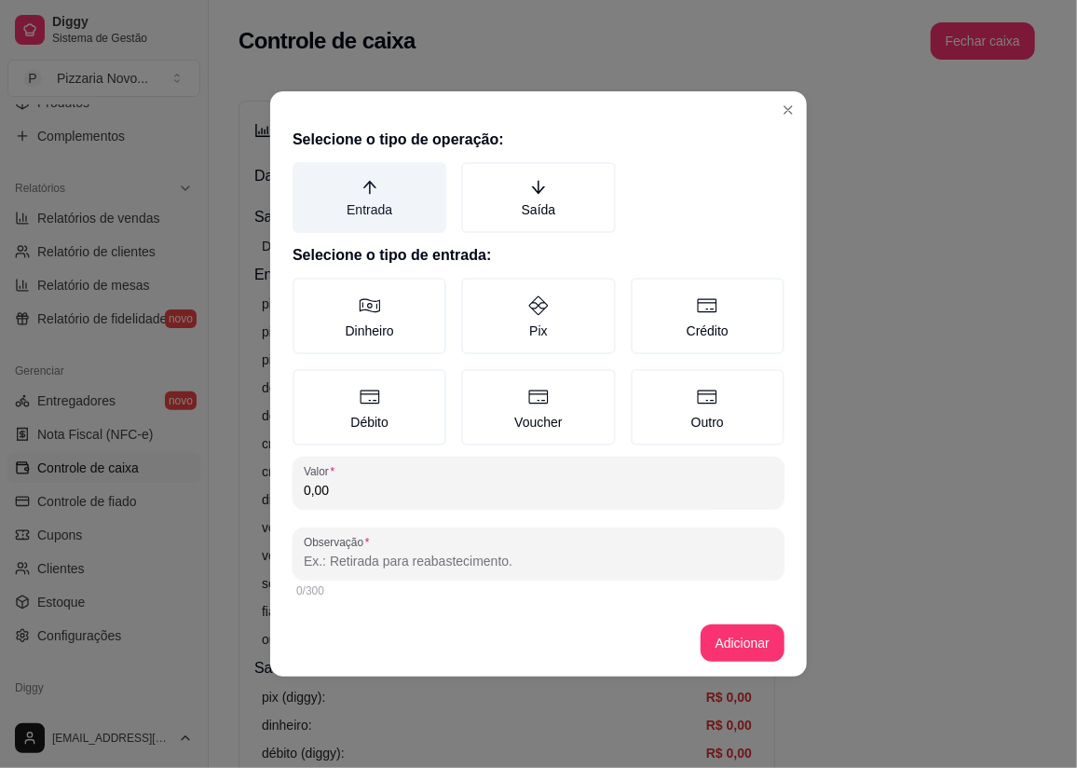
click at [354, 204] on label "Entrada" at bounding box center [370, 197] width 154 height 71
click at [307, 176] on button "Entrada" at bounding box center [299, 168] width 15 height 15
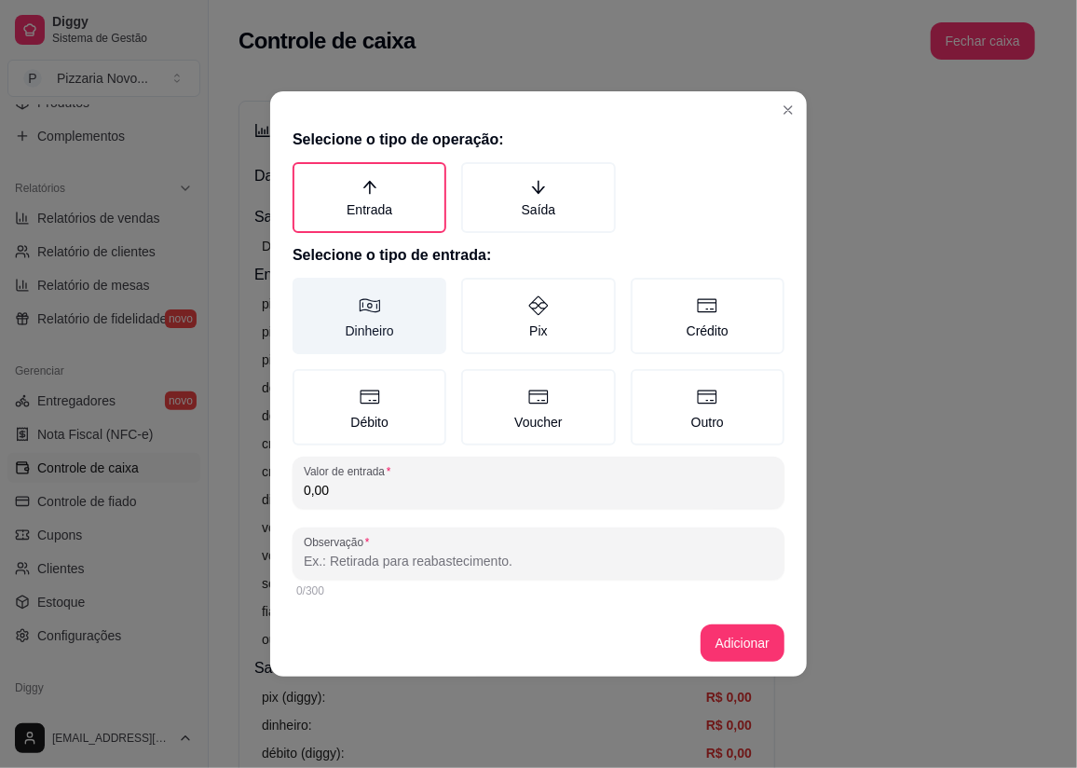
click at [377, 322] on label "Dinheiro" at bounding box center [370, 316] width 154 height 76
click at [307, 292] on button "Dinheiro" at bounding box center [299, 284] width 15 height 15
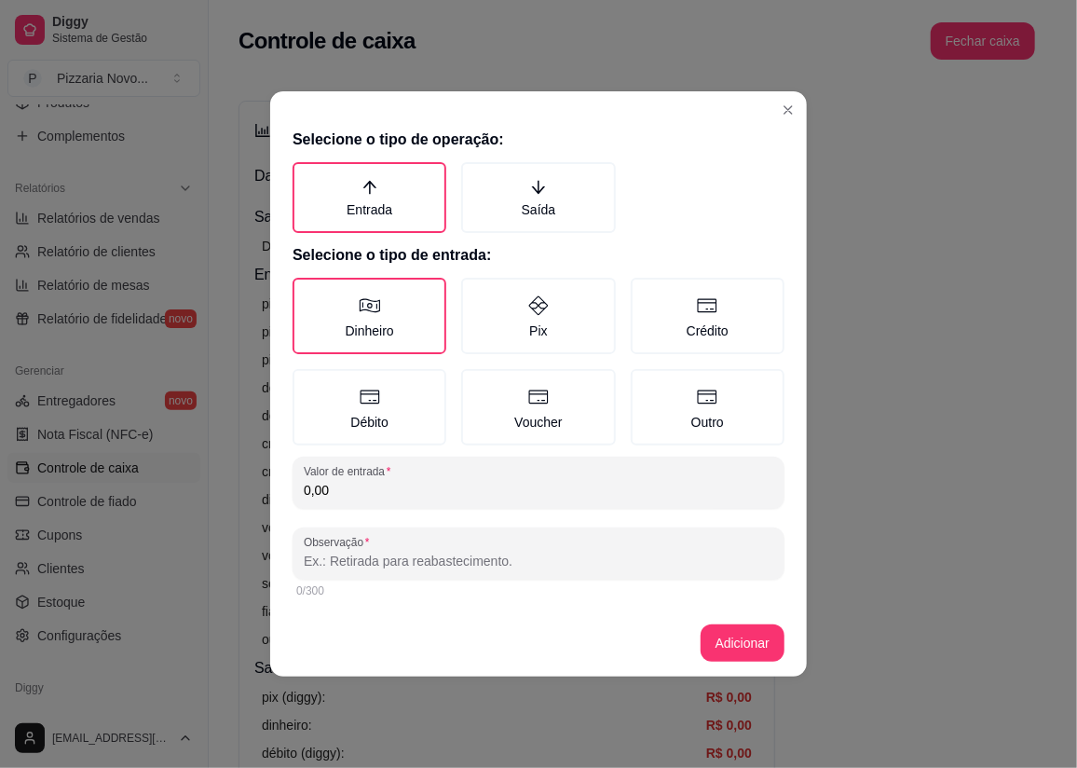
click at [373, 492] on input "0,00" at bounding box center [539, 490] width 470 height 19
click at [376, 495] on input "0,00" at bounding box center [539, 490] width 470 height 19
type input "100,00"
click at [720, 651] on button "Adicionar" at bounding box center [743, 643] width 82 height 36
click at [754, 634] on button "Adicionar" at bounding box center [743, 643] width 82 height 36
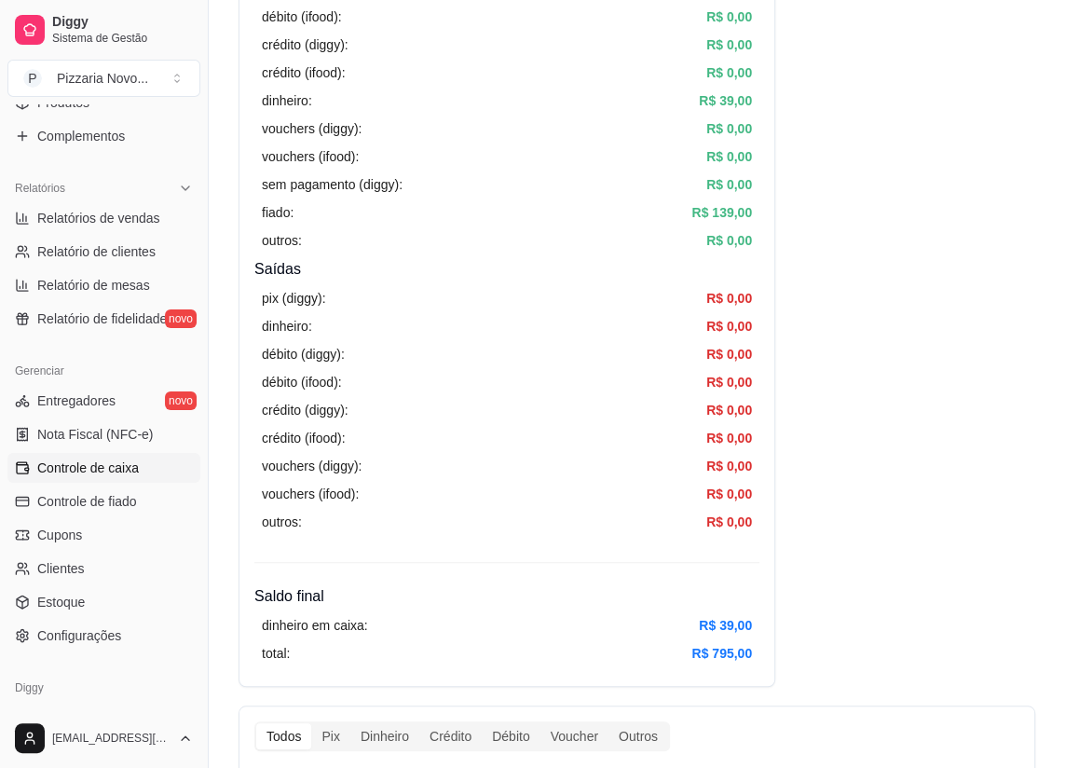
scroll to position [338, 0]
